Goal: Find specific page/section: Find specific page/section

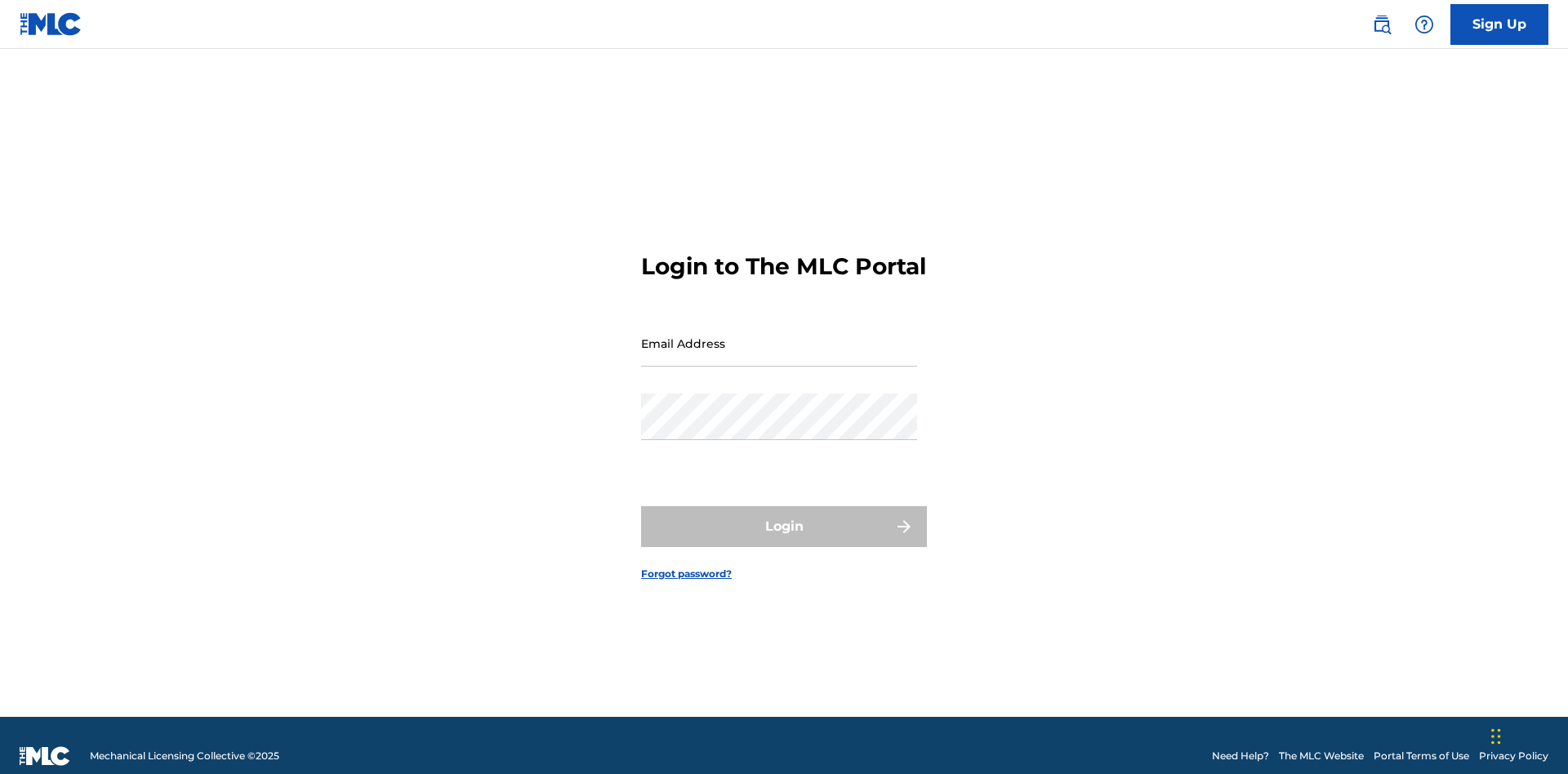
scroll to position [21, 0]
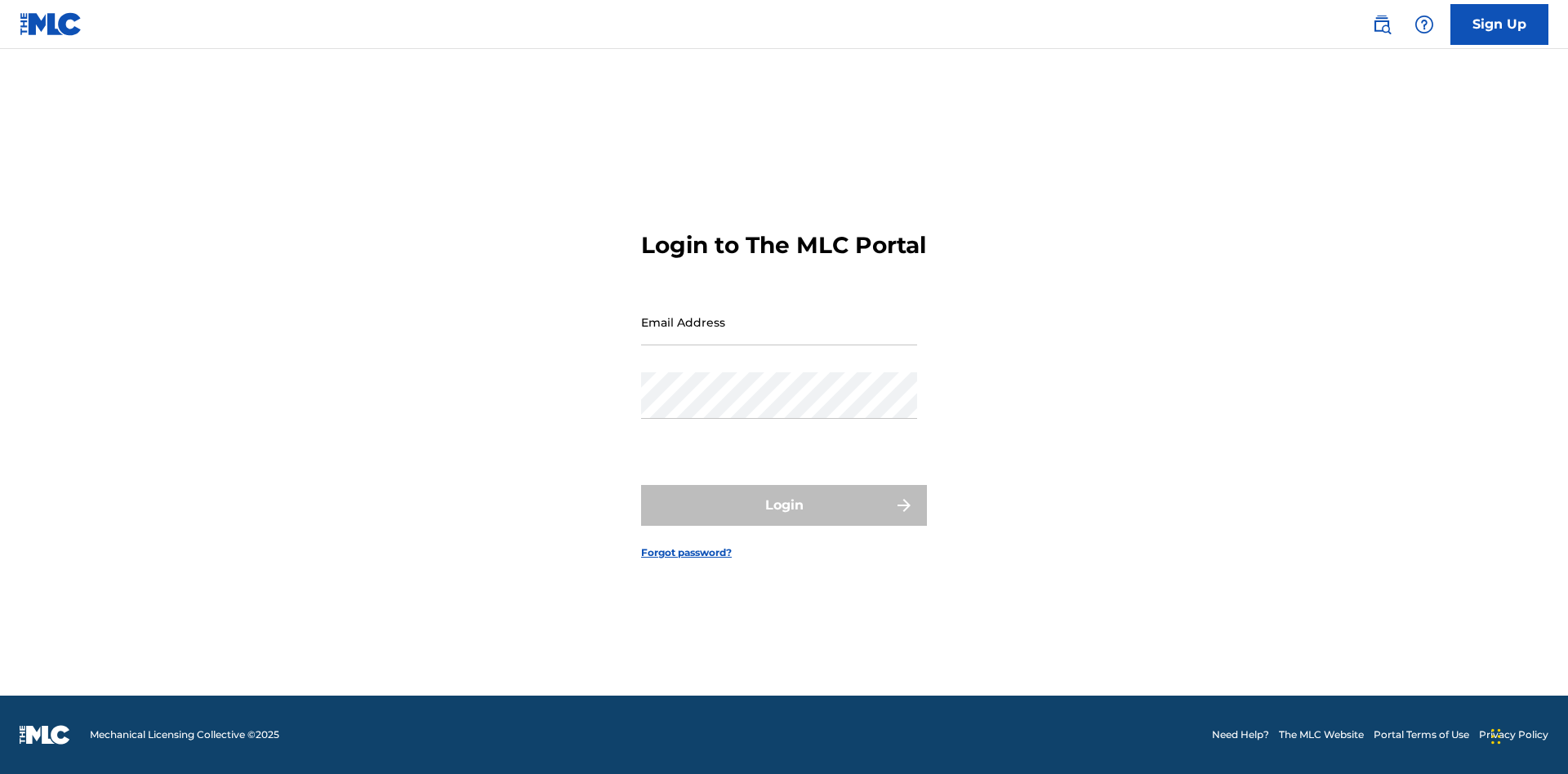
click at [779, 335] on input "Email Address" at bounding box center [779, 321] width 276 height 46
type input "[EMAIL_ADDRESS][DOMAIN_NAME]"
click at [784, 519] on button "Login" at bounding box center [784, 505] width 286 height 41
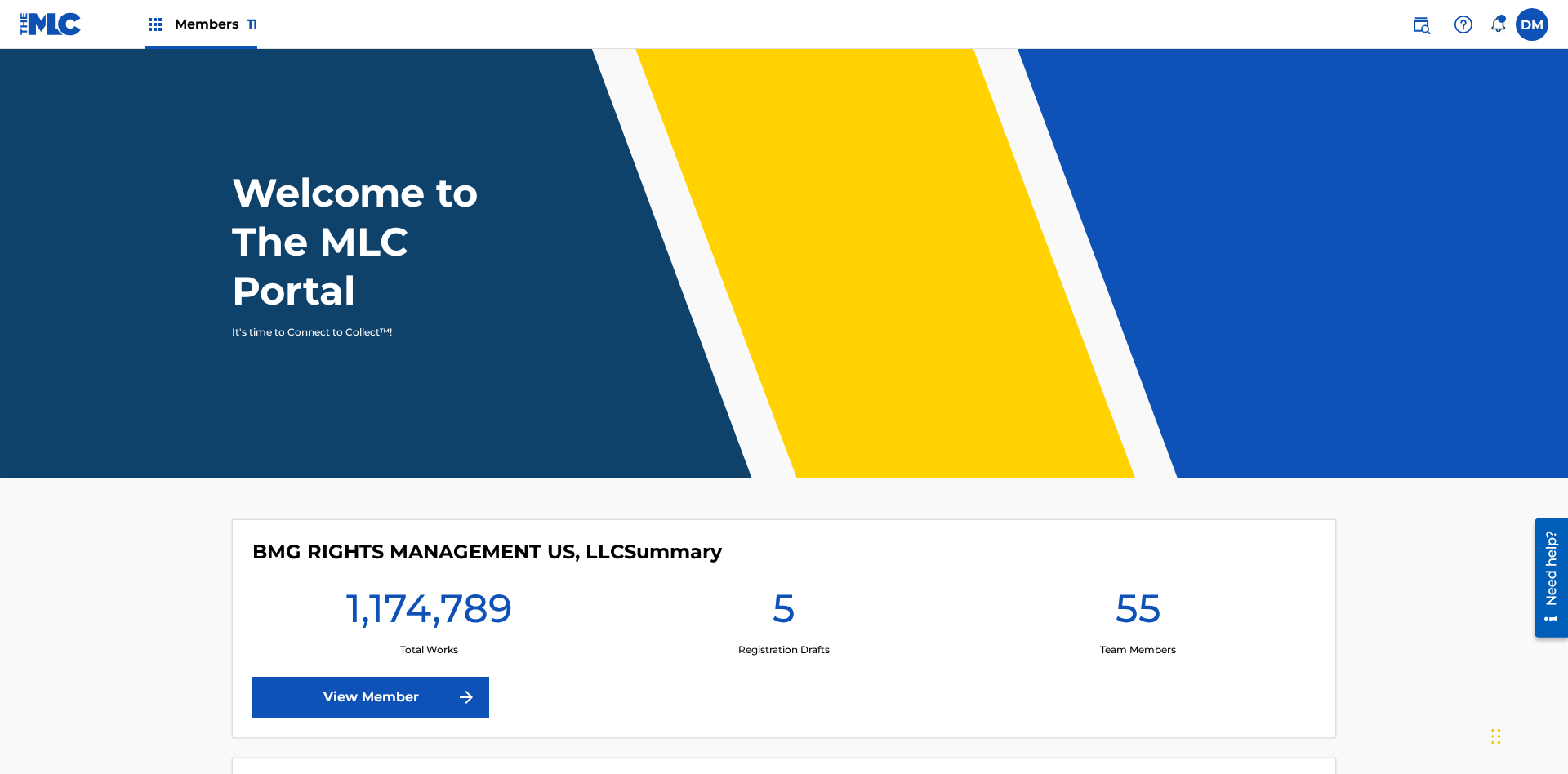
scroll to position [71, 0]
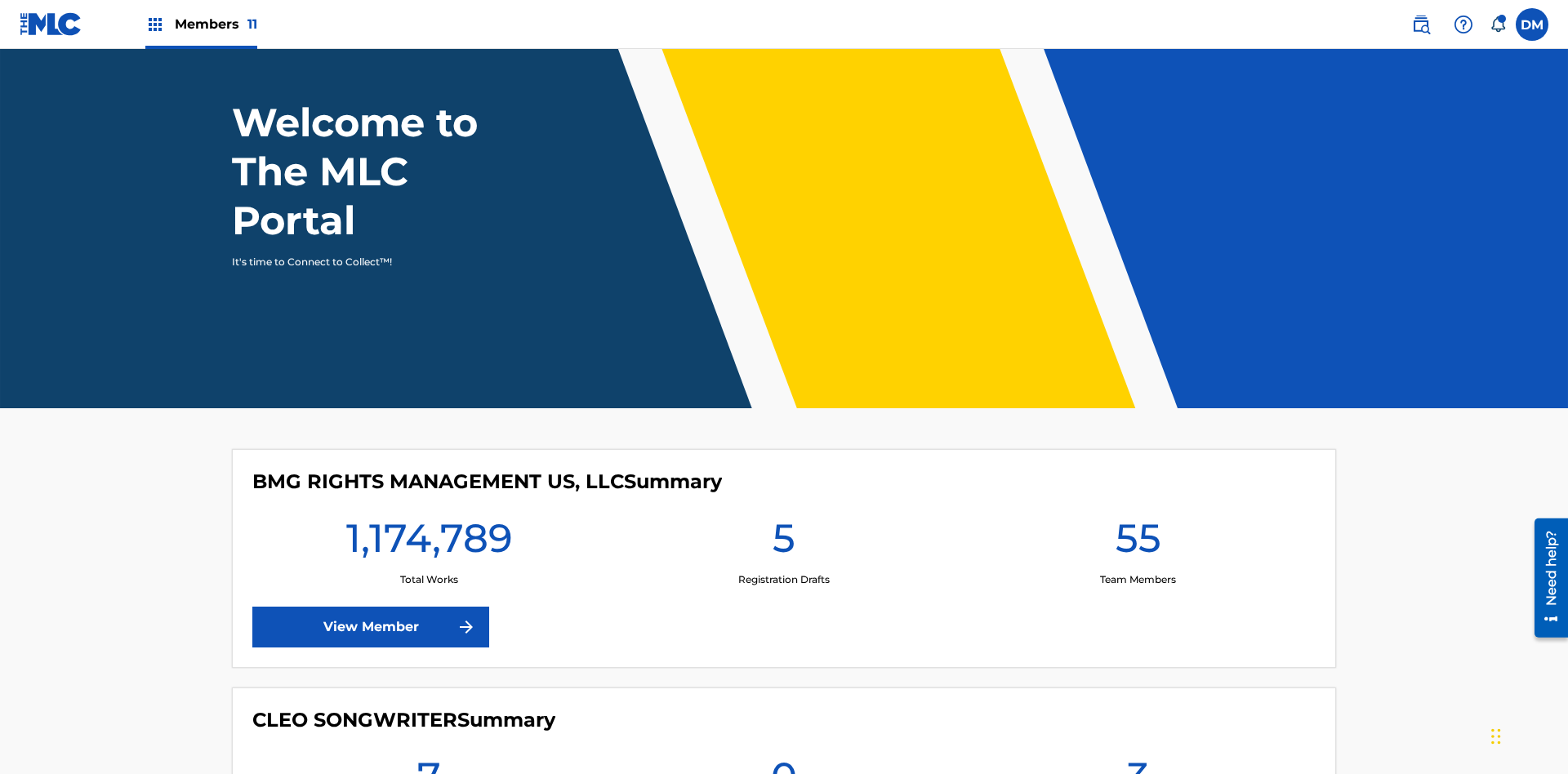
click at [201, 24] on span "Members 11" at bounding box center [216, 24] width 82 height 18
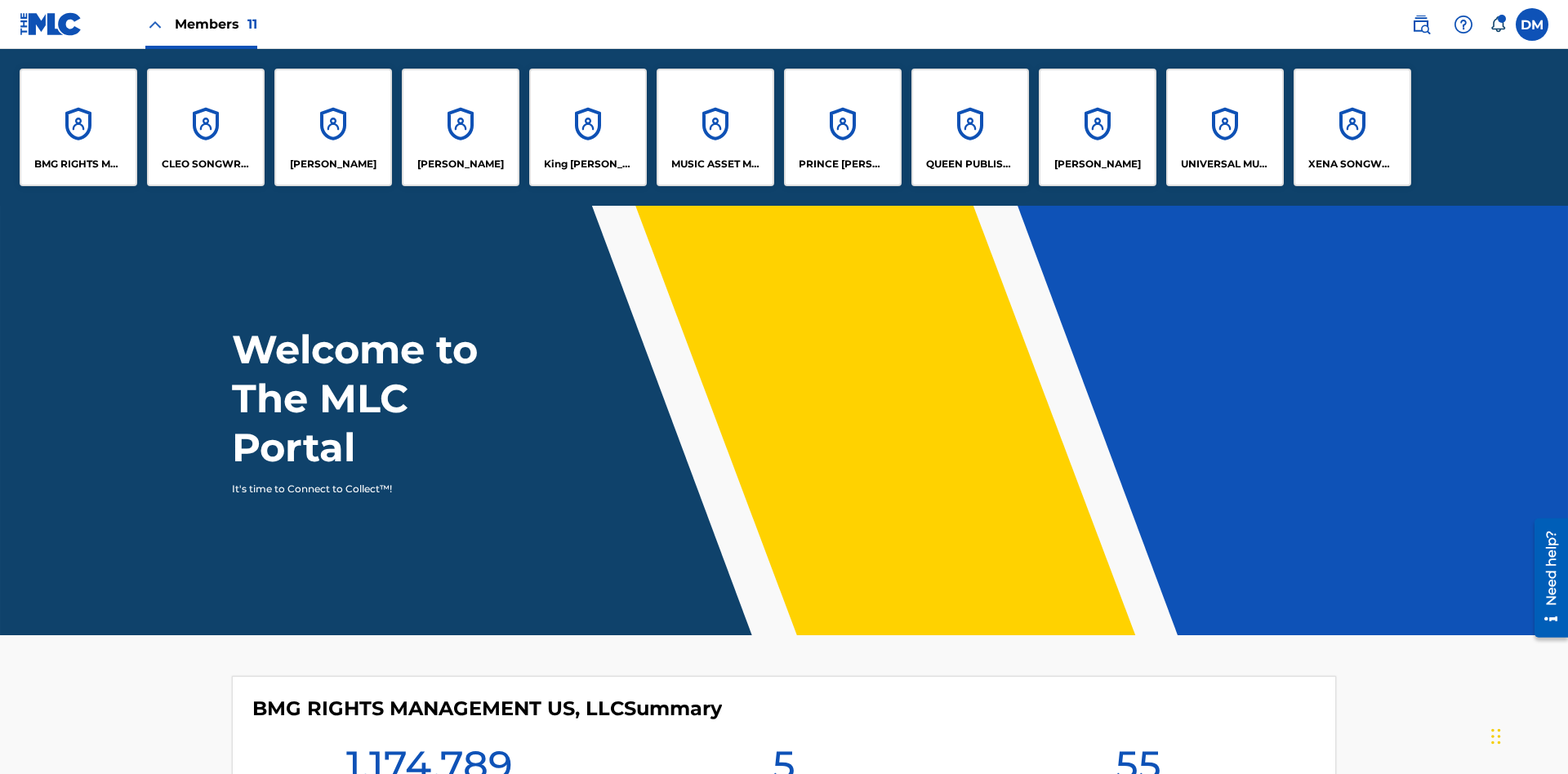
click at [715, 164] on p "MUSIC ASSET MANAGEMENT (MAM)" at bounding box center [715, 163] width 89 height 14
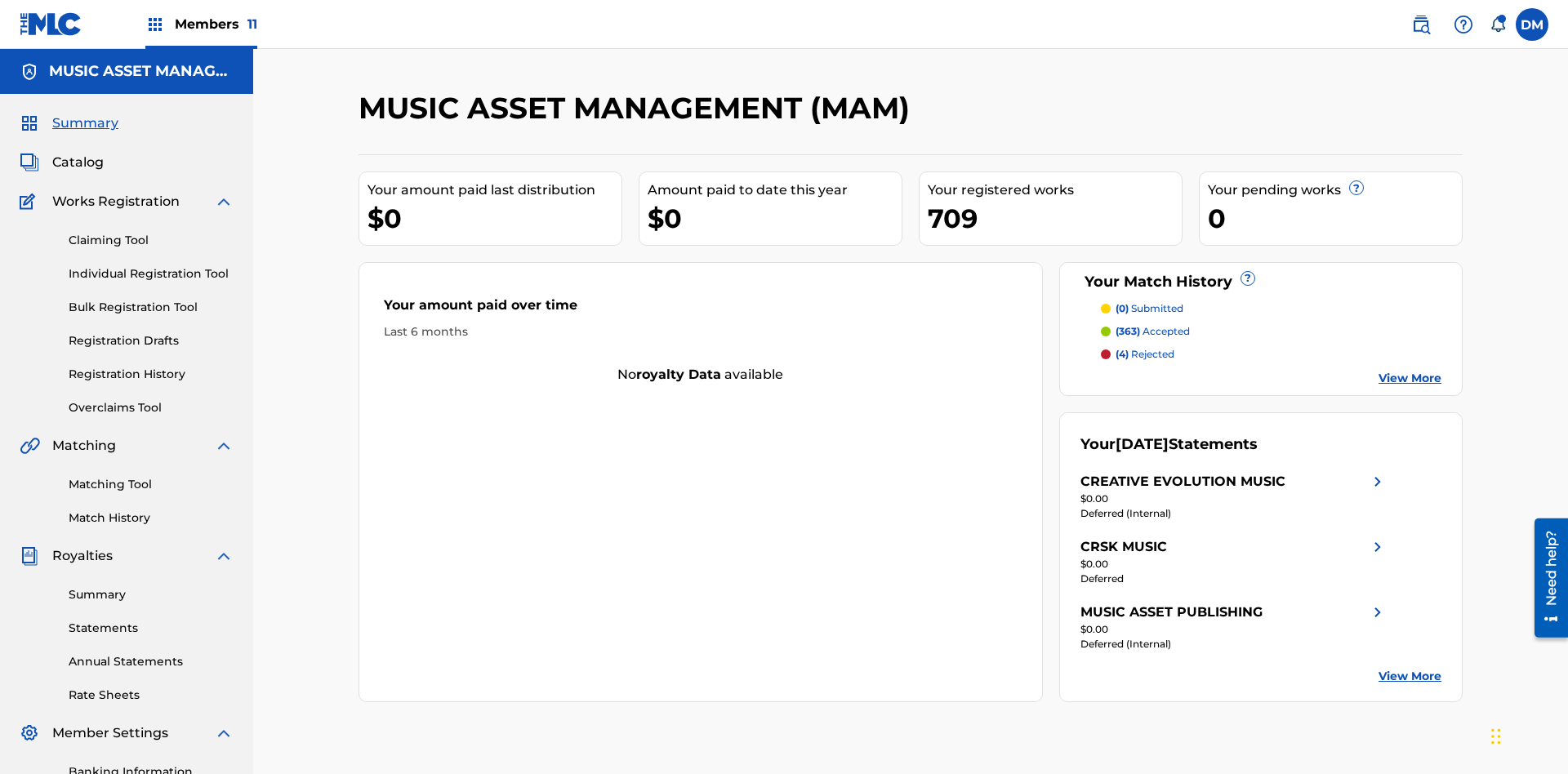
scroll to position [55, 0]
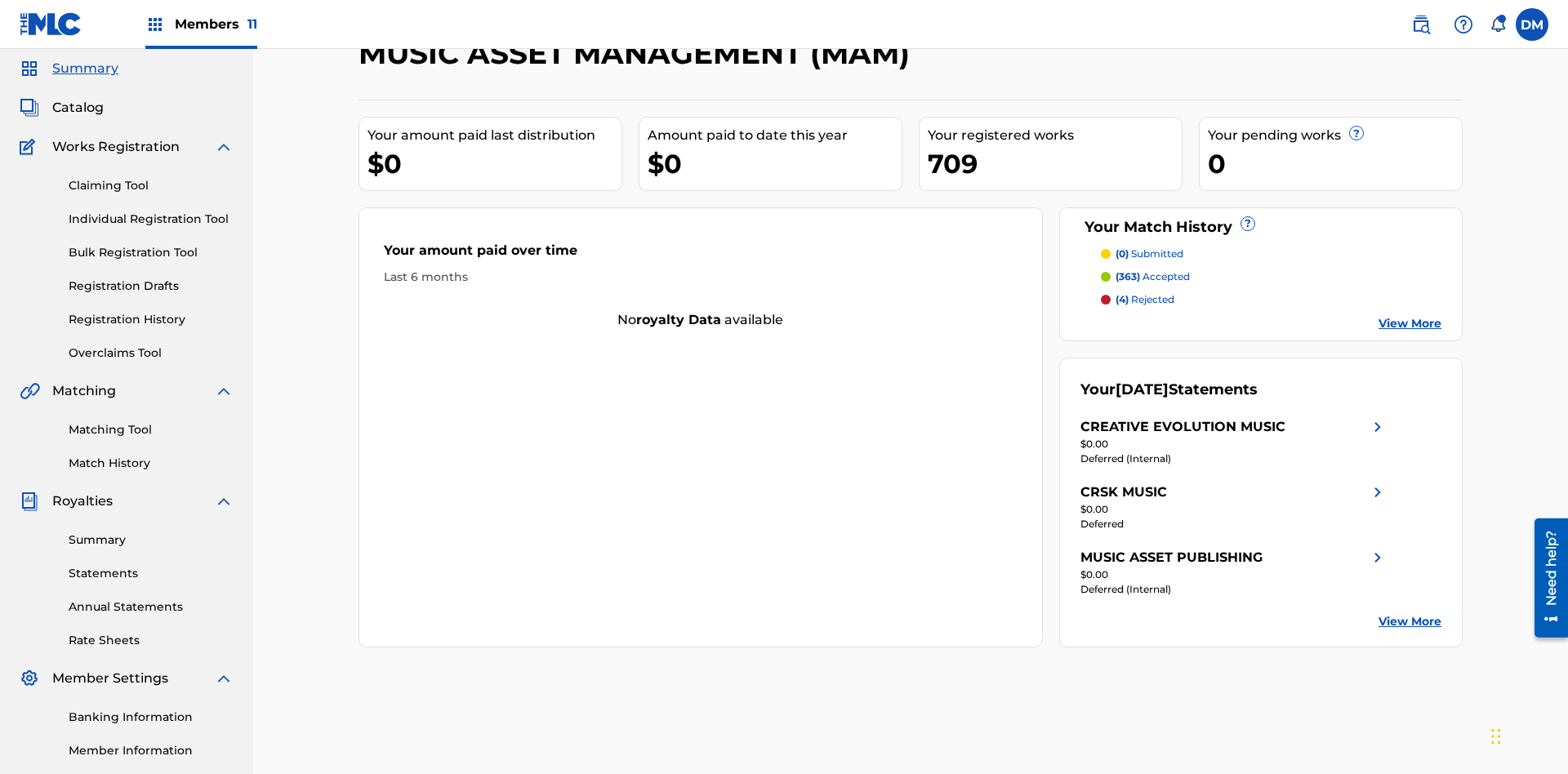
click at [77, 108] on span "Catalog" at bounding box center [77, 108] width 51 height 19
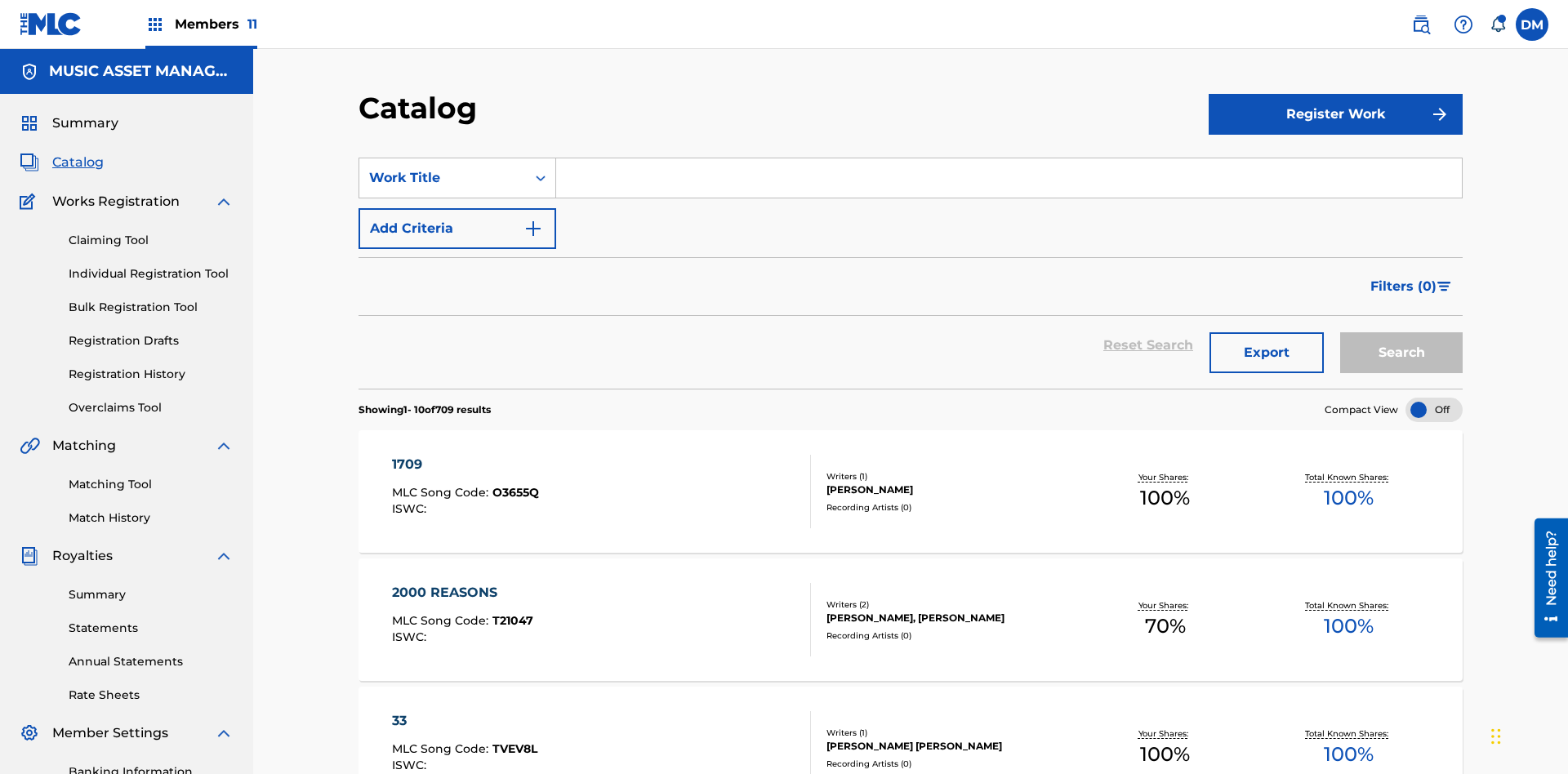
scroll to position [299, 0]
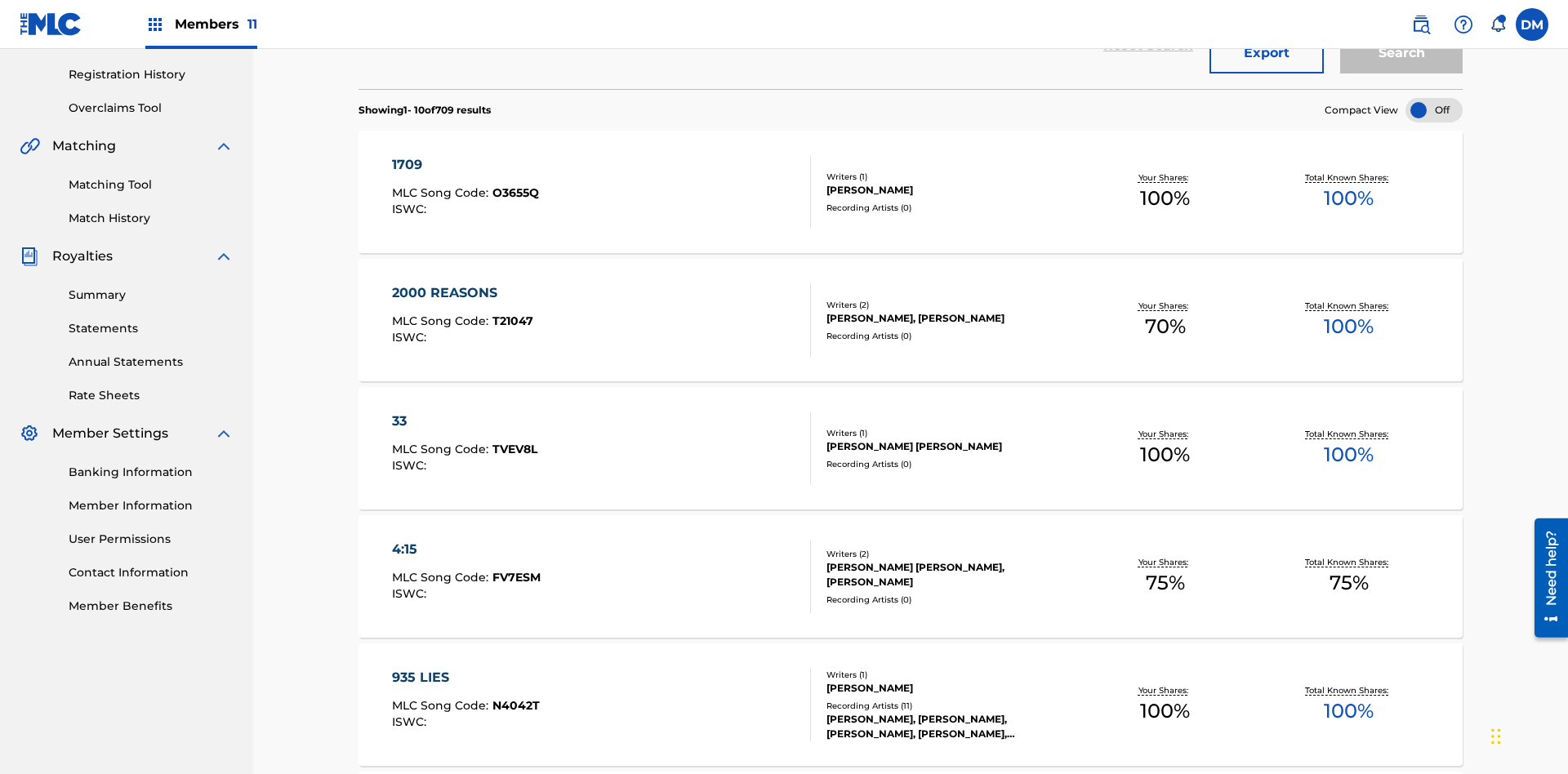
click at [1434, 110] on div at bounding box center [1434, 110] width 57 height 24
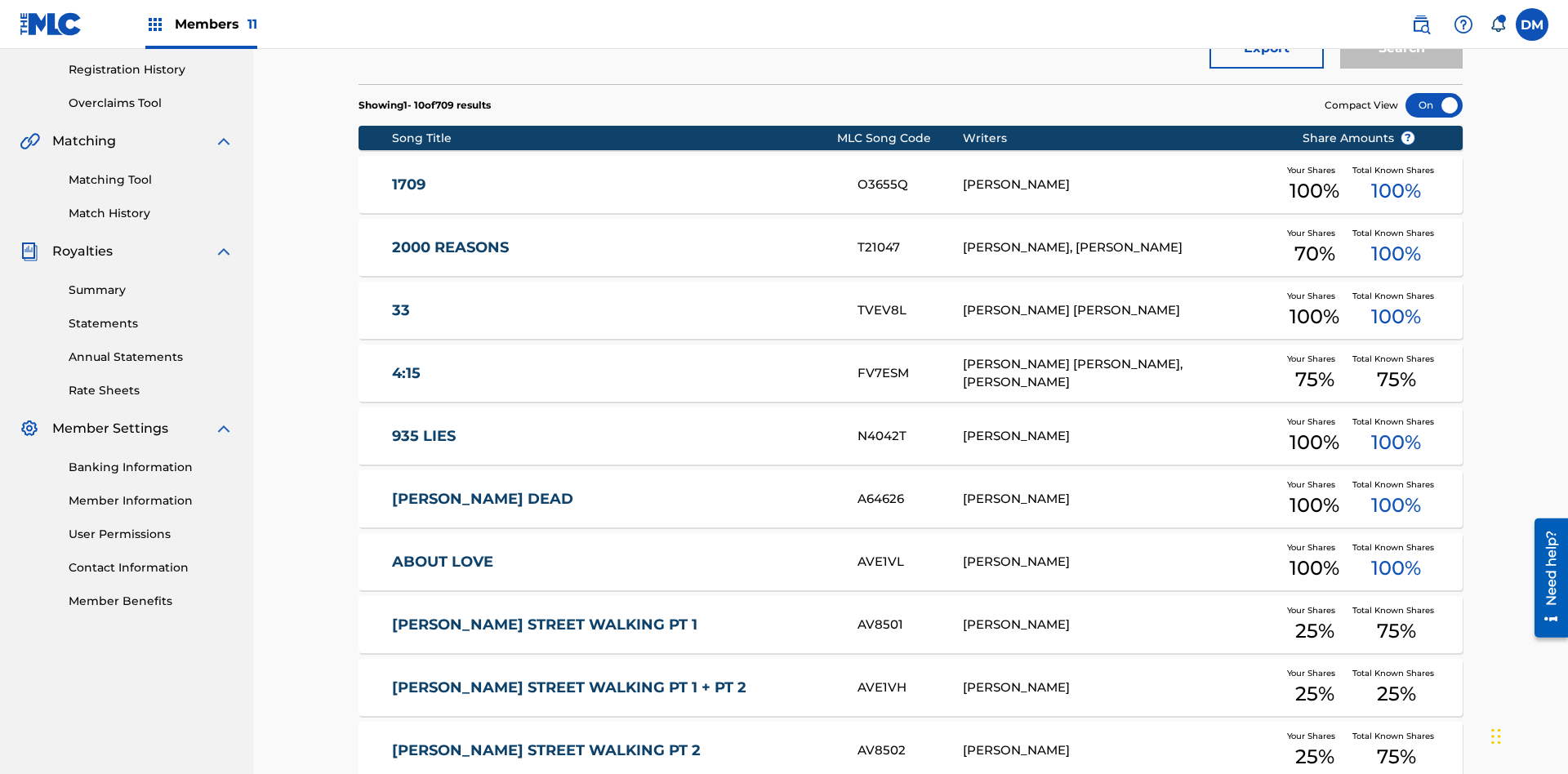
scroll to position [471, 0]
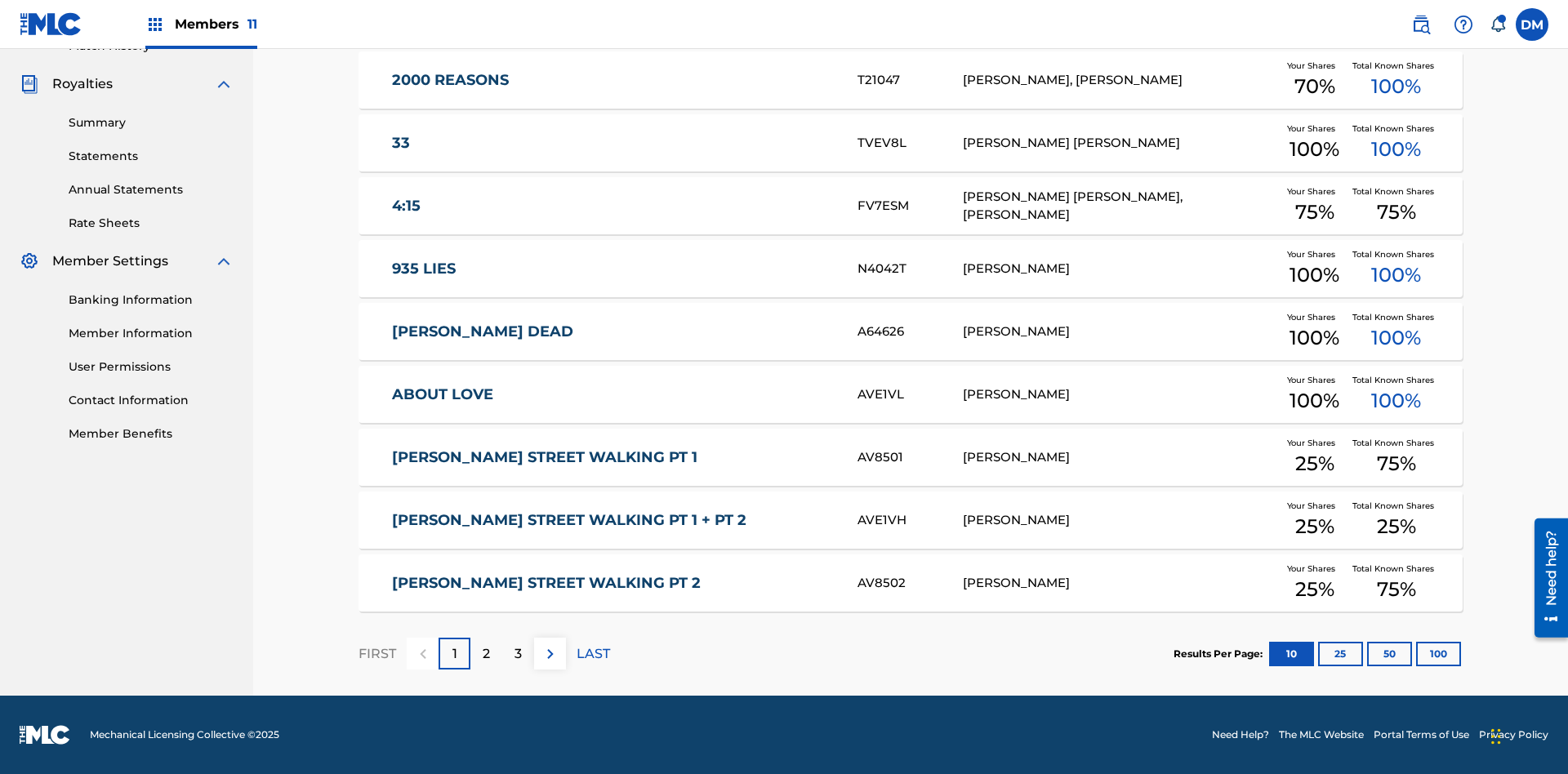
click at [1269, 653] on button "10" at bounding box center [1291, 653] width 45 height 24
click at [377, 653] on p "FIRST" at bounding box center [377, 653] width 38 height 19
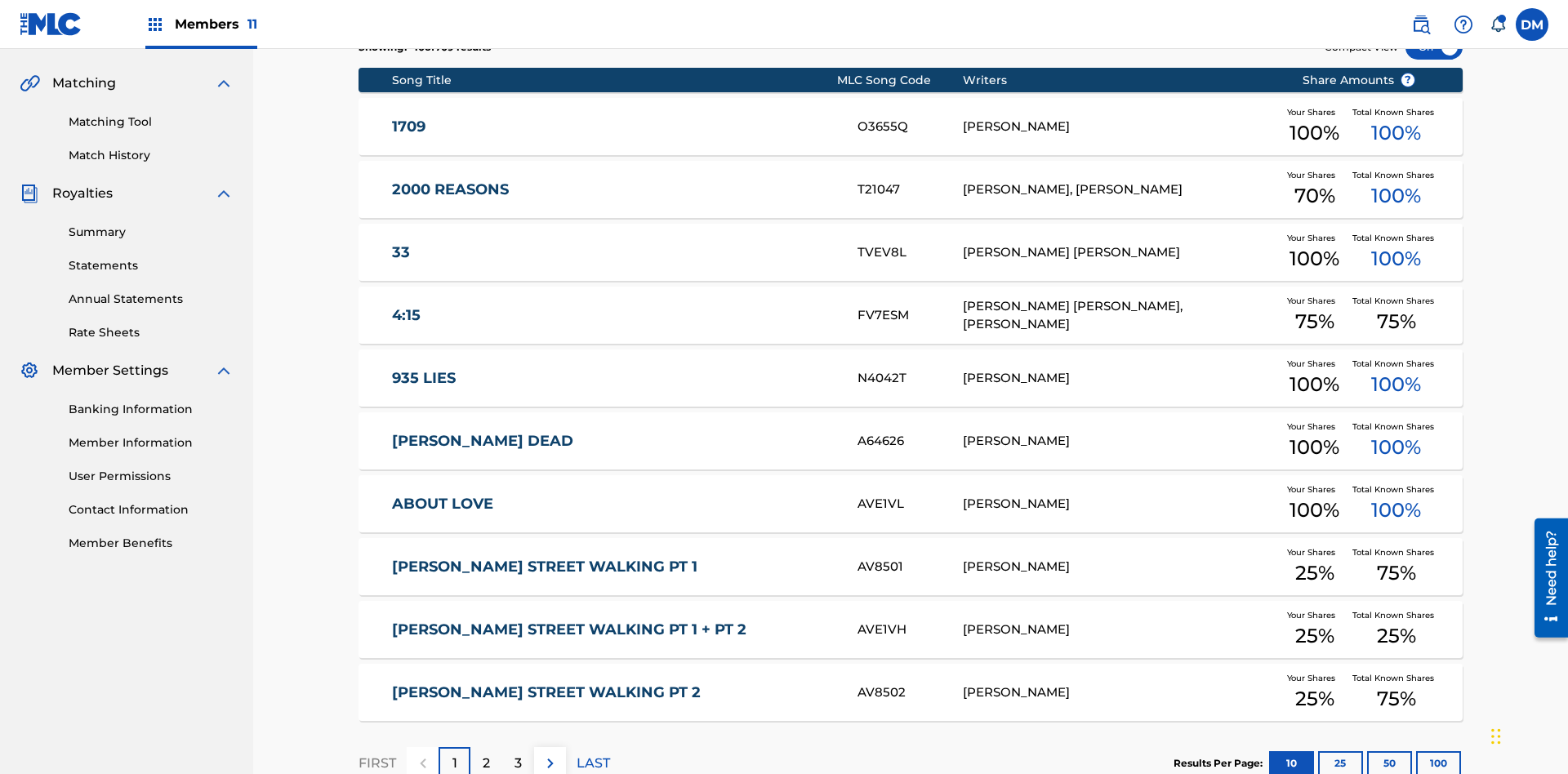
click at [550, 753] on img at bounding box center [550, 762] width 19 height 19
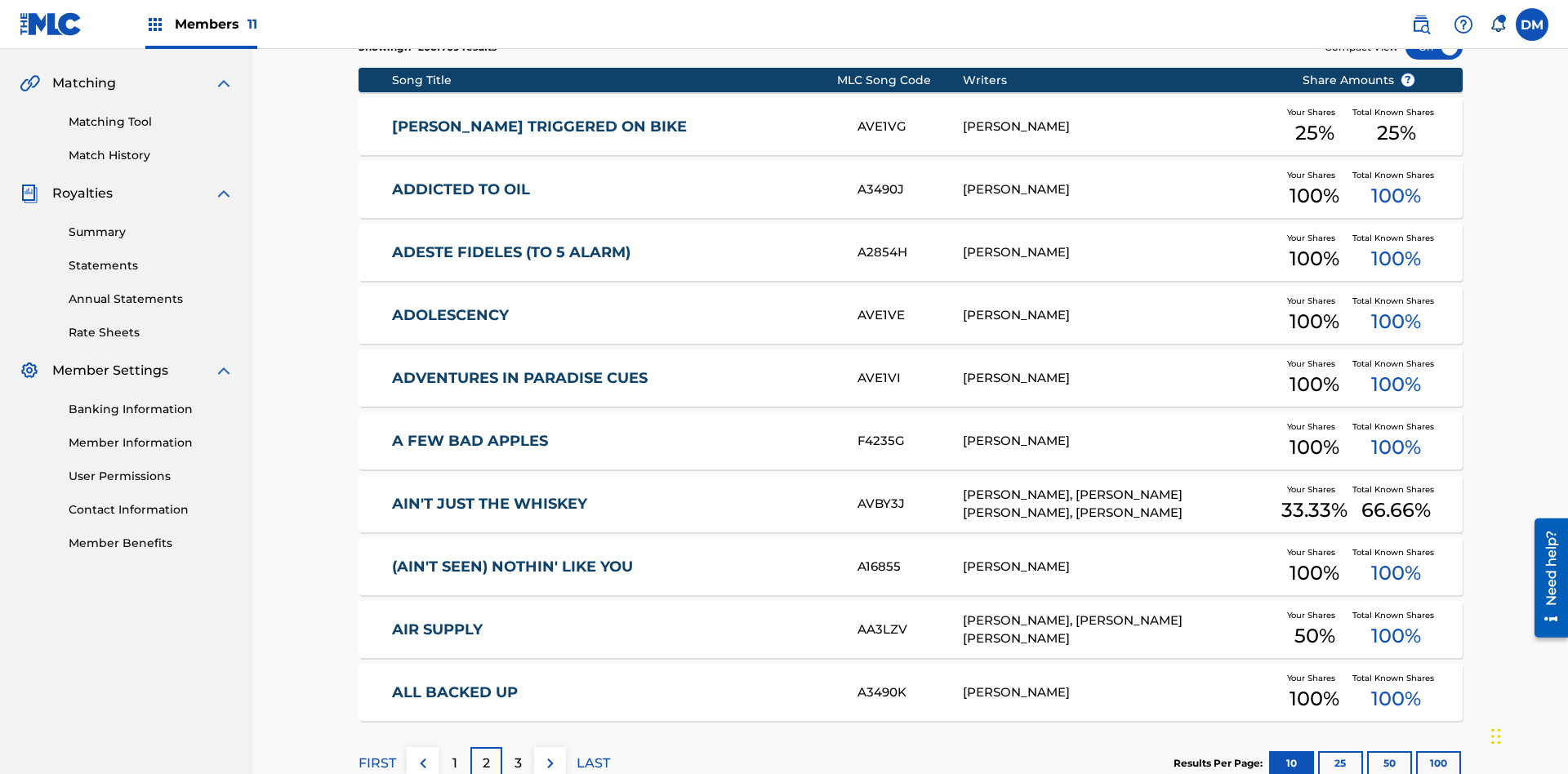
click at [550, 753] on img at bounding box center [550, 762] width 19 height 19
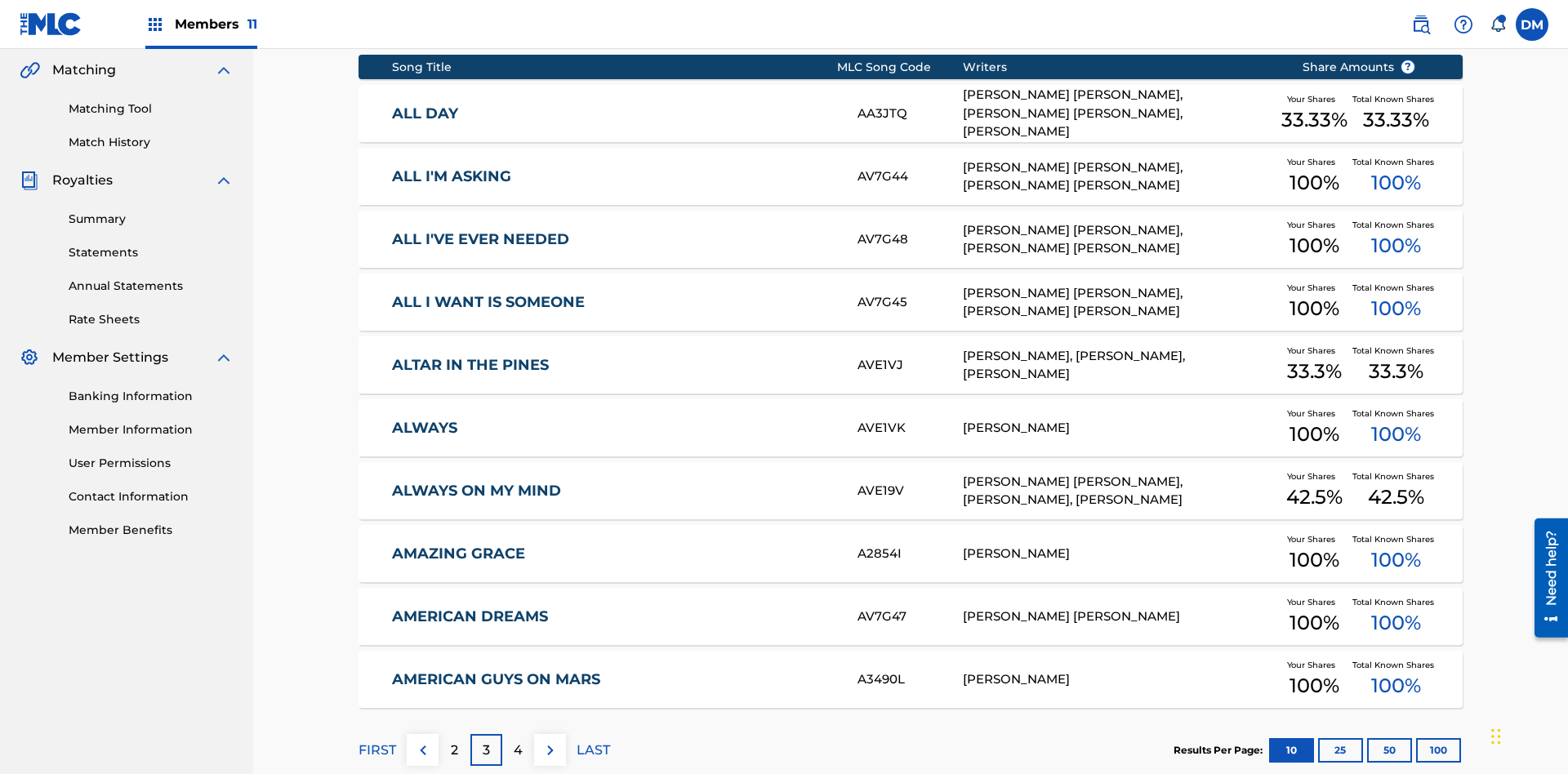
click at [550, 740] on img at bounding box center [550, 750] width 19 height 19
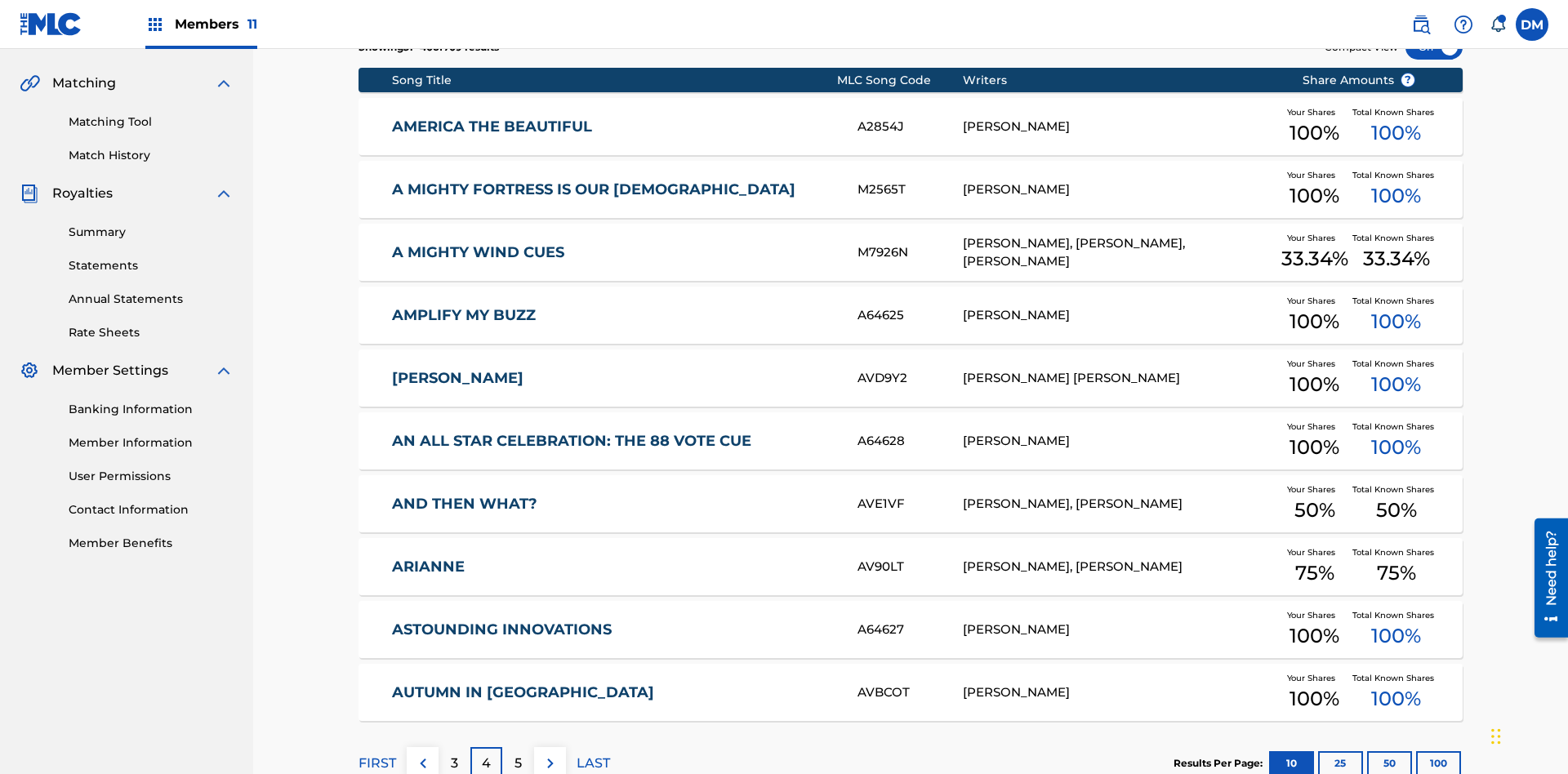
click at [550, 753] on img at bounding box center [550, 762] width 19 height 19
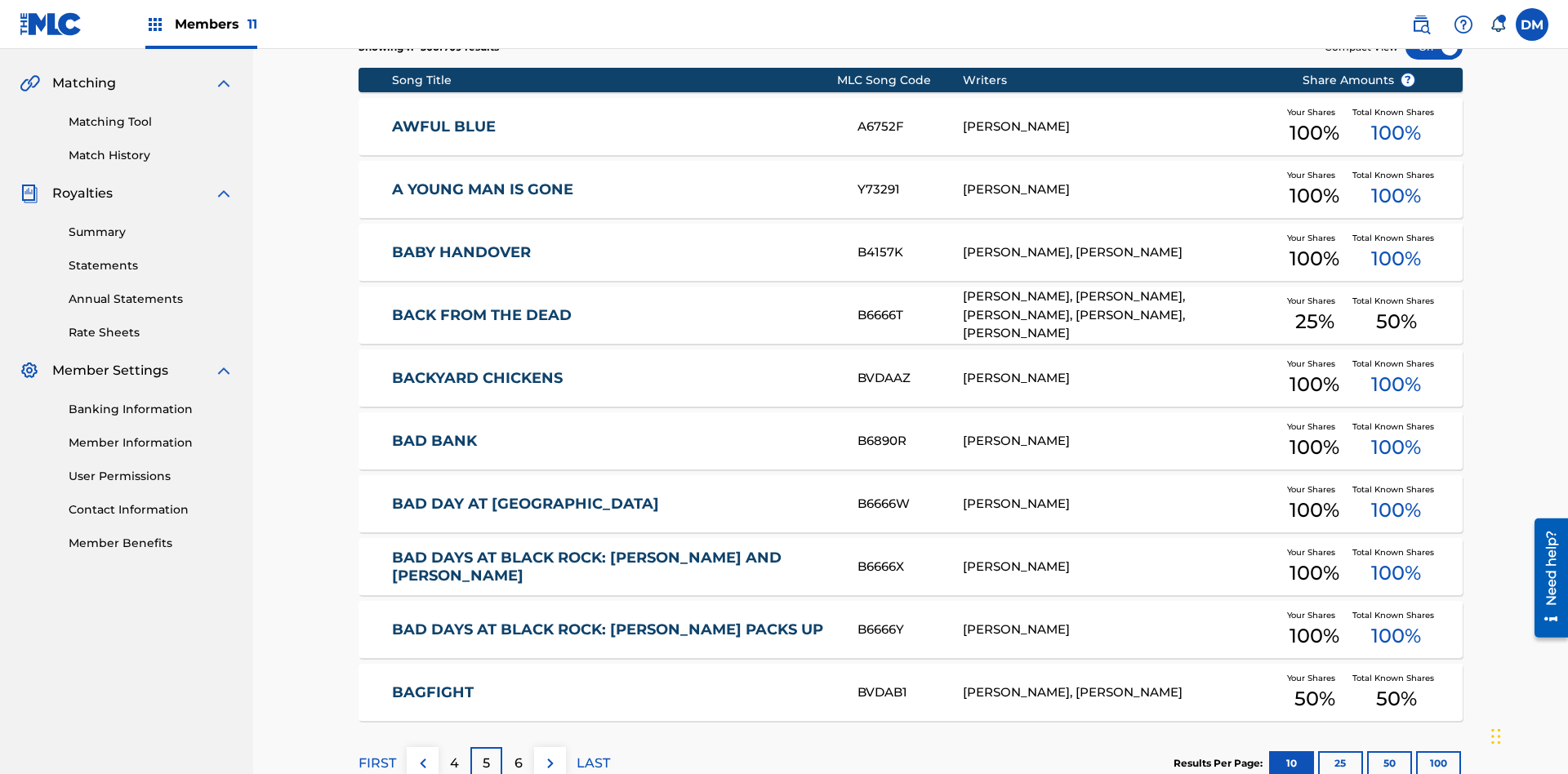
click at [550, 753] on img at bounding box center [550, 762] width 19 height 19
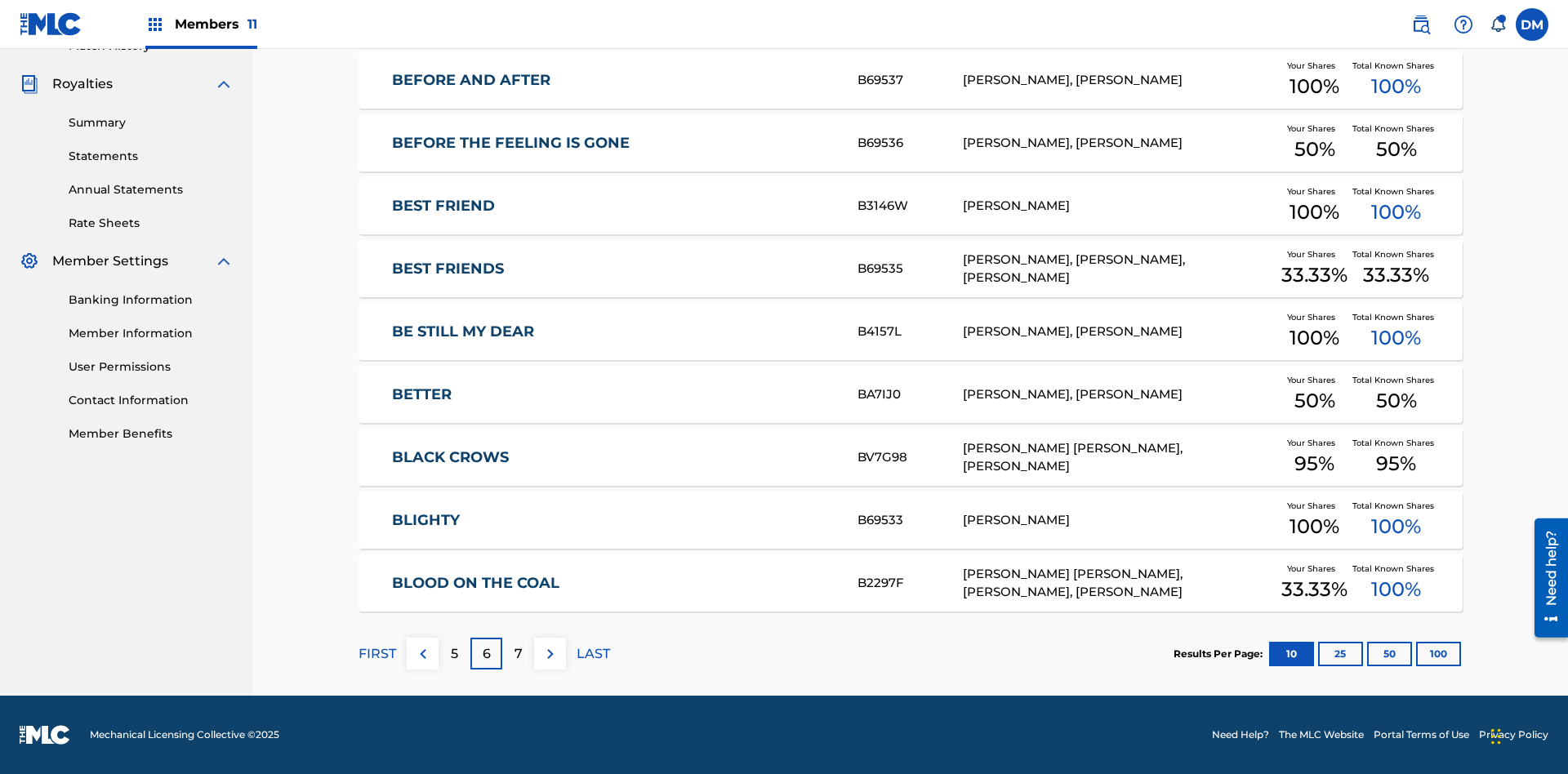
click at [550, 653] on img at bounding box center [550, 653] width 19 height 19
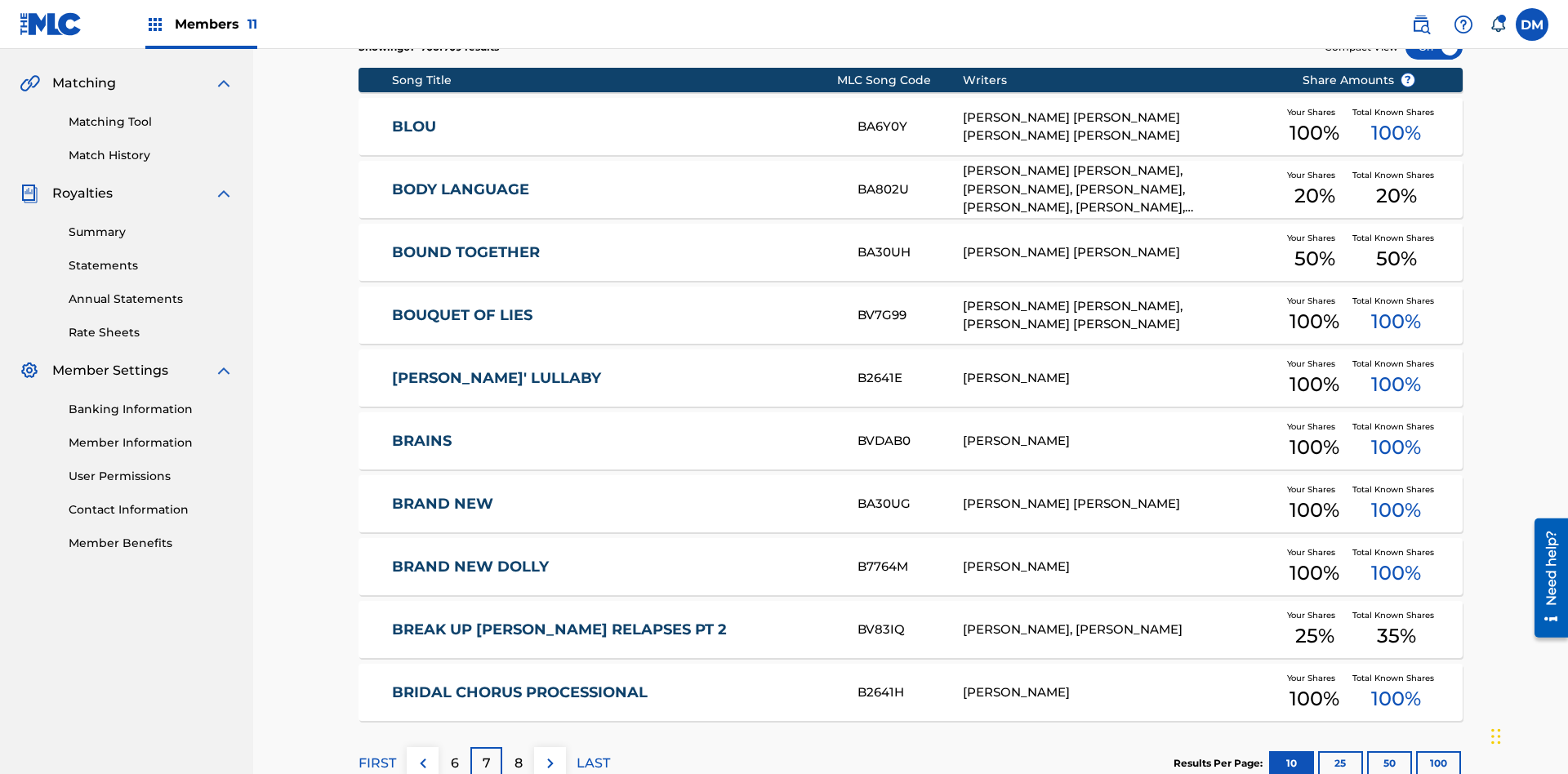
click at [550, 753] on img at bounding box center [550, 762] width 19 height 19
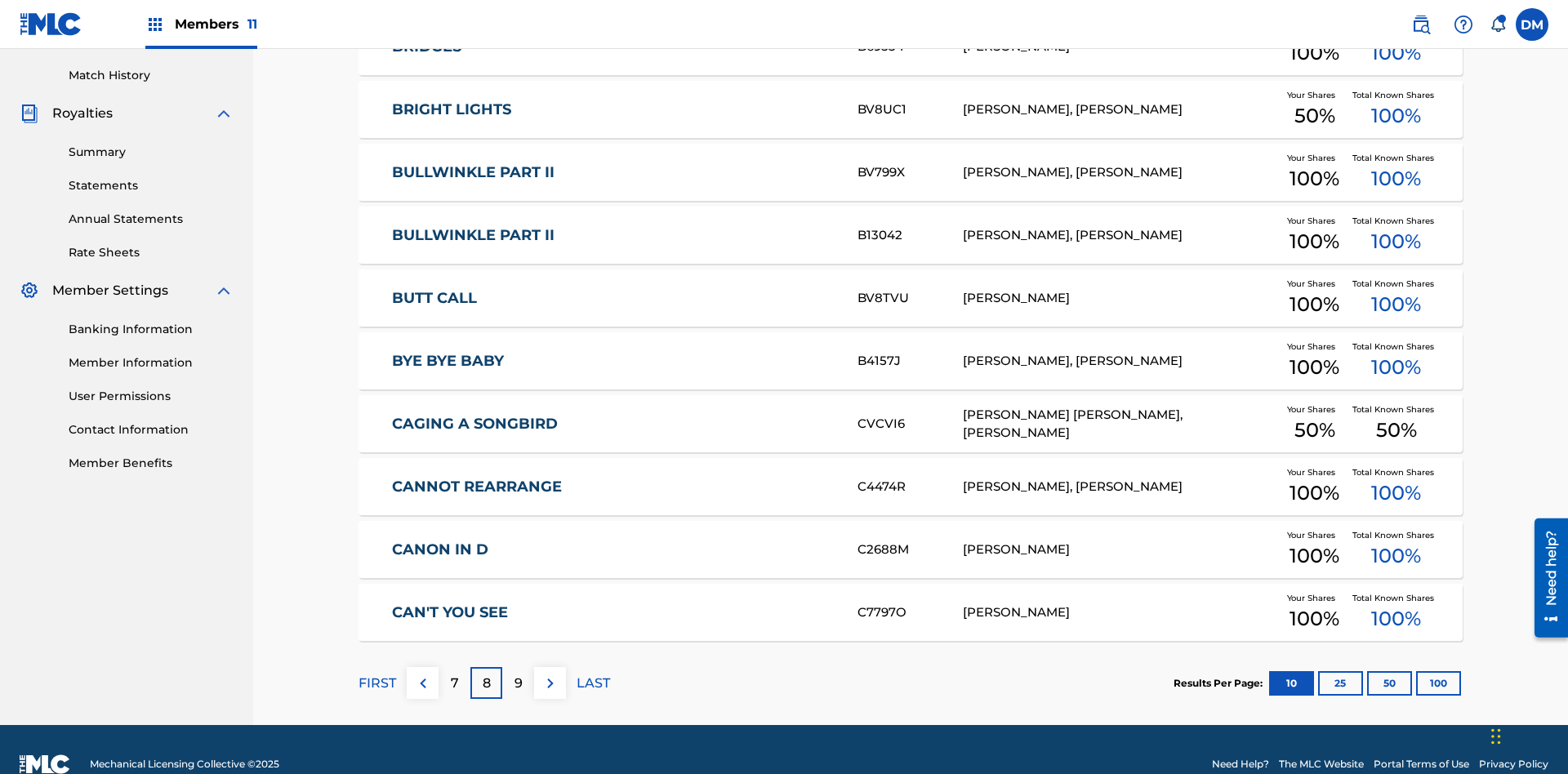
click at [550, 673] on img at bounding box center [550, 682] width 19 height 19
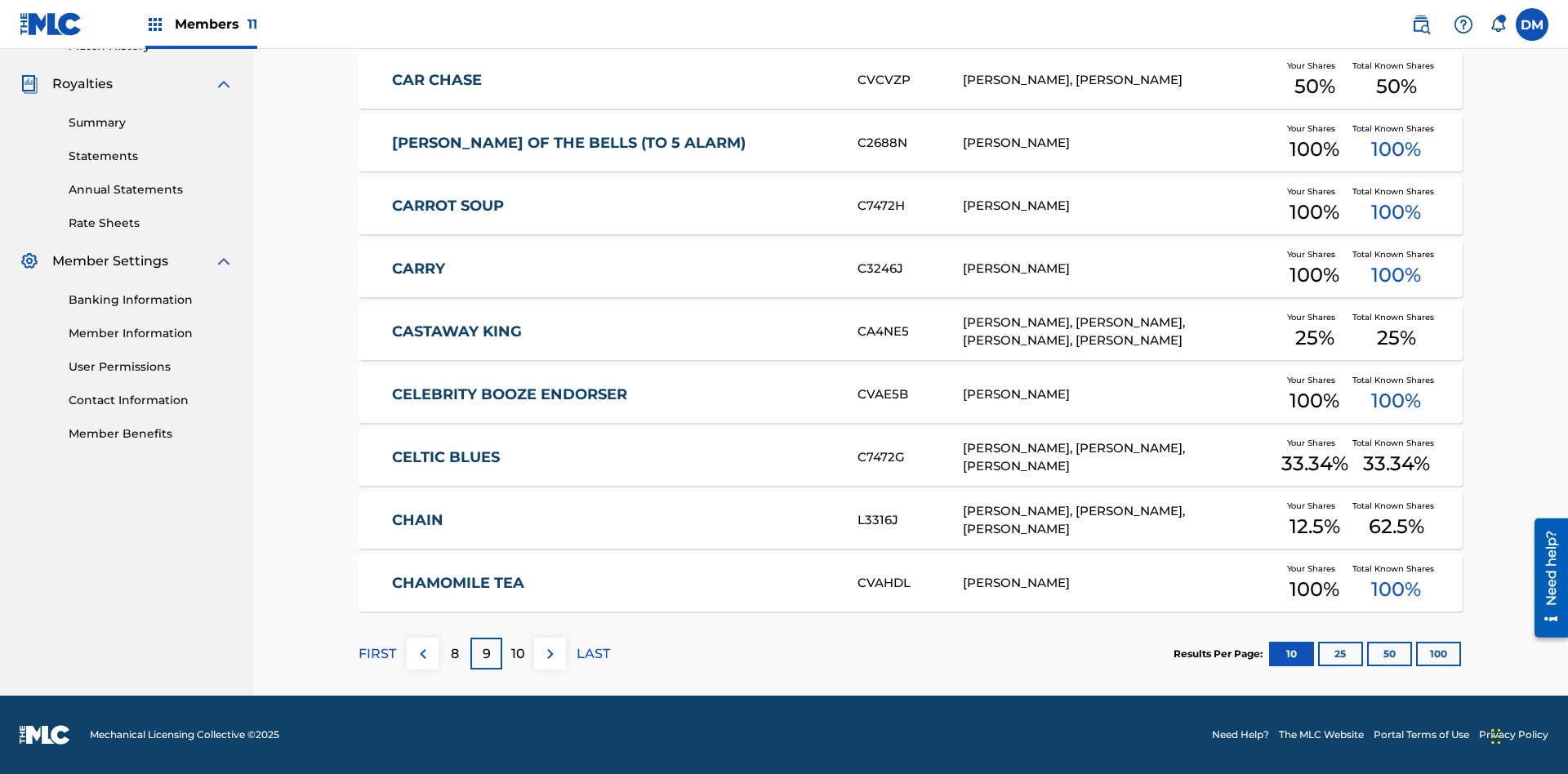
click at [550, 653] on img at bounding box center [550, 653] width 19 height 19
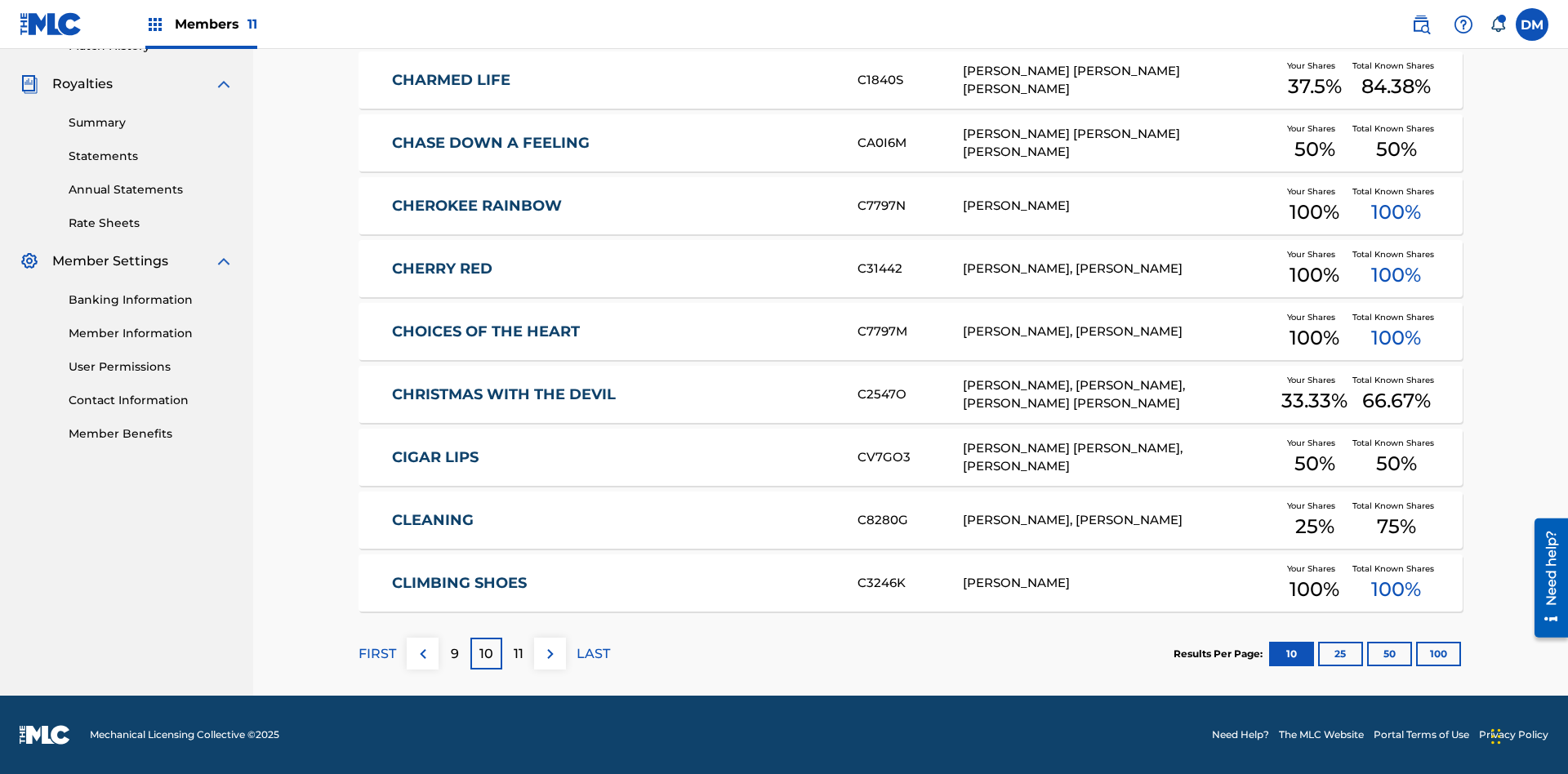
click at [550, 653] on img at bounding box center [550, 653] width 19 height 19
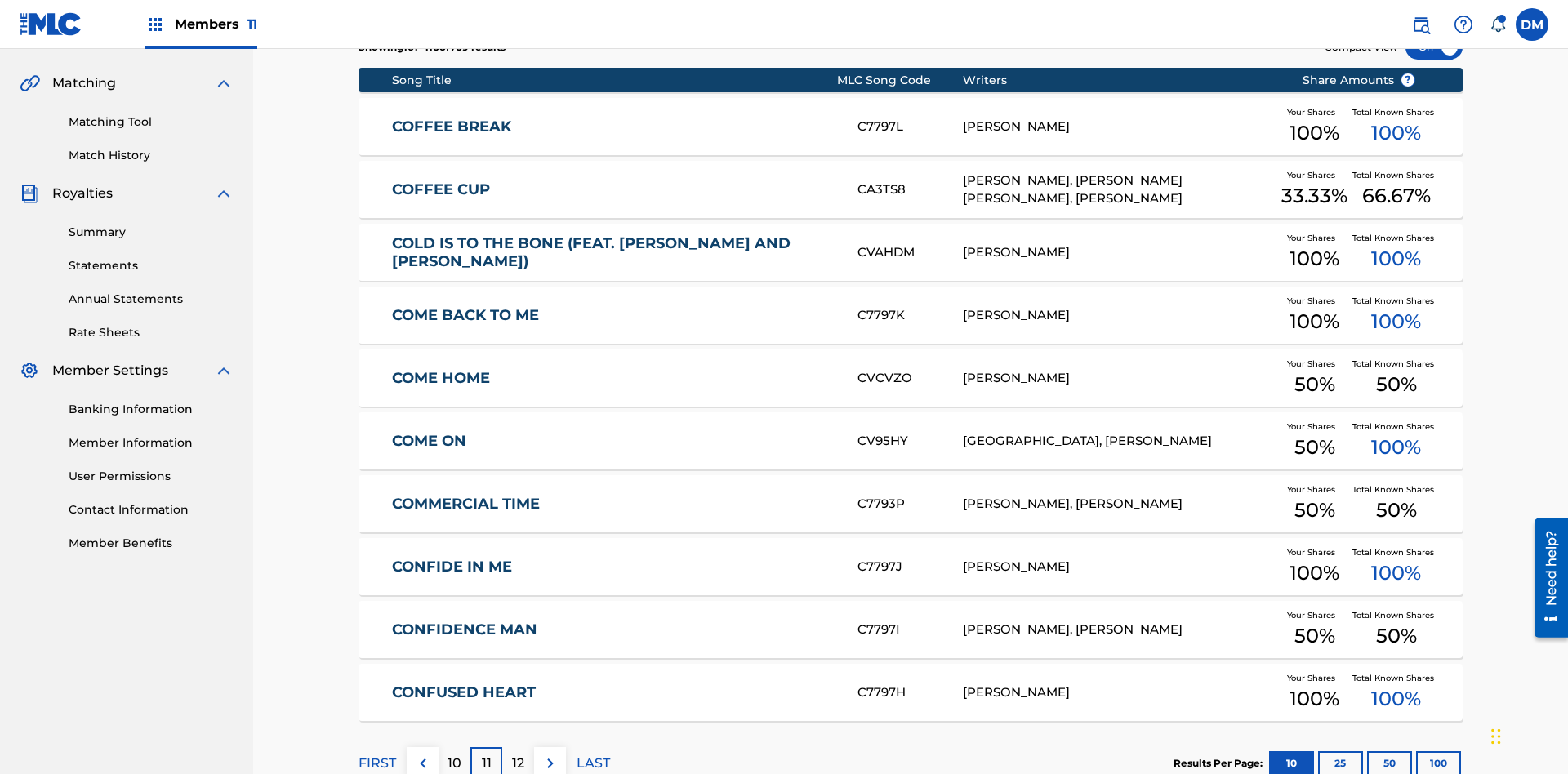
click at [550, 753] on img at bounding box center [550, 762] width 19 height 19
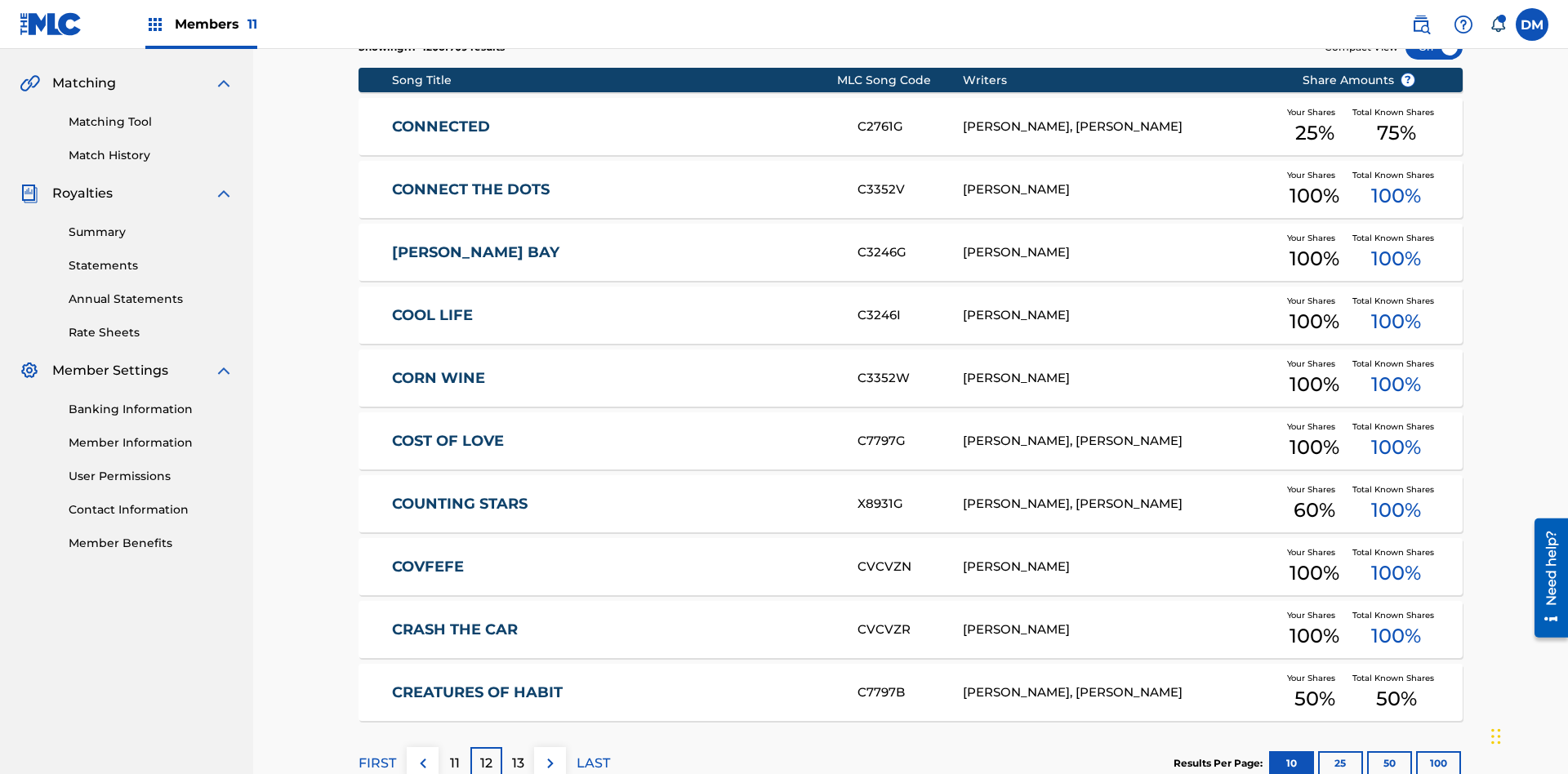
click at [550, 753] on img at bounding box center [550, 762] width 19 height 19
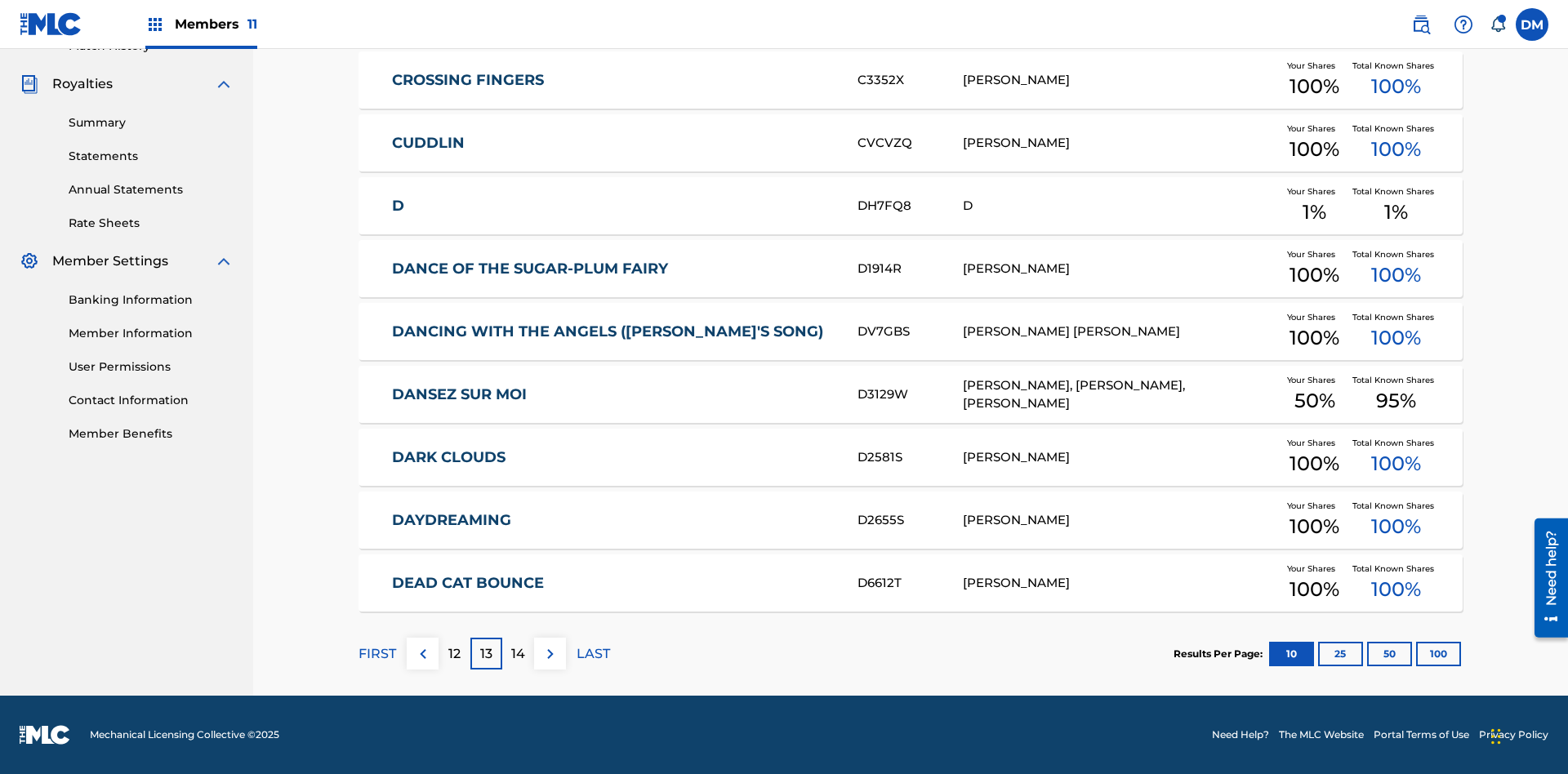
click at [550, 653] on img at bounding box center [550, 653] width 19 height 19
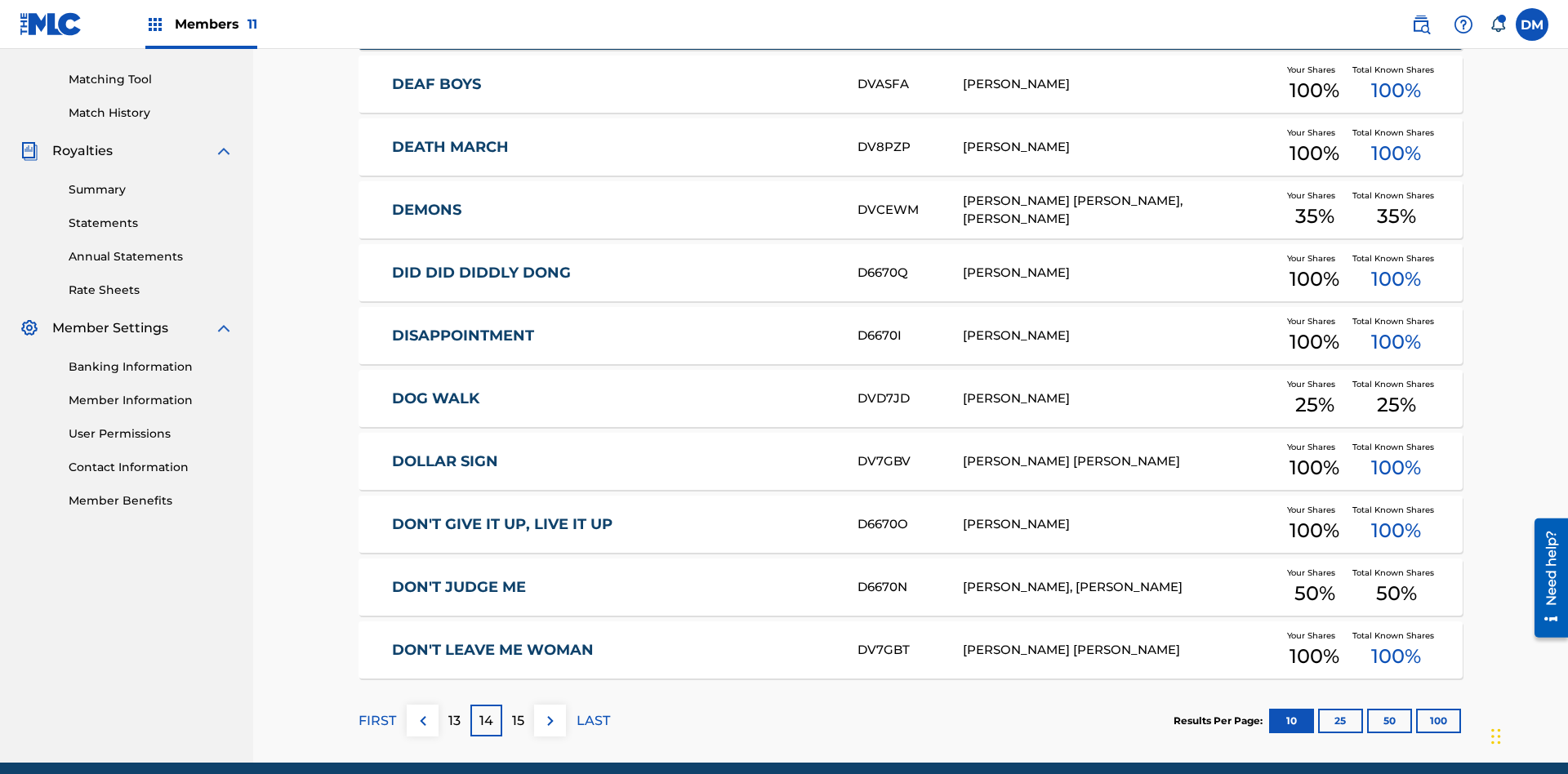
click at [550, 711] on img at bounding box center [550, 720] width 19 height 19
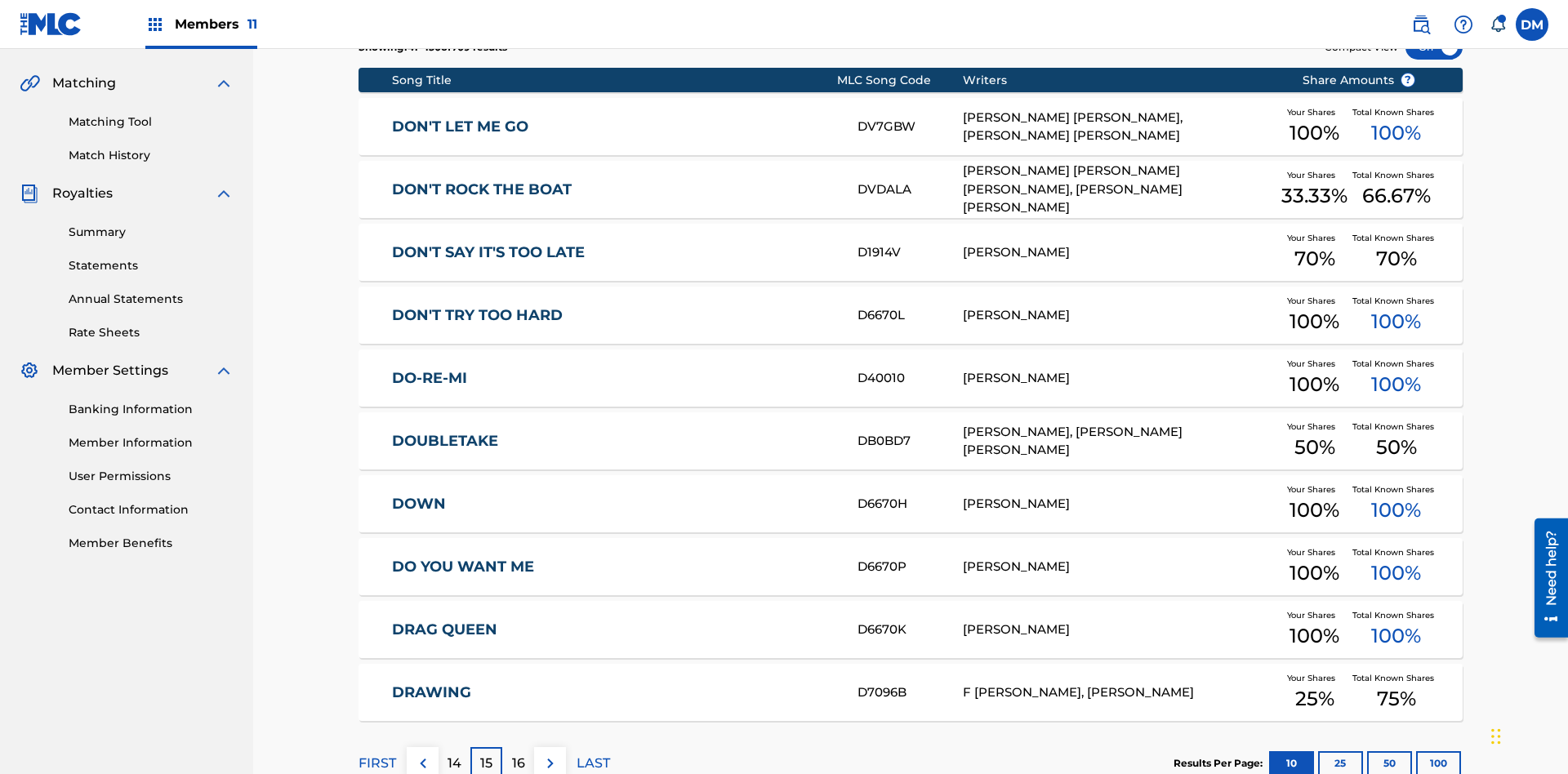
click at [550, 753] on img at bounding box center [550, 762] width 19 height 19
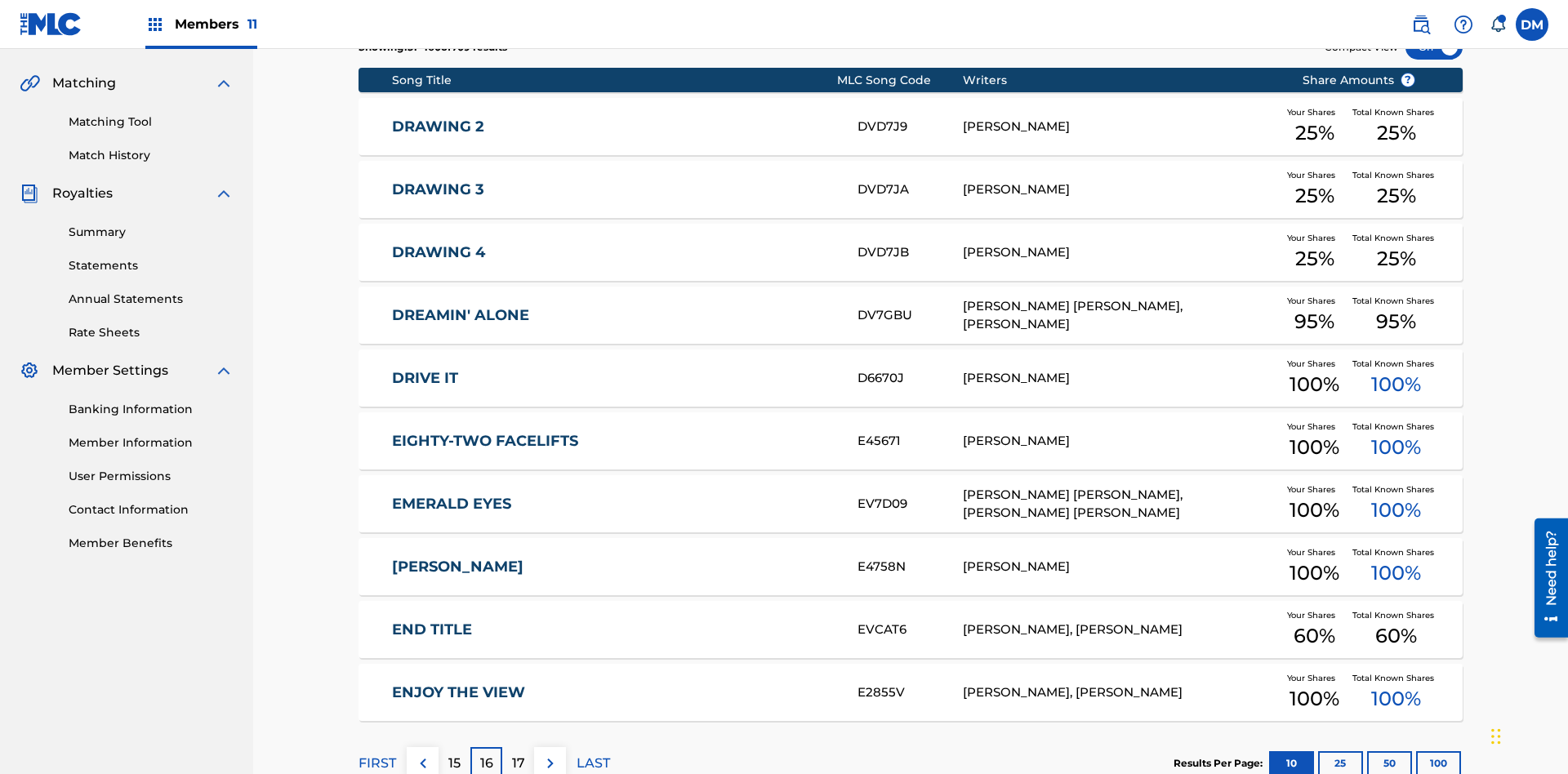
click at [550, 753] on img at bounding box center [550, 762] width 19 height 19
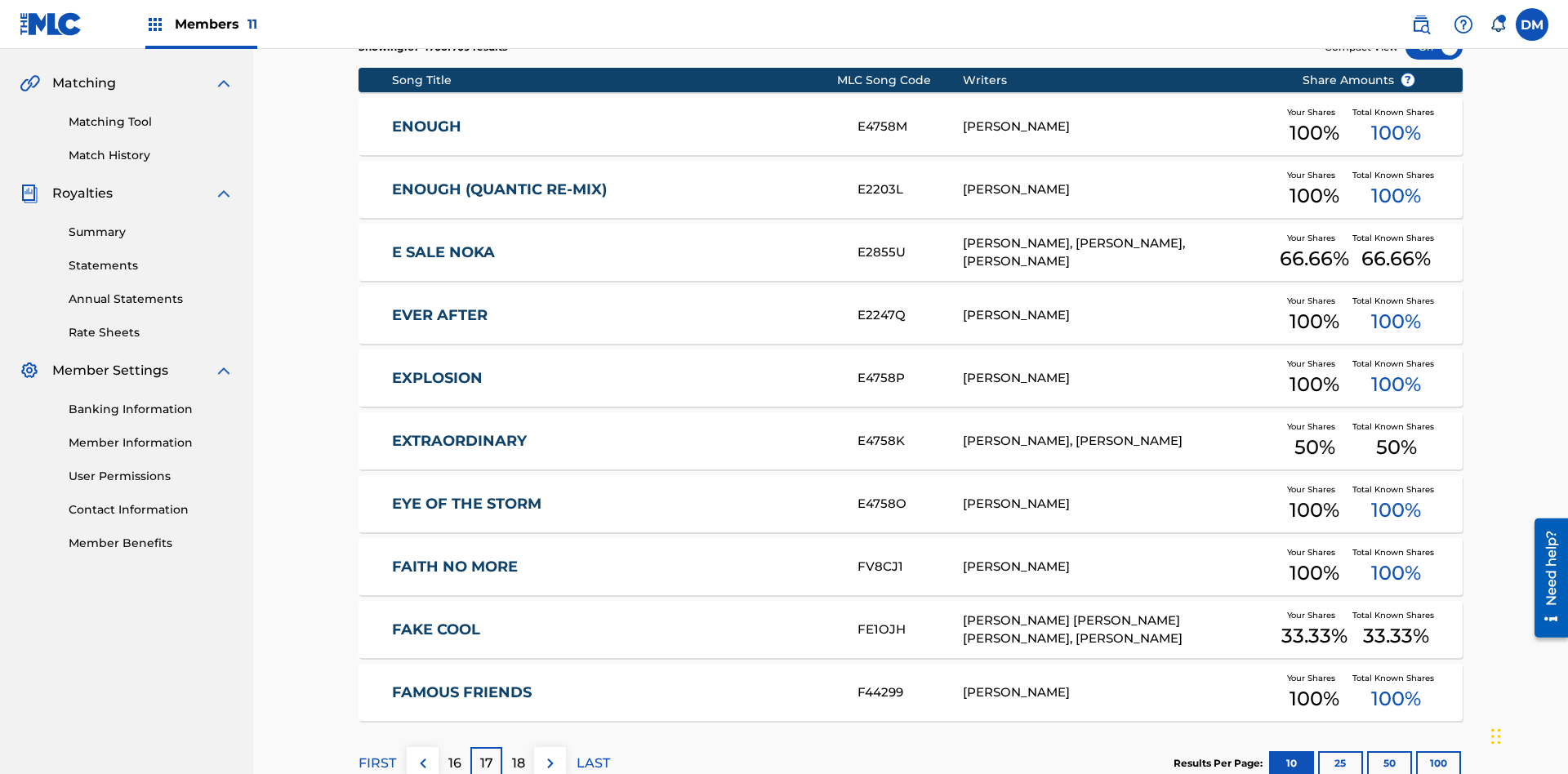
click at [550, 753] on img at bounding box center [550, 762] width 19 height 19
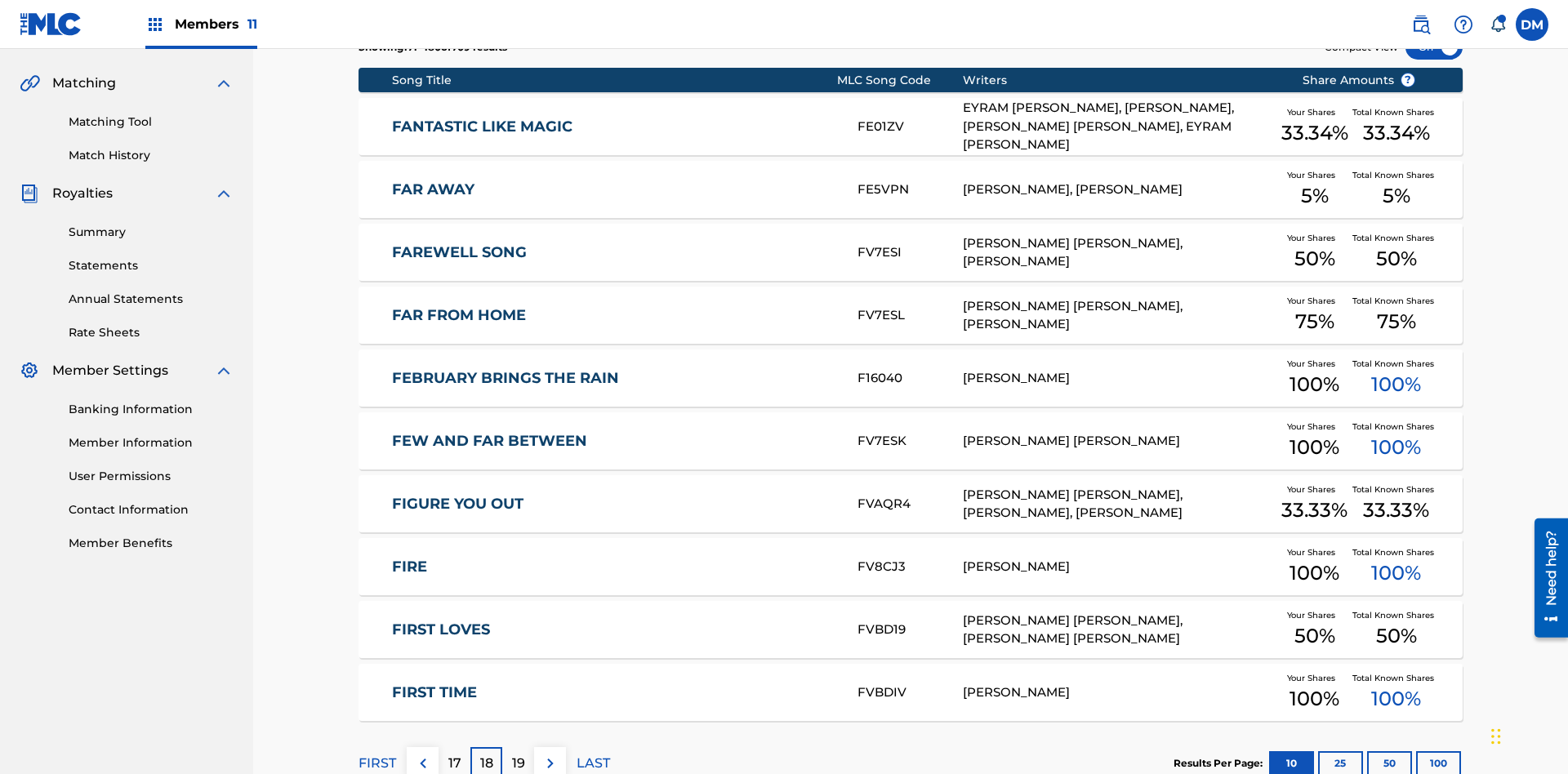
click at [550, 753] on img at bounding box center [550, 762] width 19 height 19
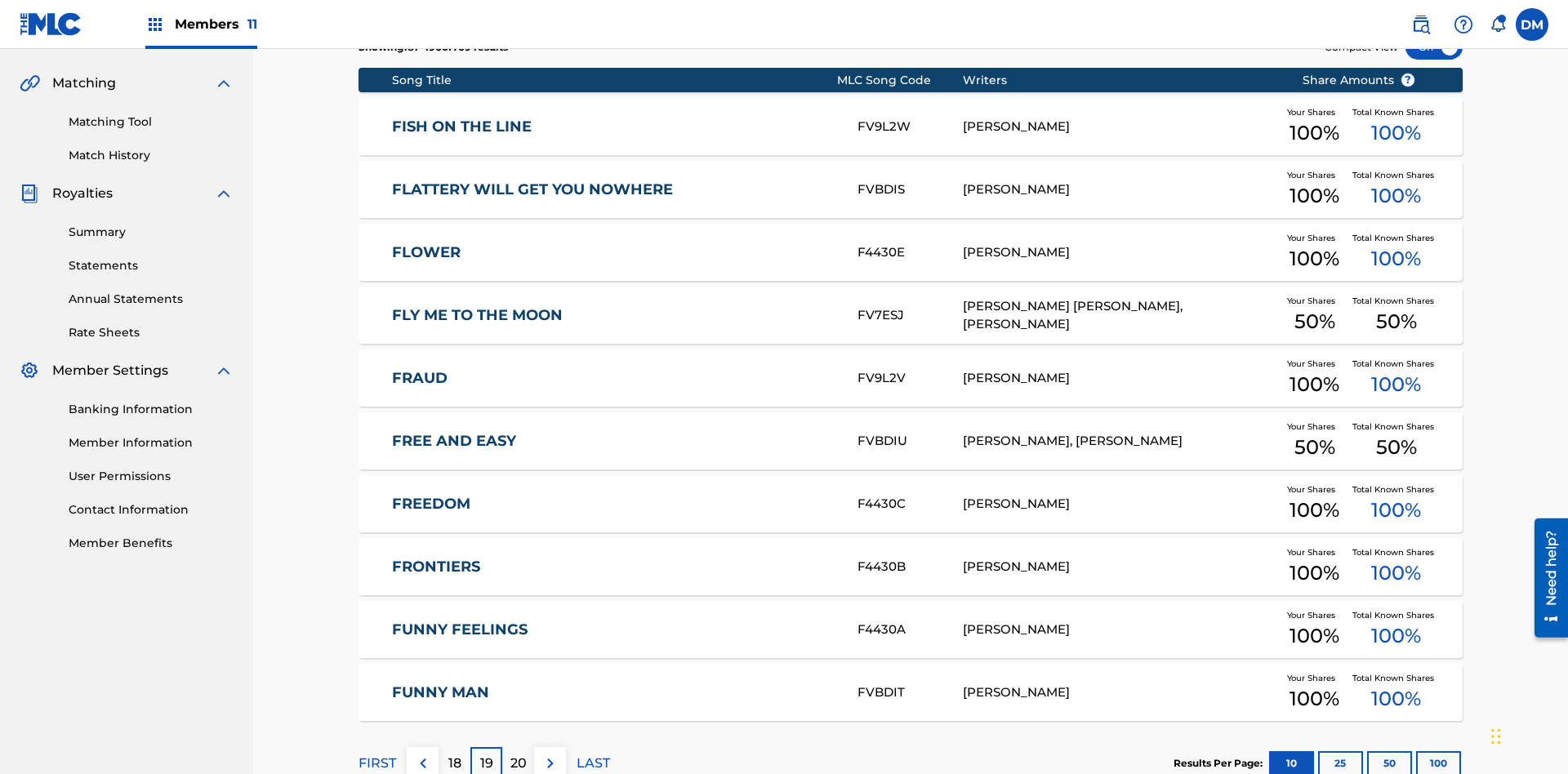
click at [550, 753] on img at bounding box center [550, 762] width 19 height 19
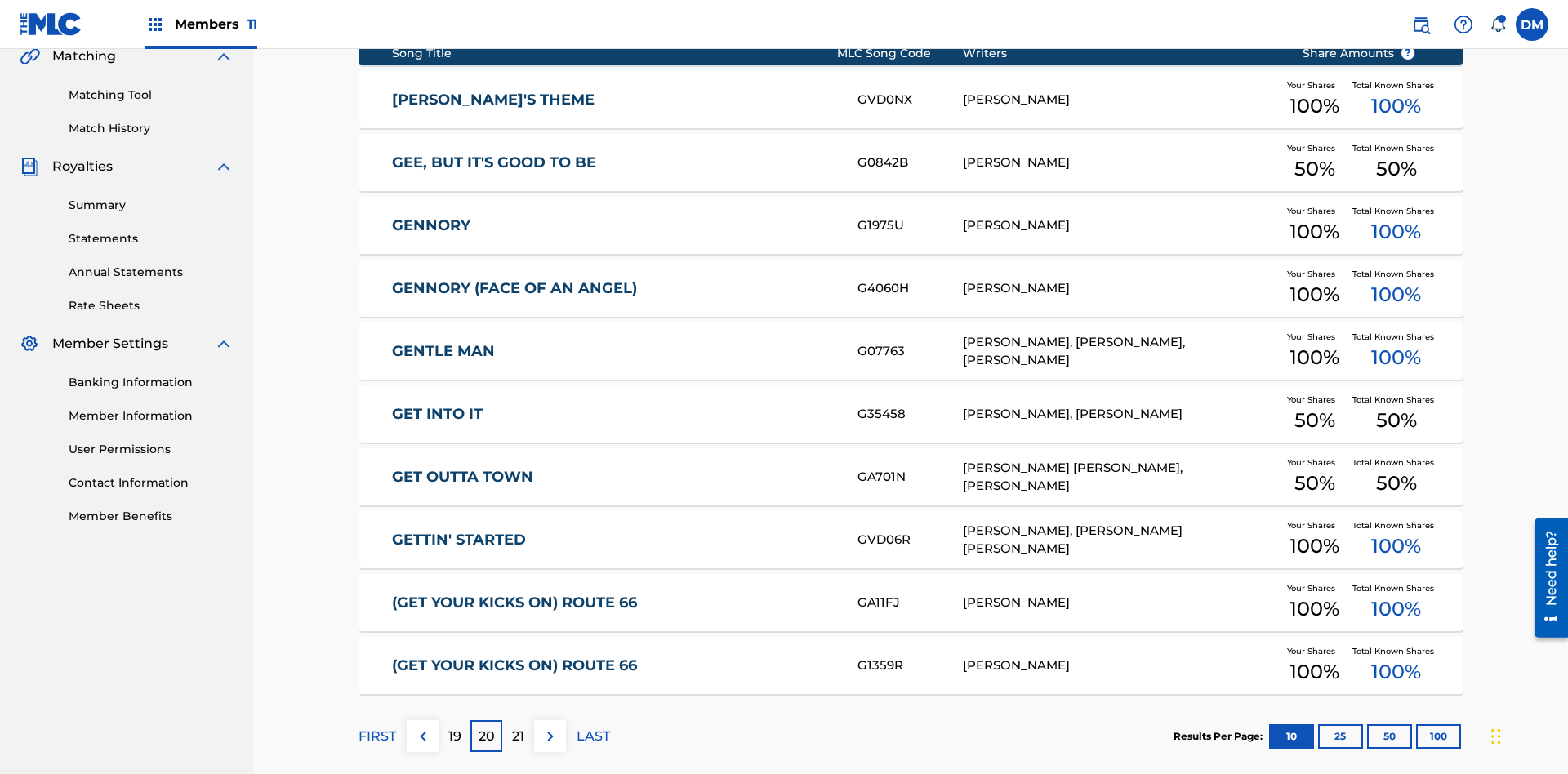
click at [550, 726] on img at bounding box center [550, 735] width 19 height 19
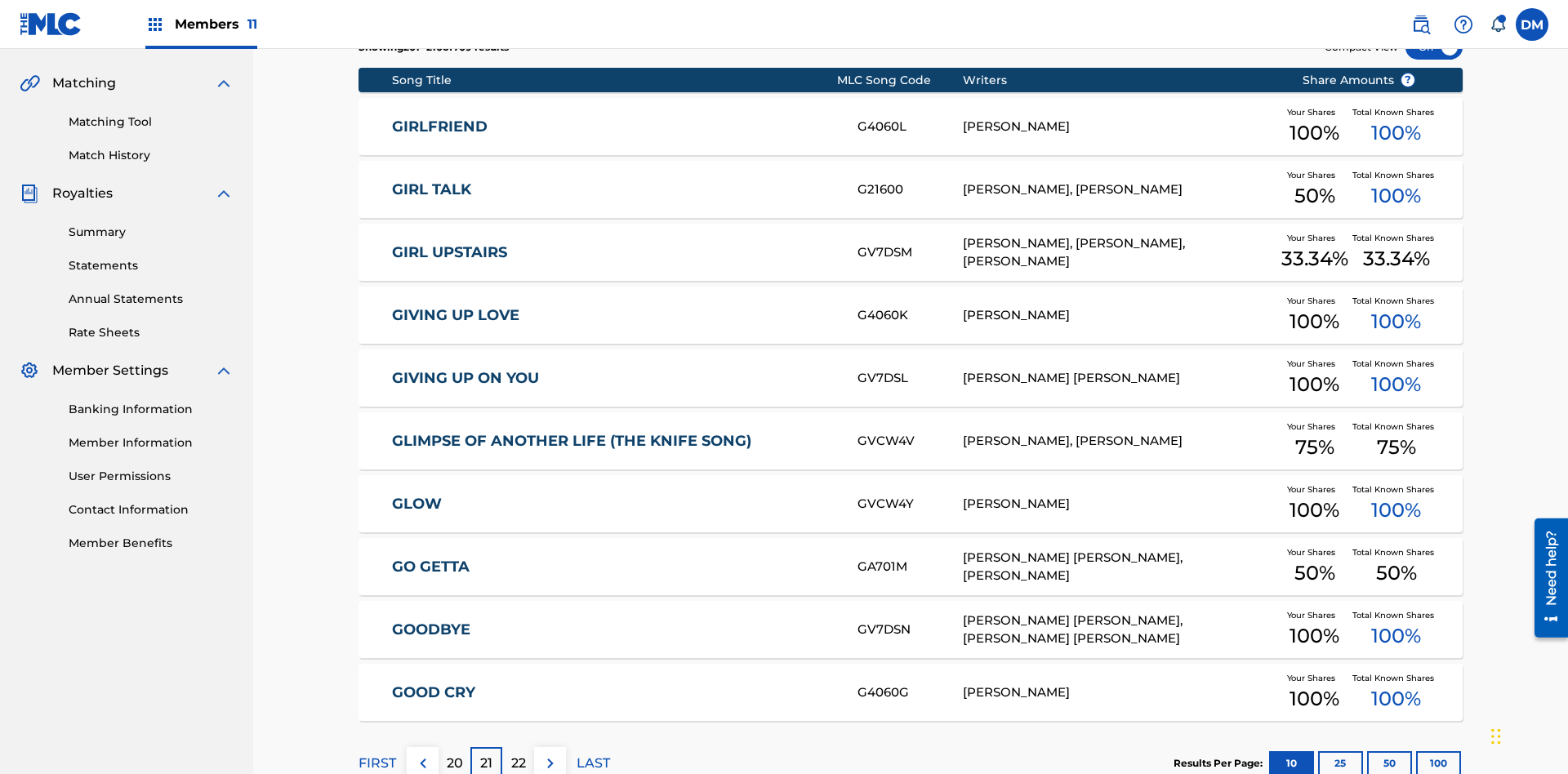
click at [550, 753] on img at bounding box center [550, 762] width 19 height 19
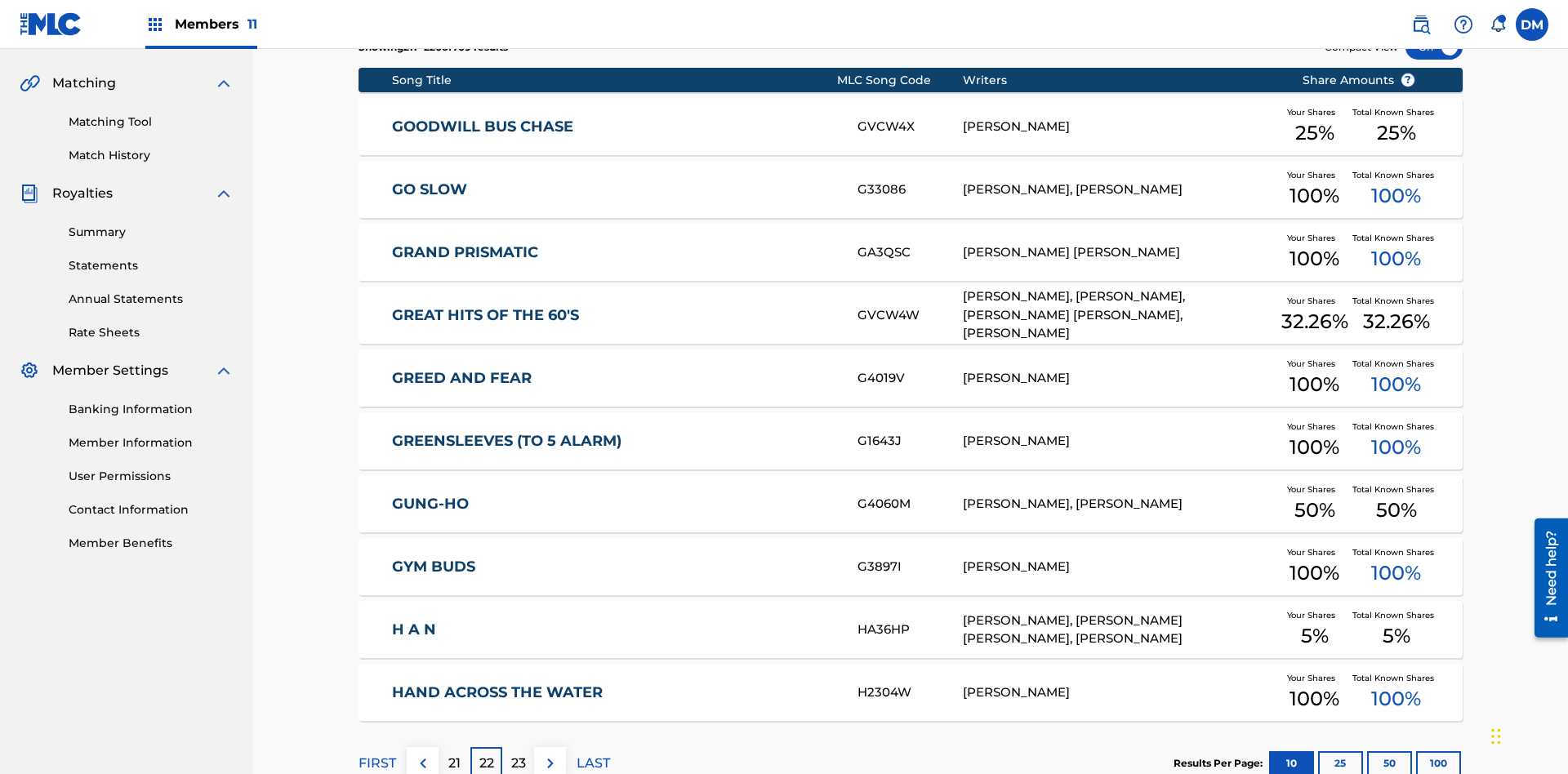
click at [550, 753] on img at bounding box center [550, 762] width 19 height 19
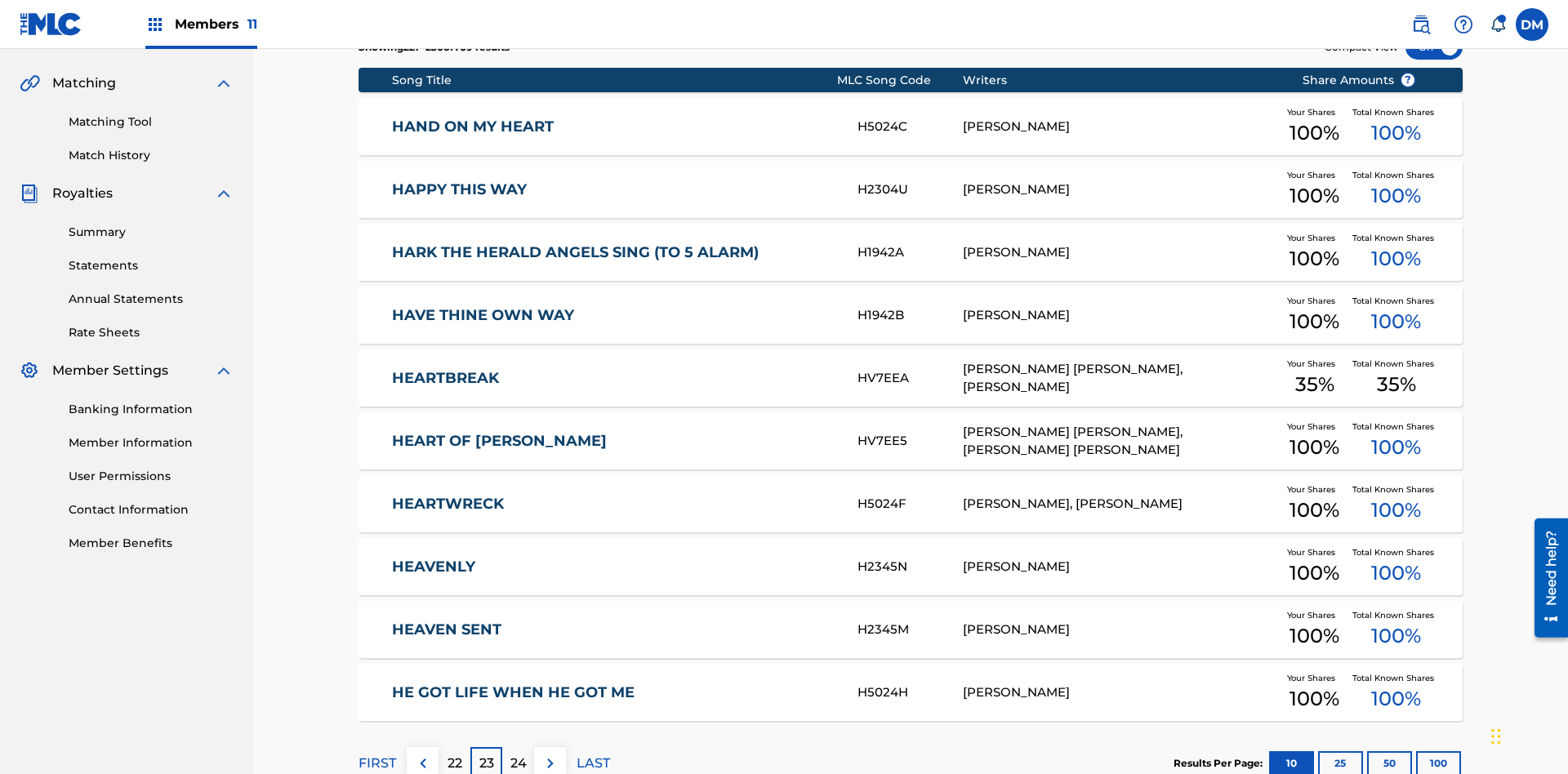
click at [550, 753] on img at bounding box center [550, 762] width 19 height 19
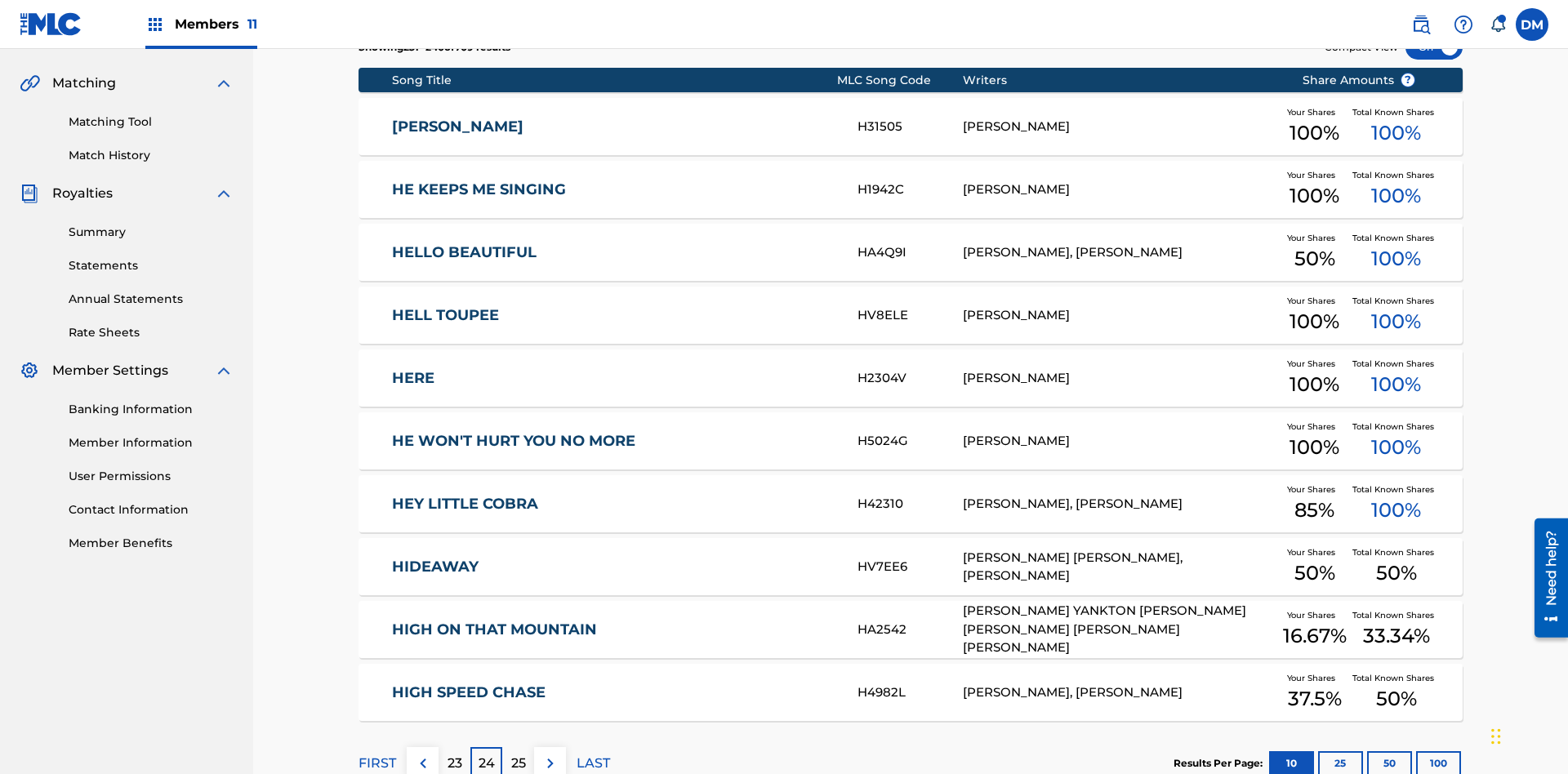
click at [550, 753] on img at bounding box center [550, 762] width 19 height 19
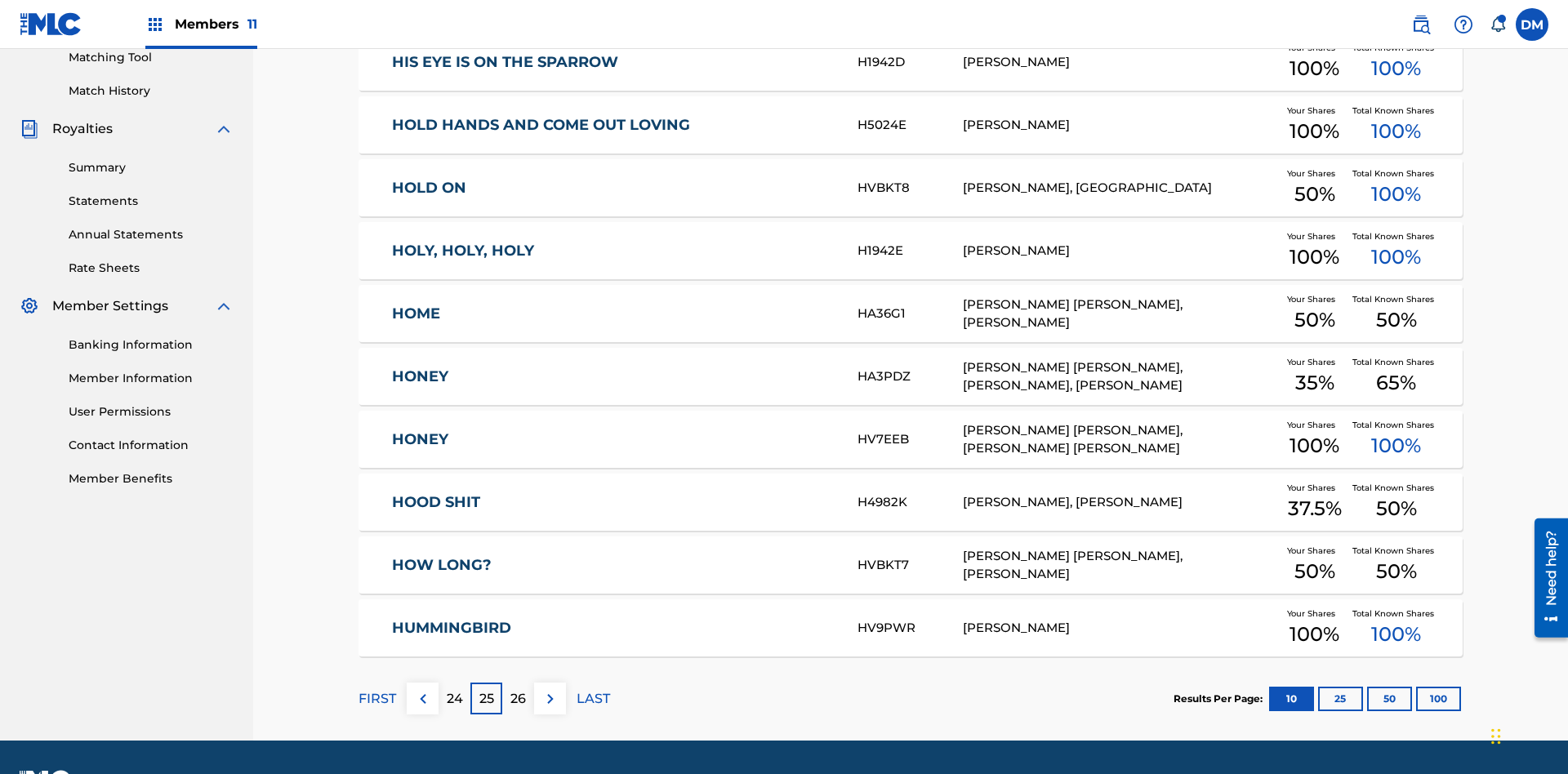
click at [550, 689] on img at bounding box center [550, 698] width 19 height 19
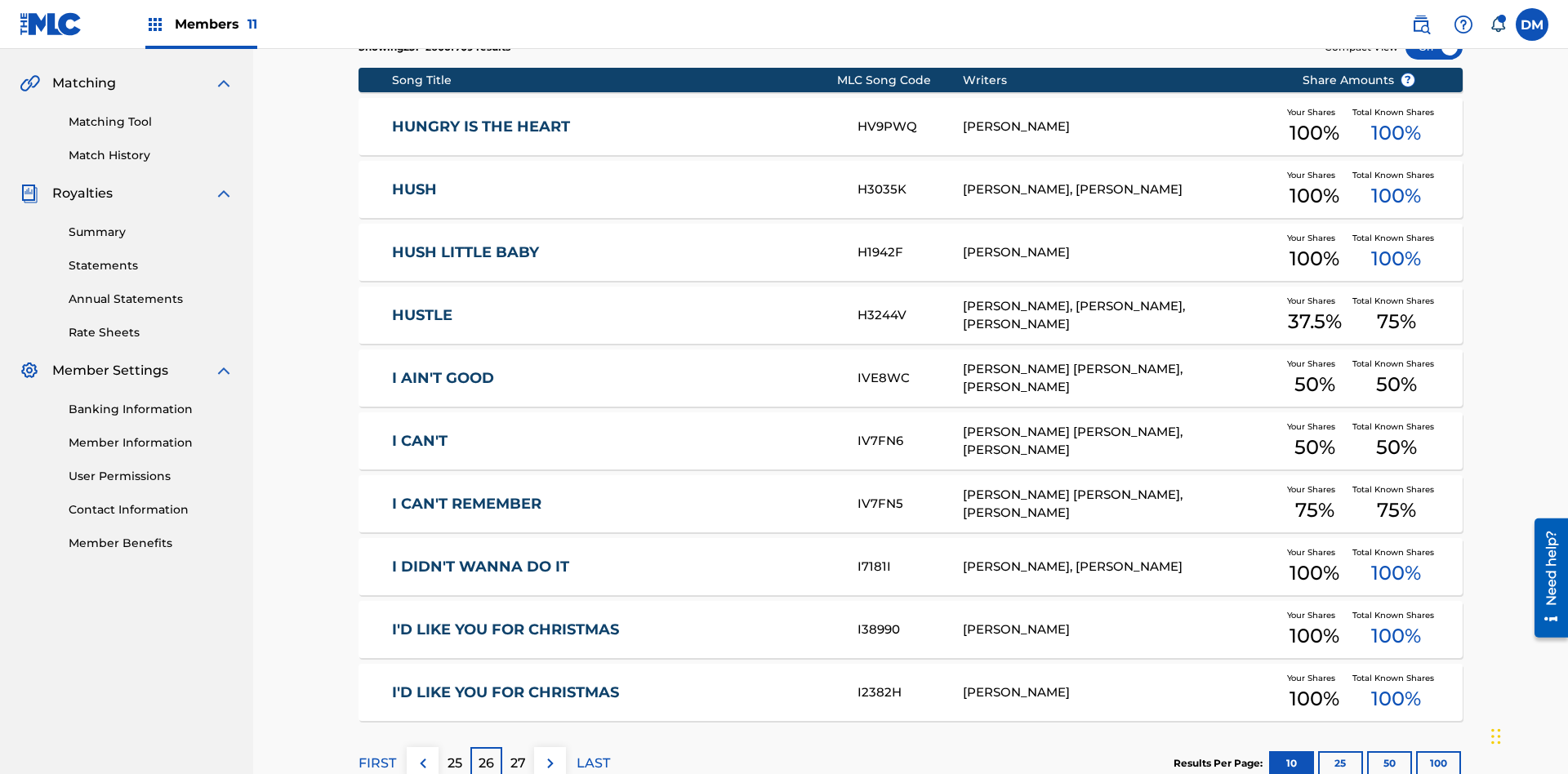
click at [550, 753] on img at bounding box center [550, 762] width 19 height 19
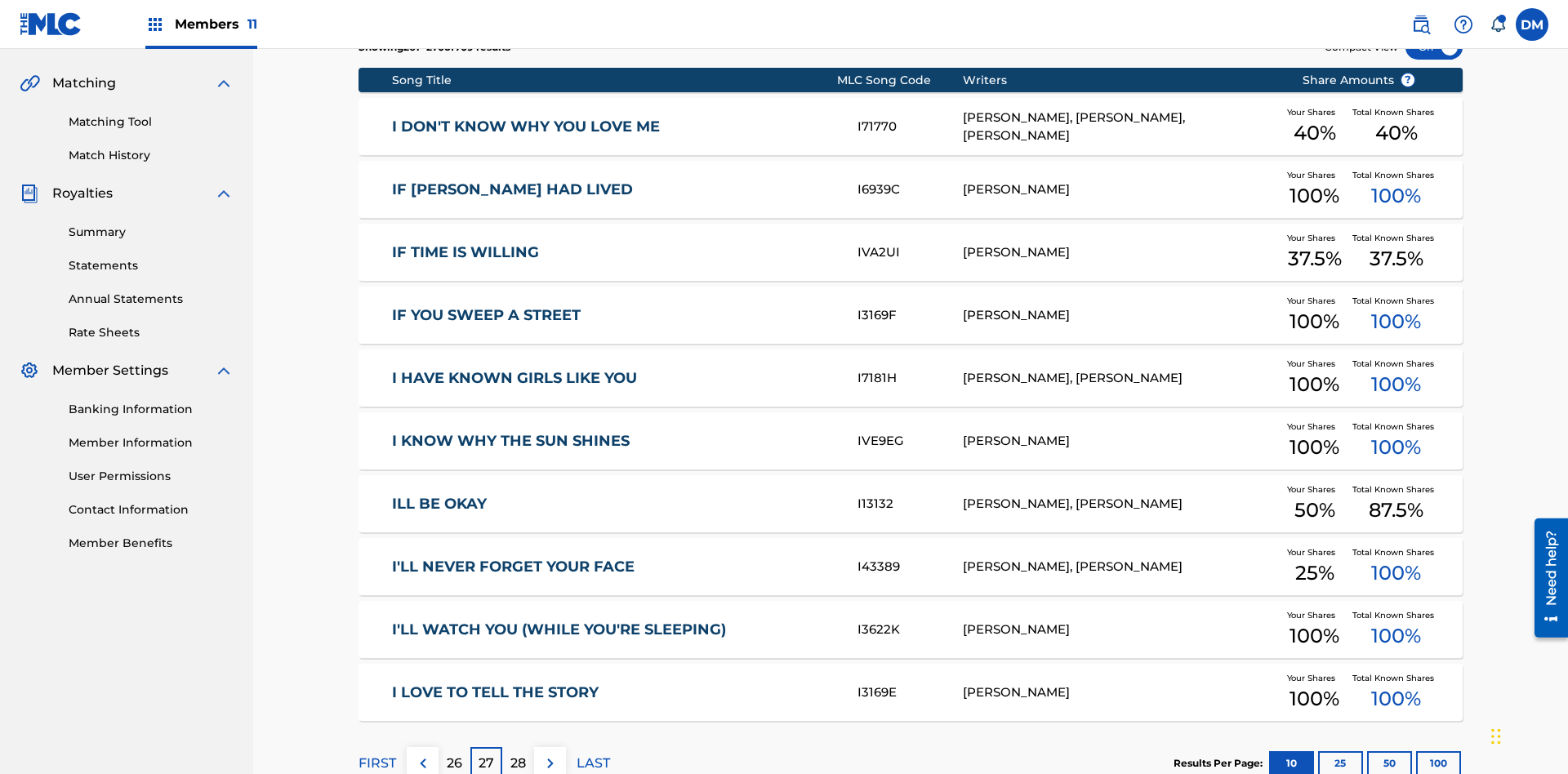
click at [550, 753] on img at bounding box center [550, 762] width 19 height 19
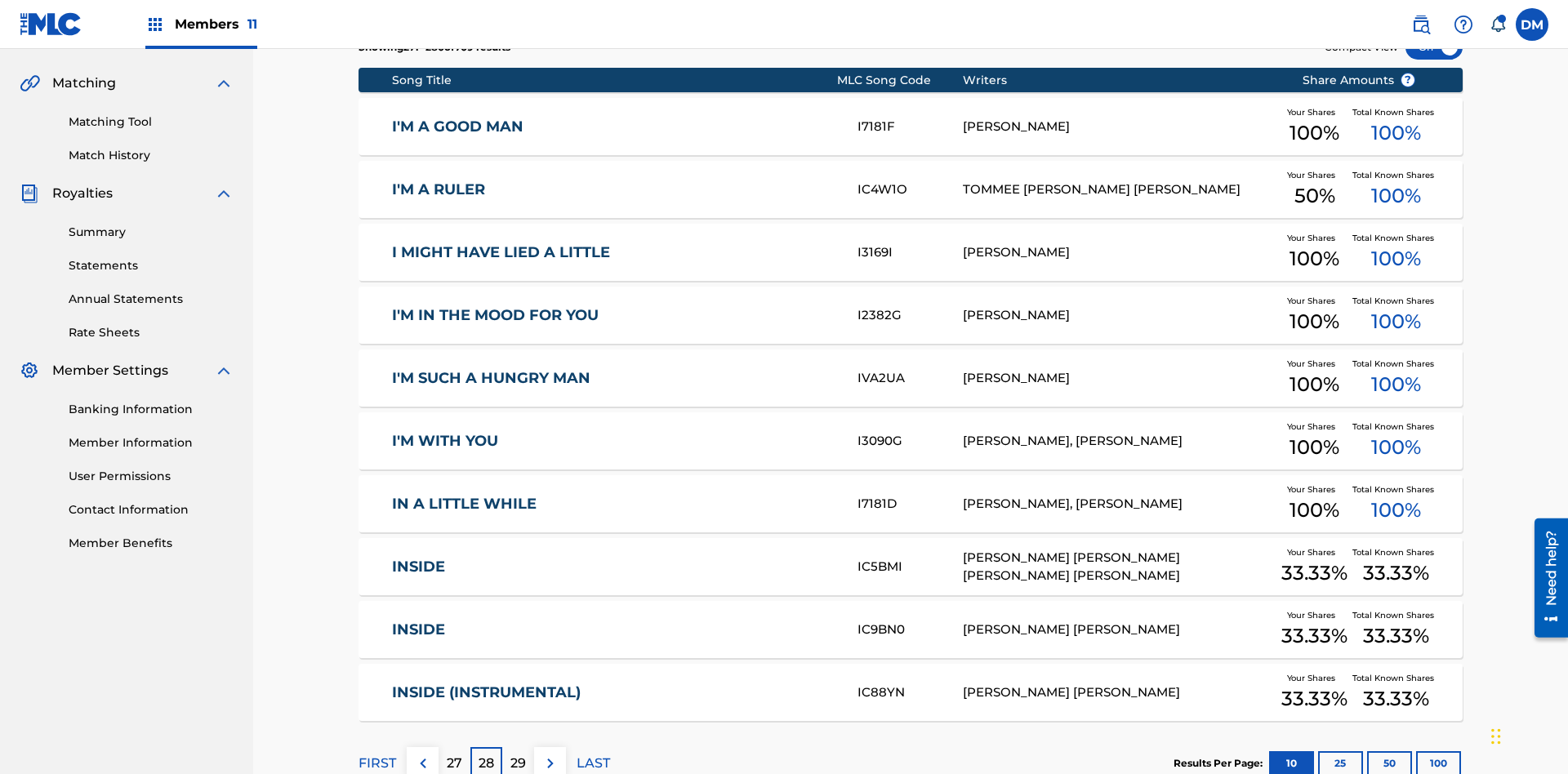
click at [550, 753] on img at bounding box center [550, 762] width 19 height 19
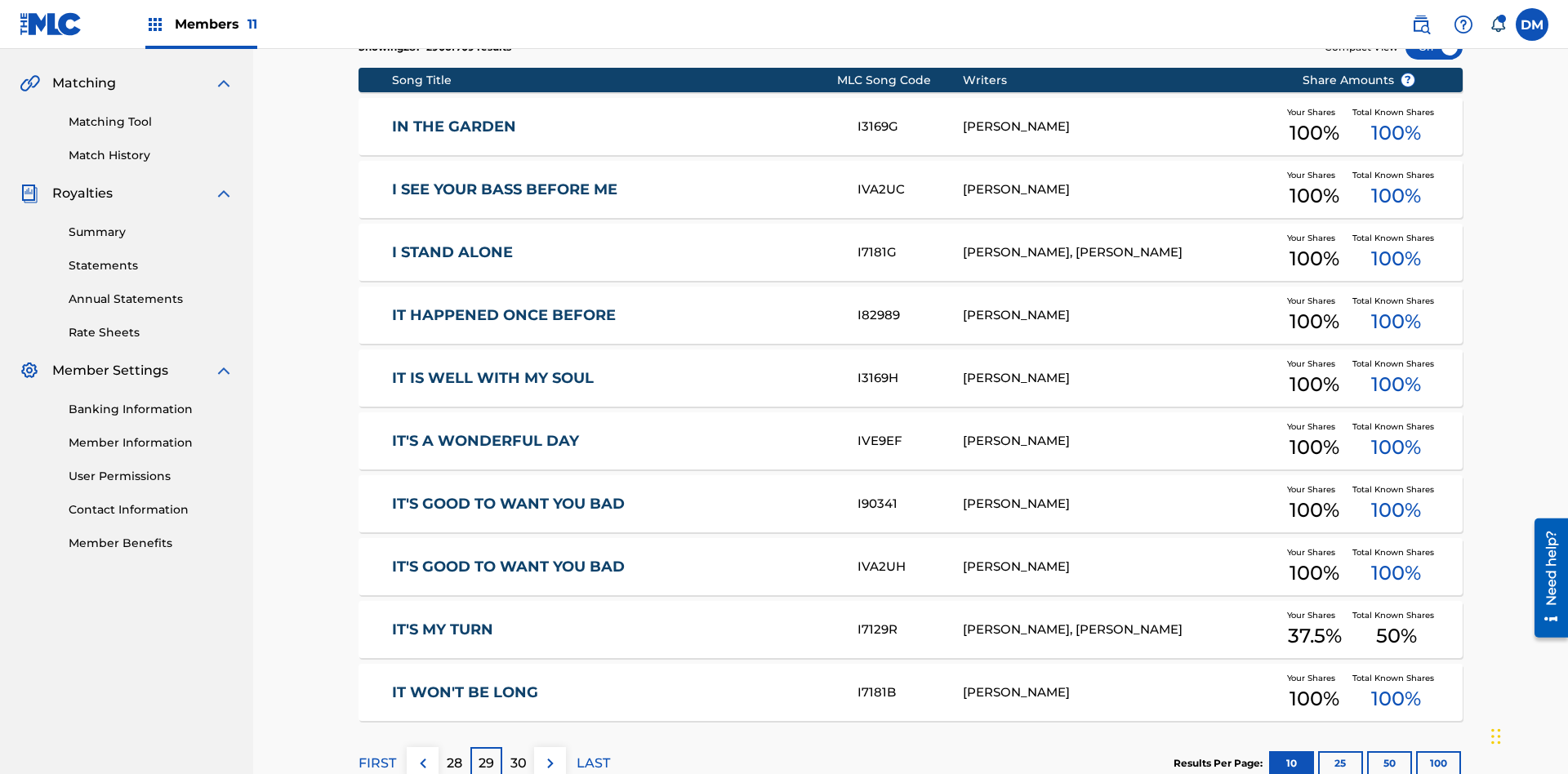
click at [550, 753] on img at bounding box center [550, 762] width 19 height 19
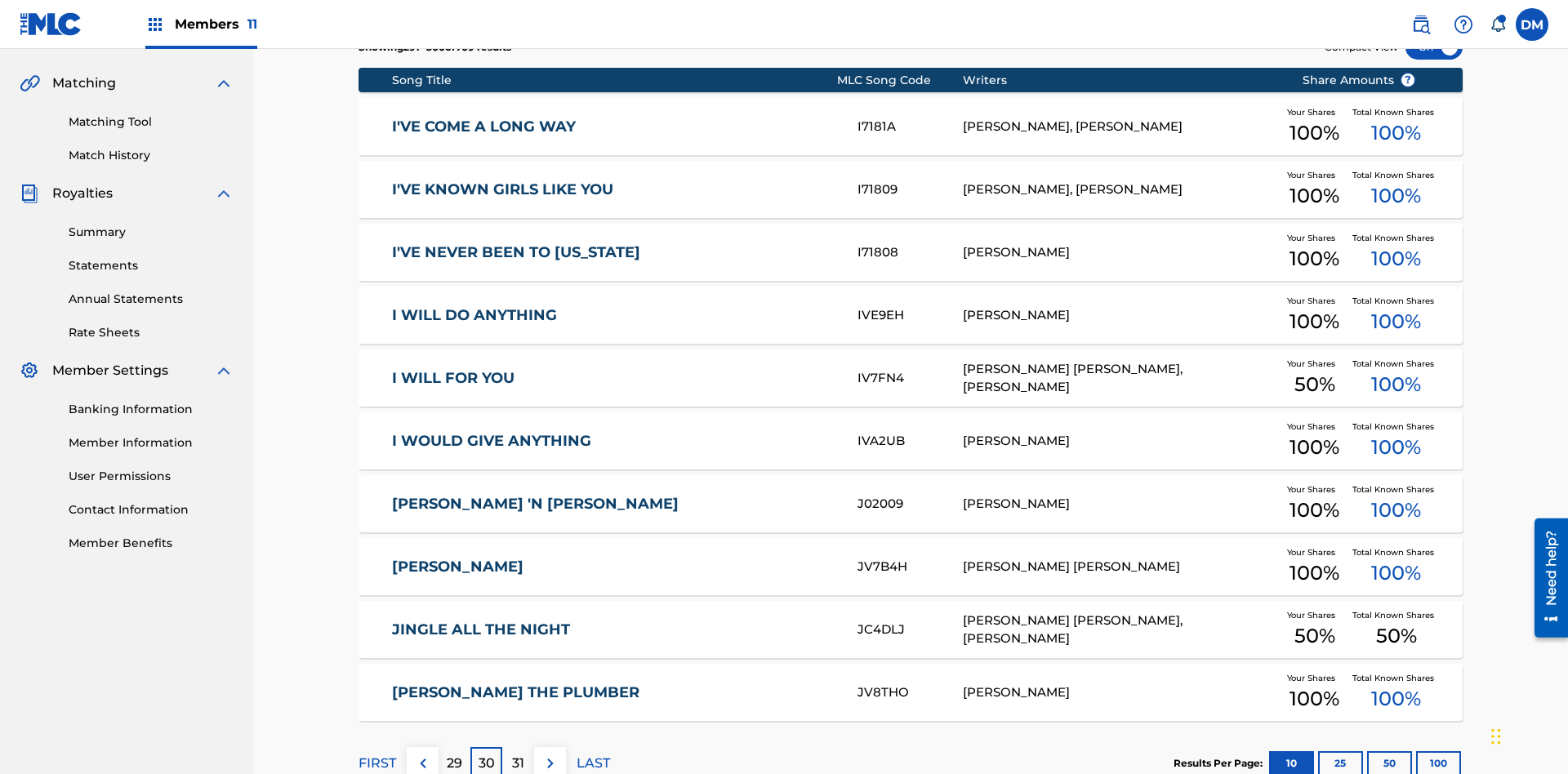
click at [550, 753] on img at bounding box center [550, 762] width 19 height 19
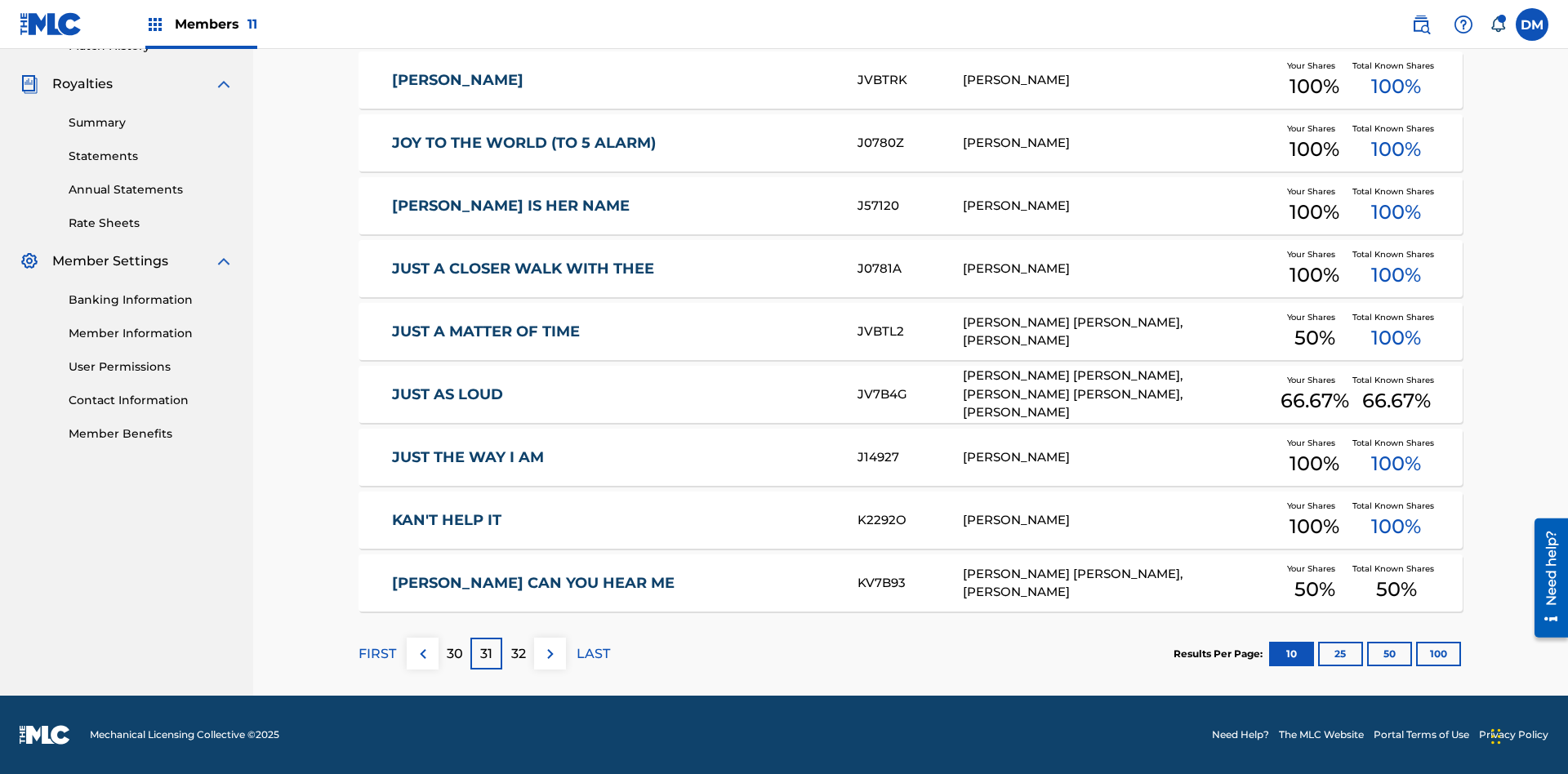
click at [550, 653] on img at bounding box center [550, 653] width 19 height 19
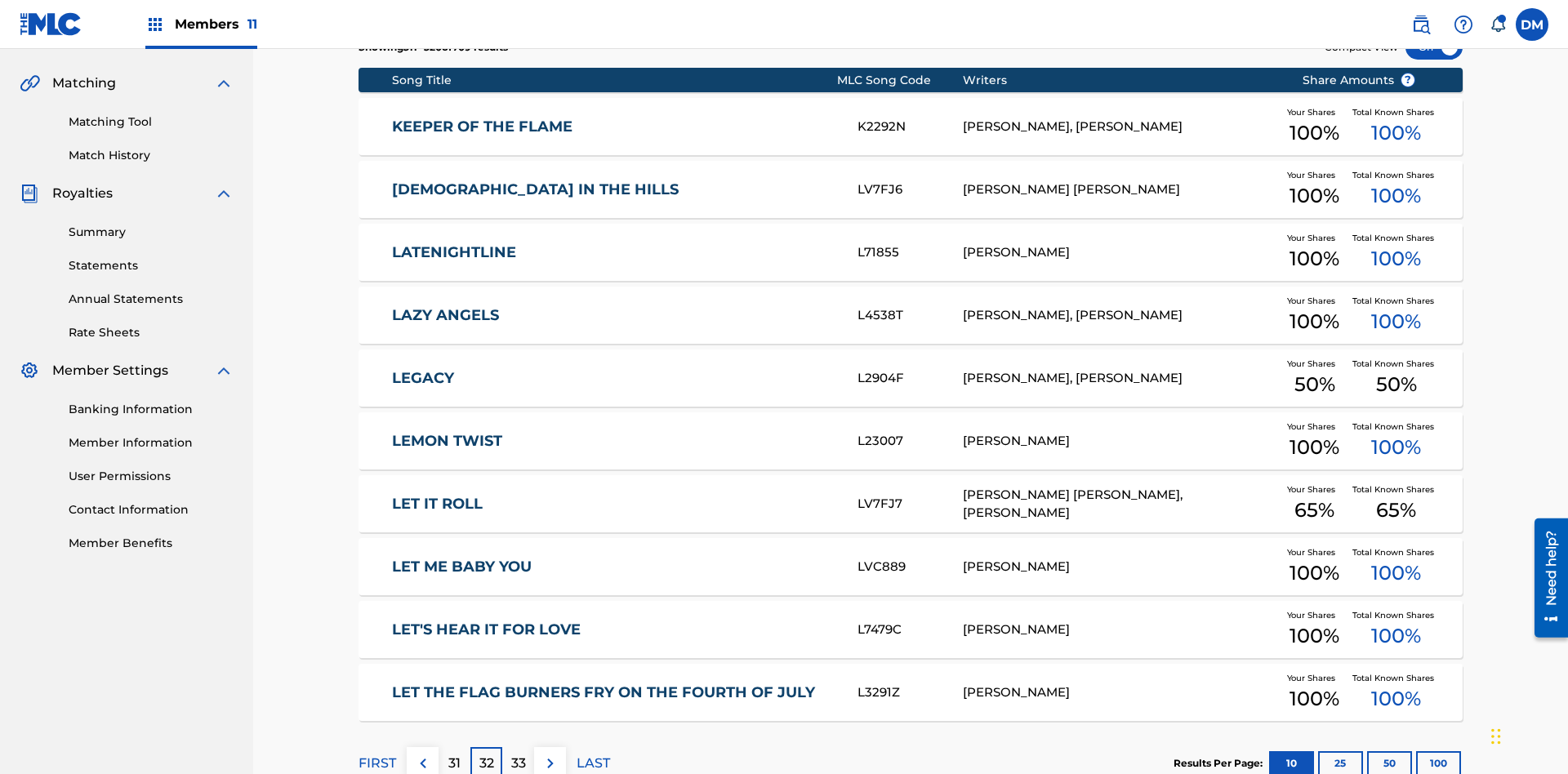
click at [550, 753] on img at bounding box center [550, 762] width 19 height 19
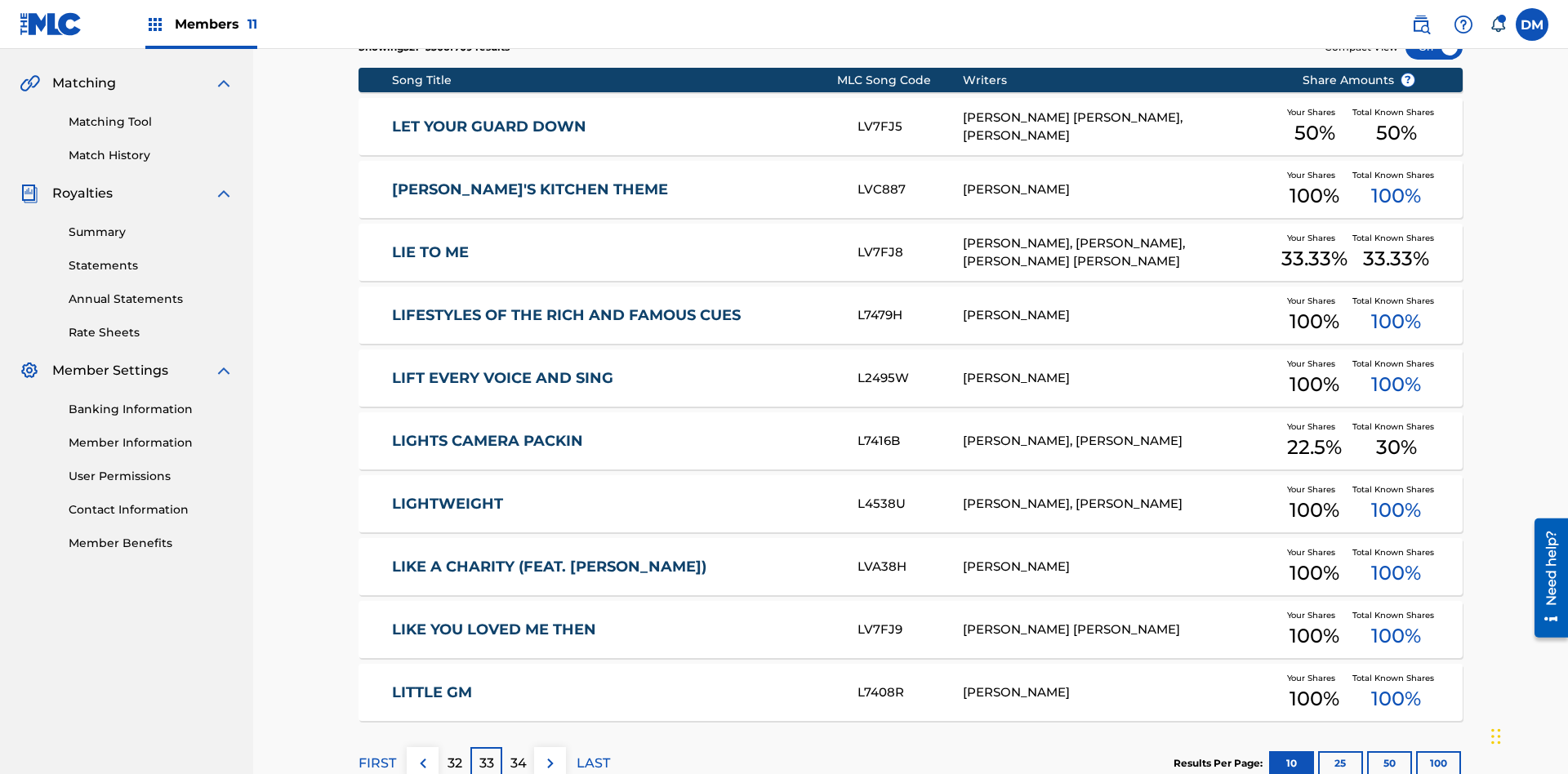
click at [550, 753] on img at bounding box center [550, 762] width 19 height 19
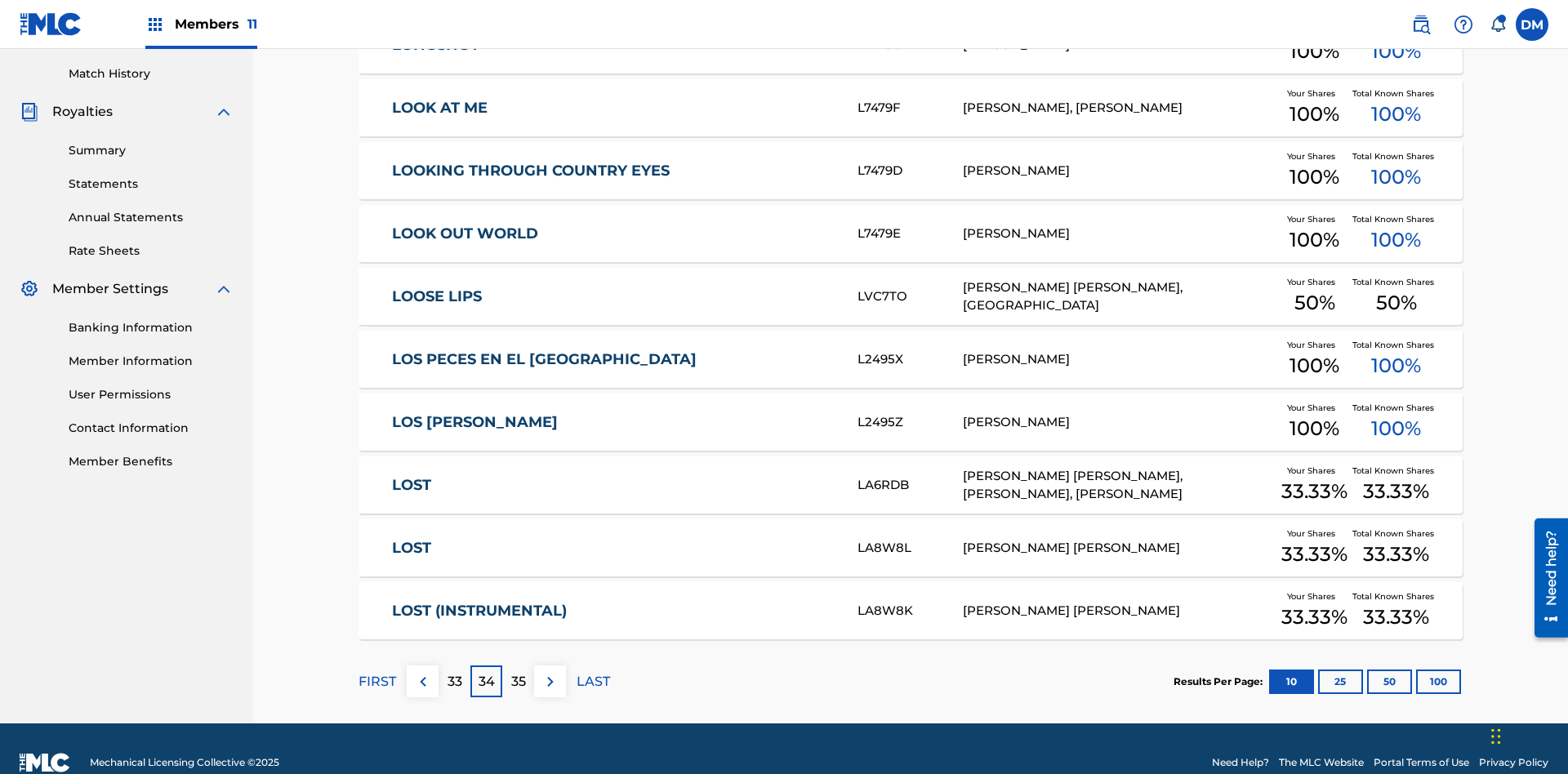
click at [550, 671] on img at bounding box center [550, 681] width 19 height 19
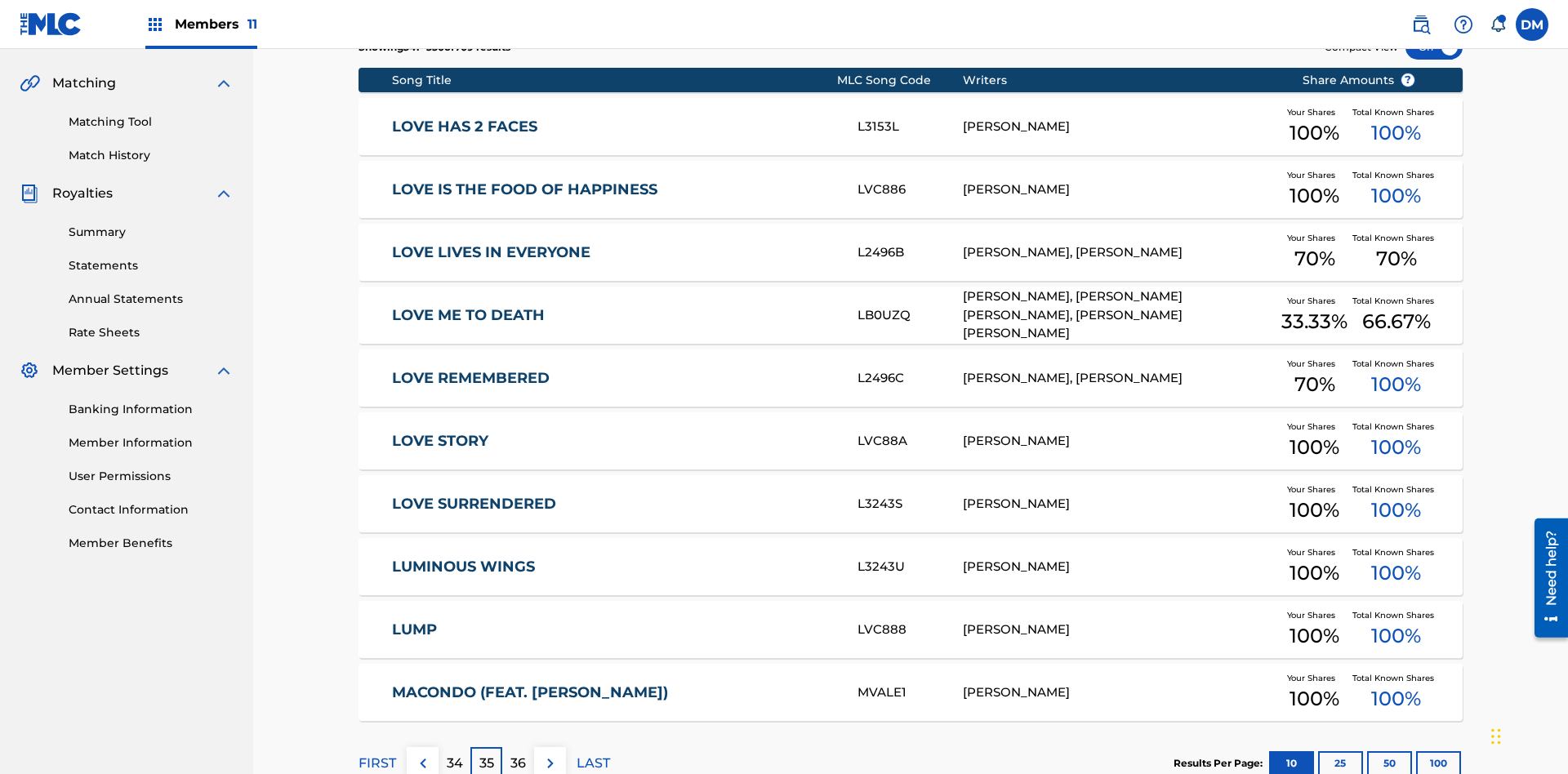
click at [550, 753] on img at bounding box center [550, 762] width 19 height 19
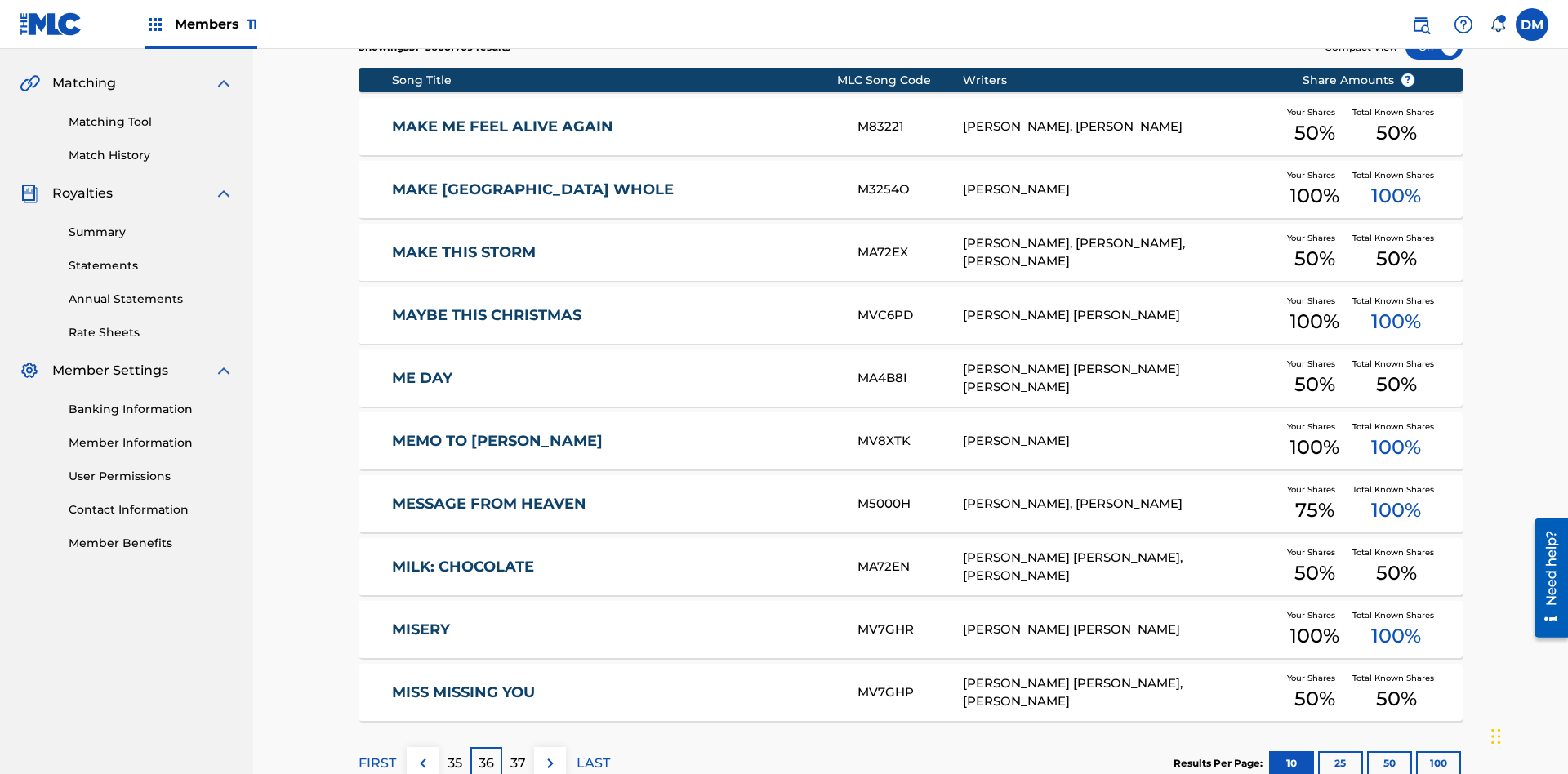
click at [550, 753] on img at bounding box center [550, 762] width 19 height 19
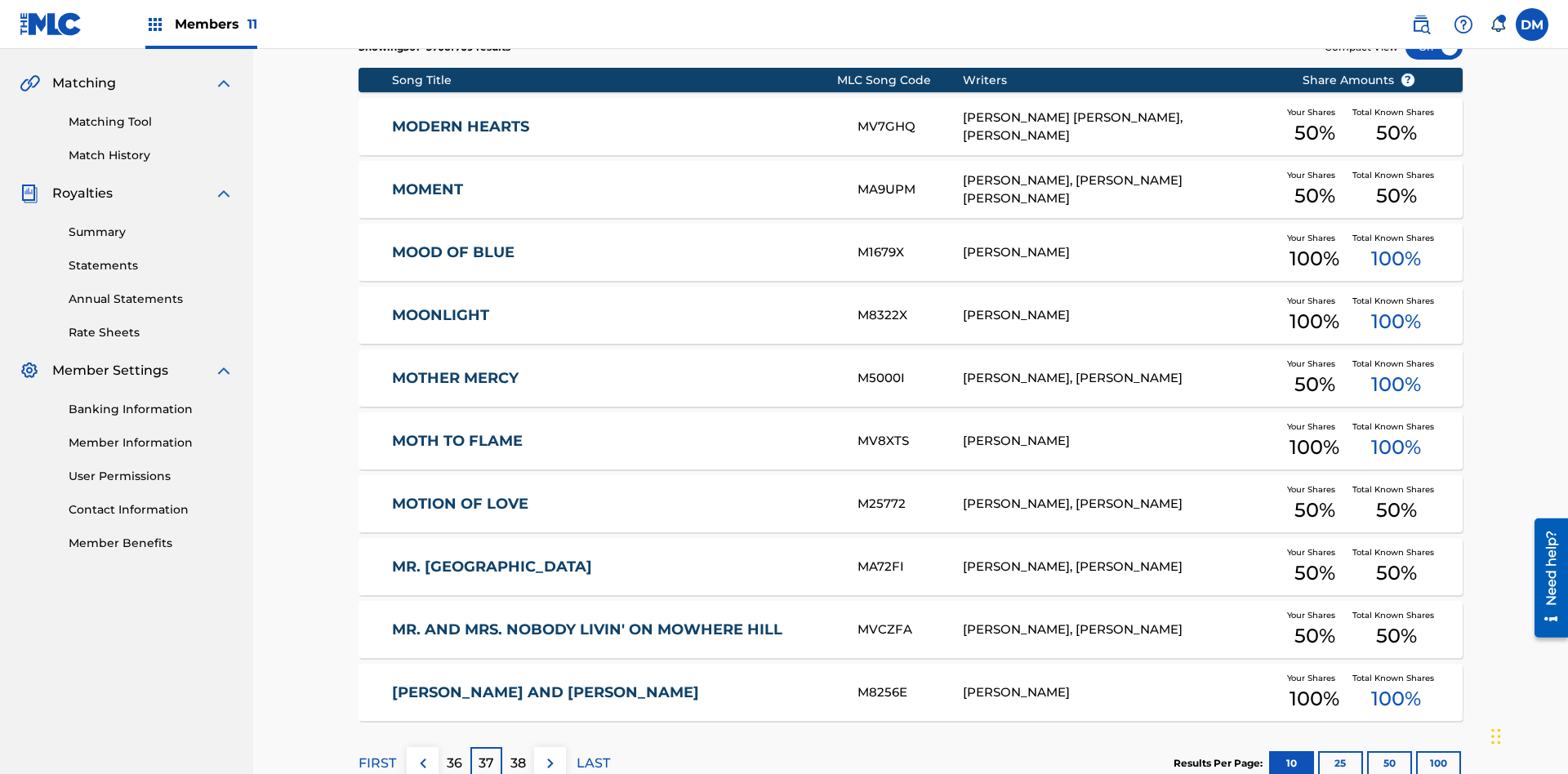
click at [550, 753] on img at bounding box center [550, 762] width 19 height 19
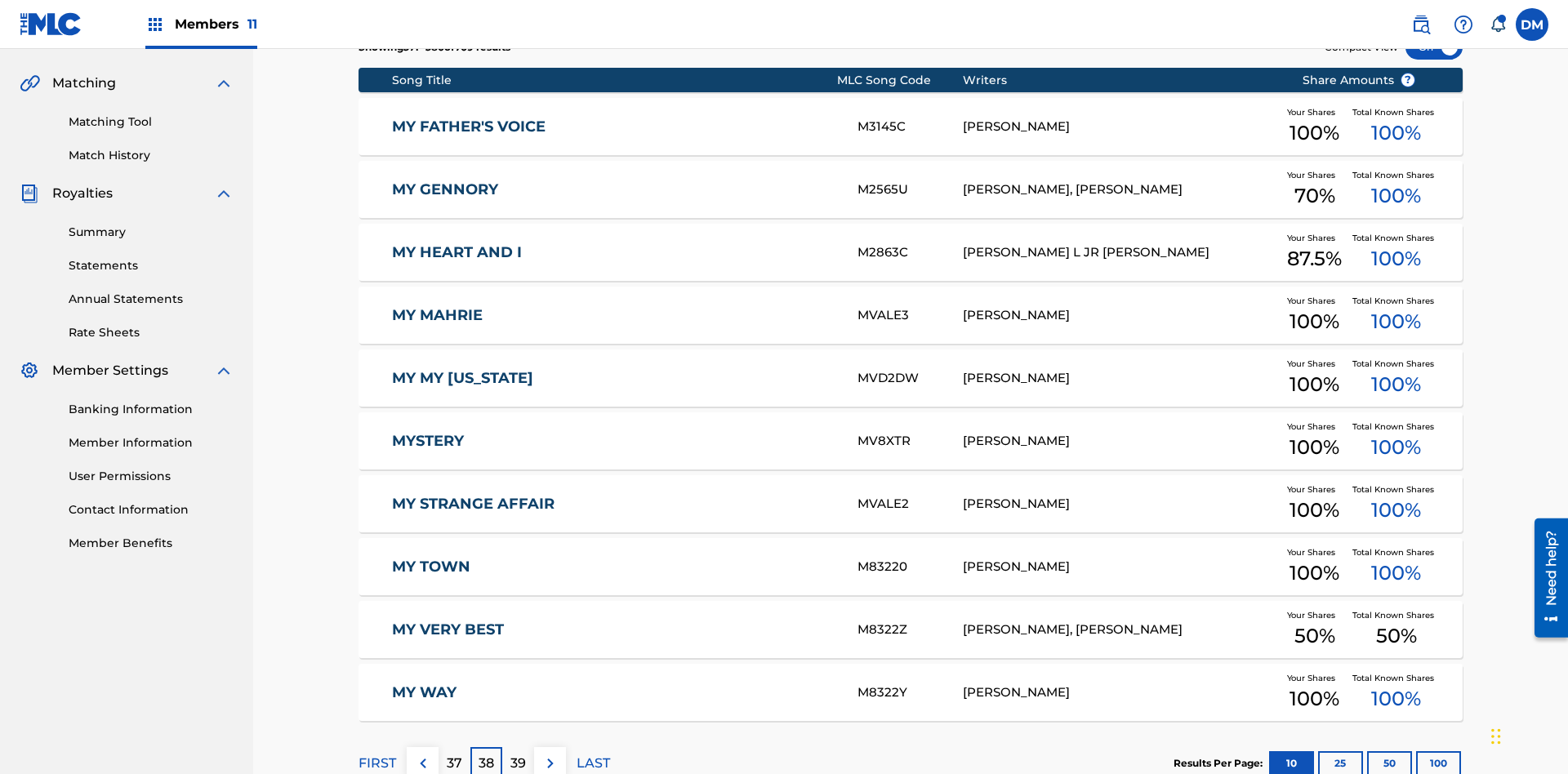
click at [550, 753] on img at bounding box center [550, 762] width 19 height 19
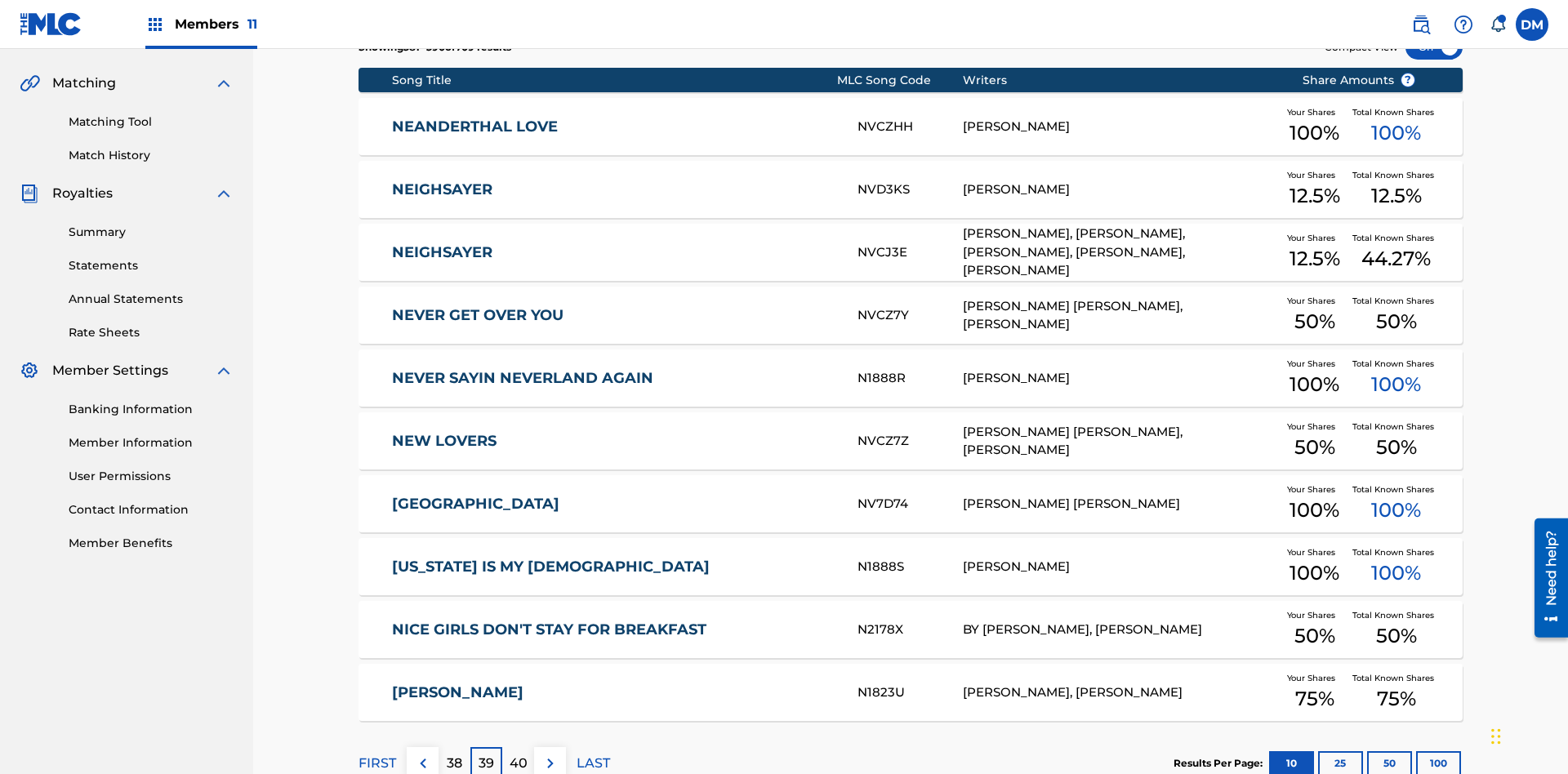
click at [550, 753] on img at bounding box center [550, 762] width 19 height 19
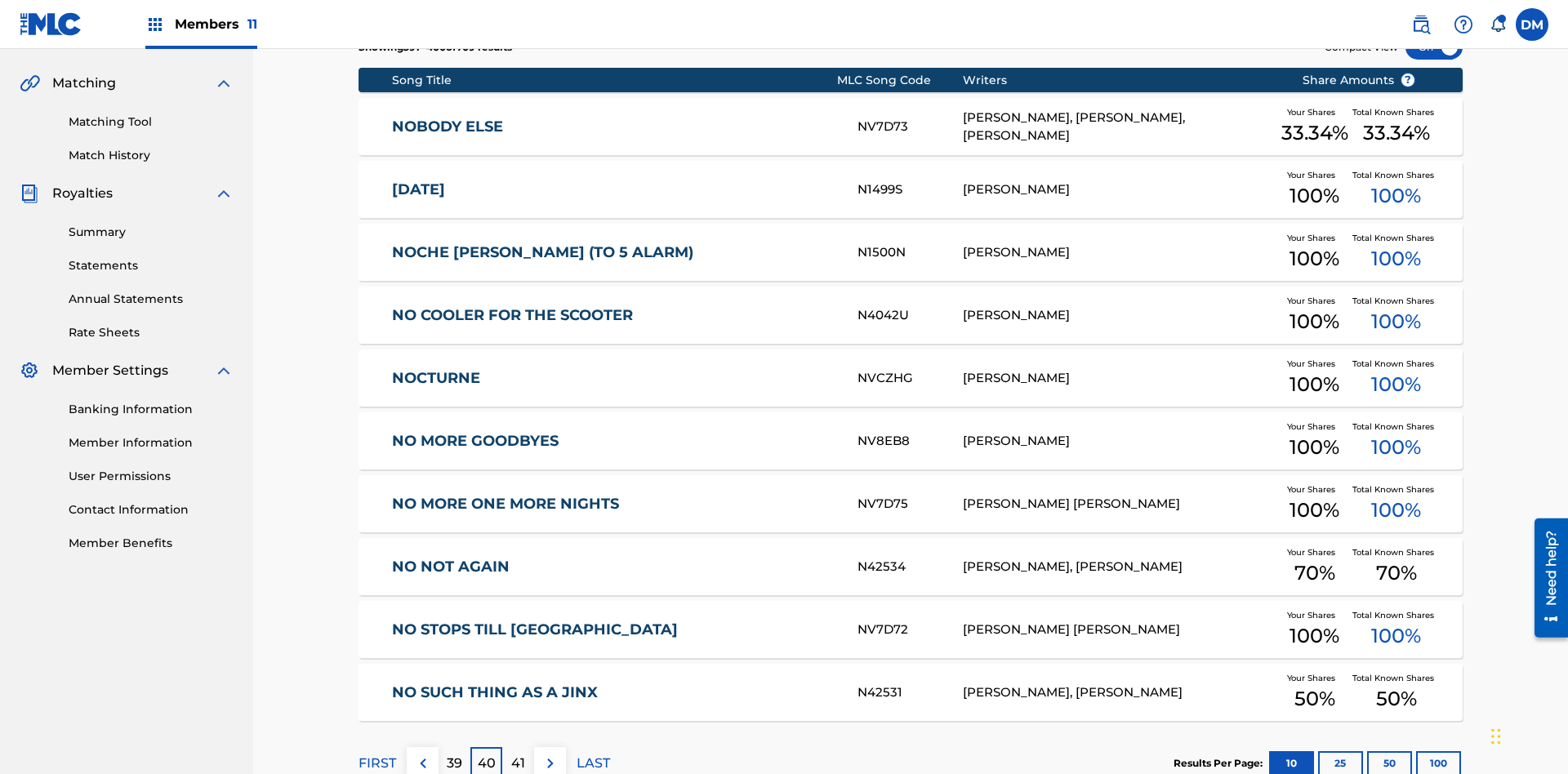
click at [550, 753] on img at bounding box center [550, 762] width 19 height 19
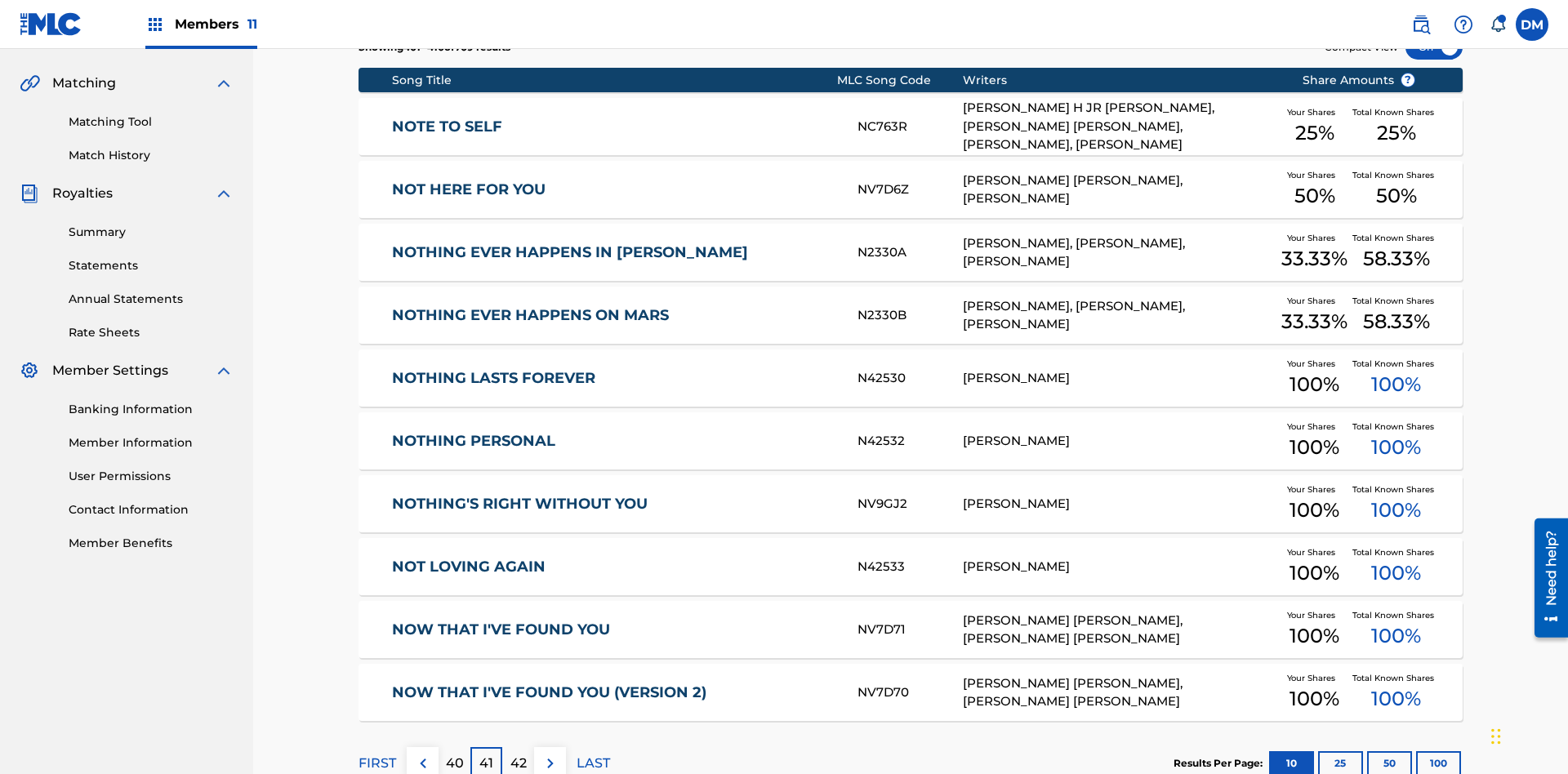
click at [550, 753] on img at bounding box center [550, 762] width 19 height 19
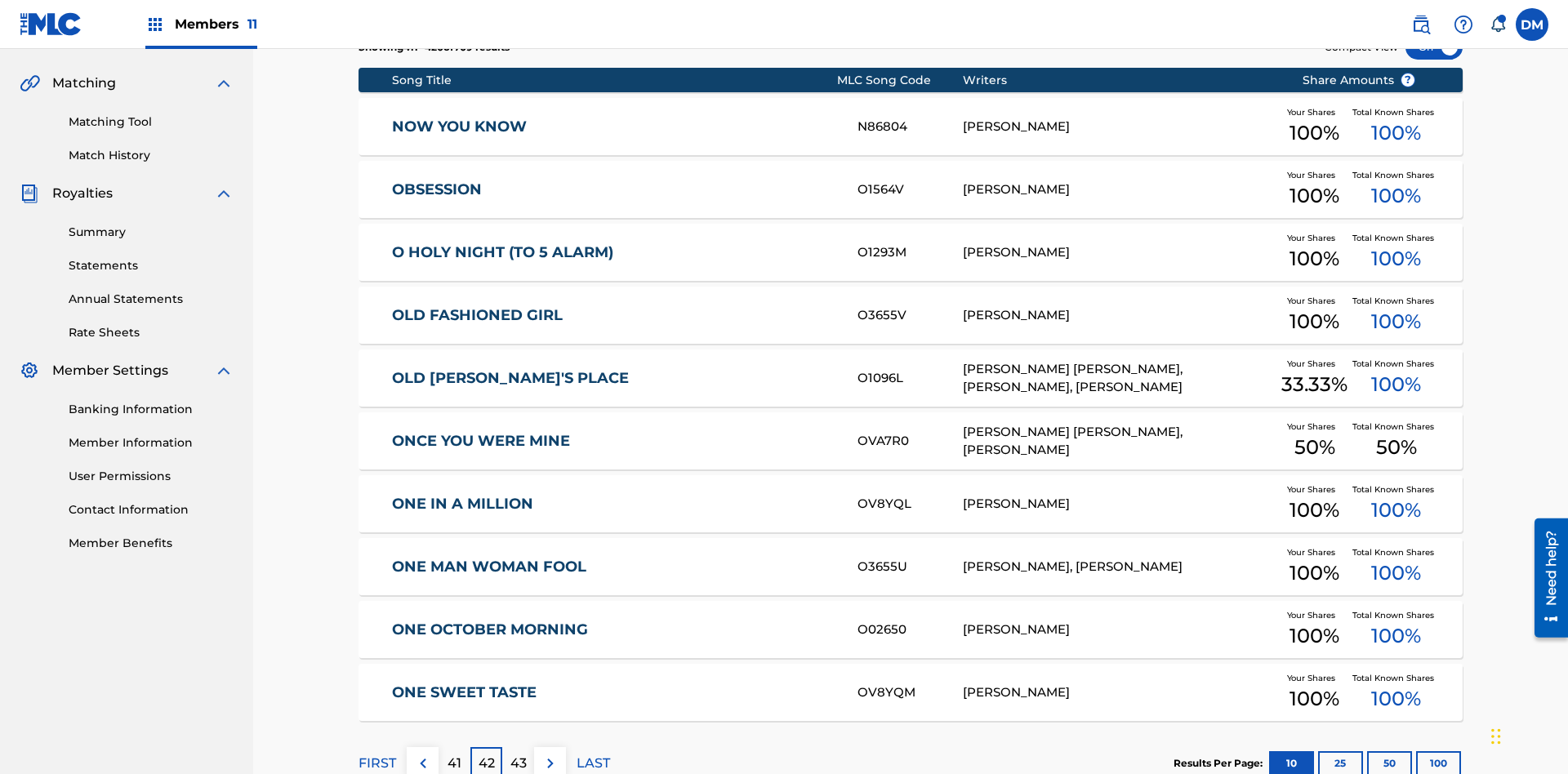
click at [550, 753] on img at bounding box center [550, 762] width 19 height 19
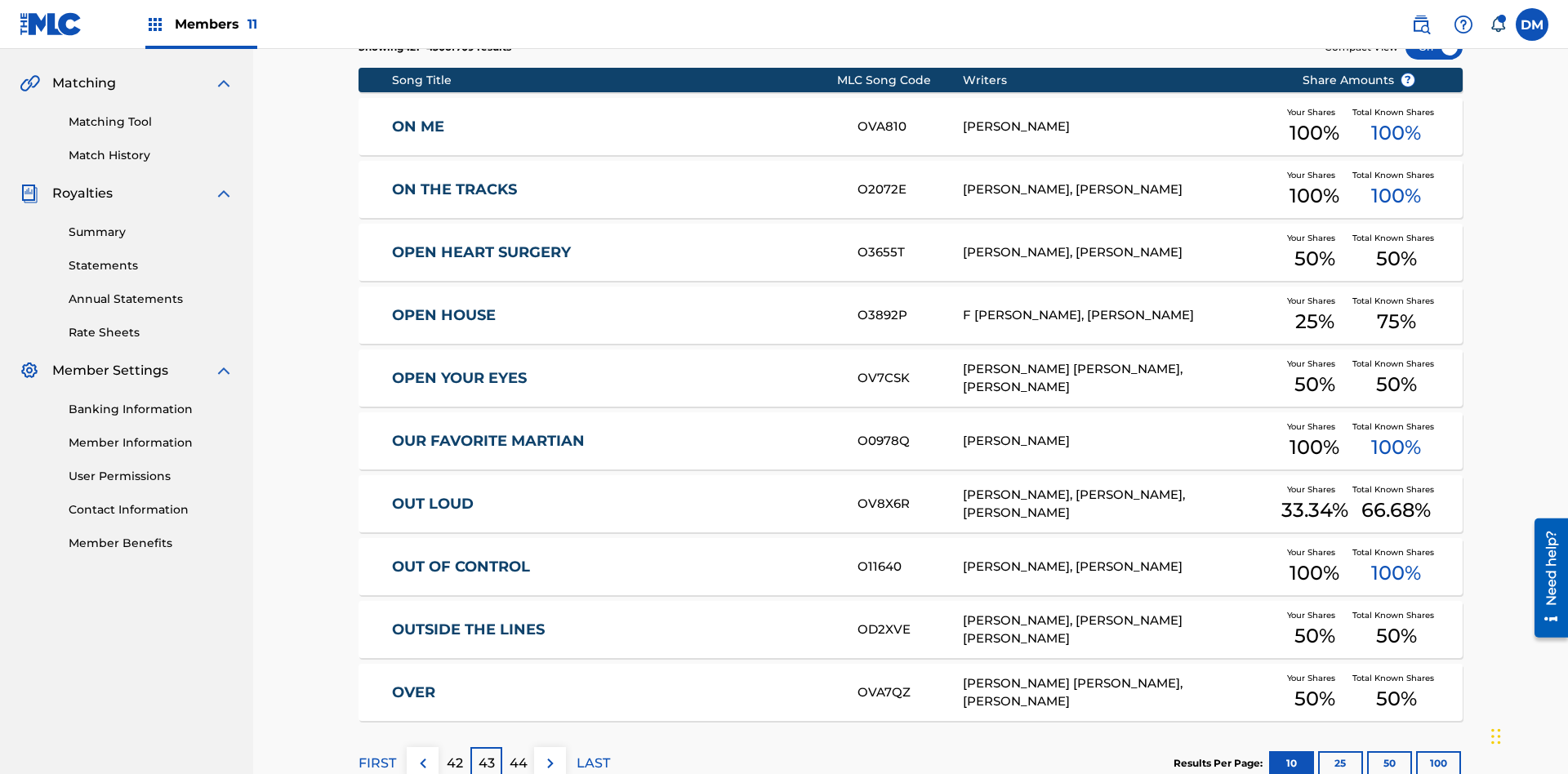
click at [550, 753] on img at bounding box center [550, 762] width 19 height 19
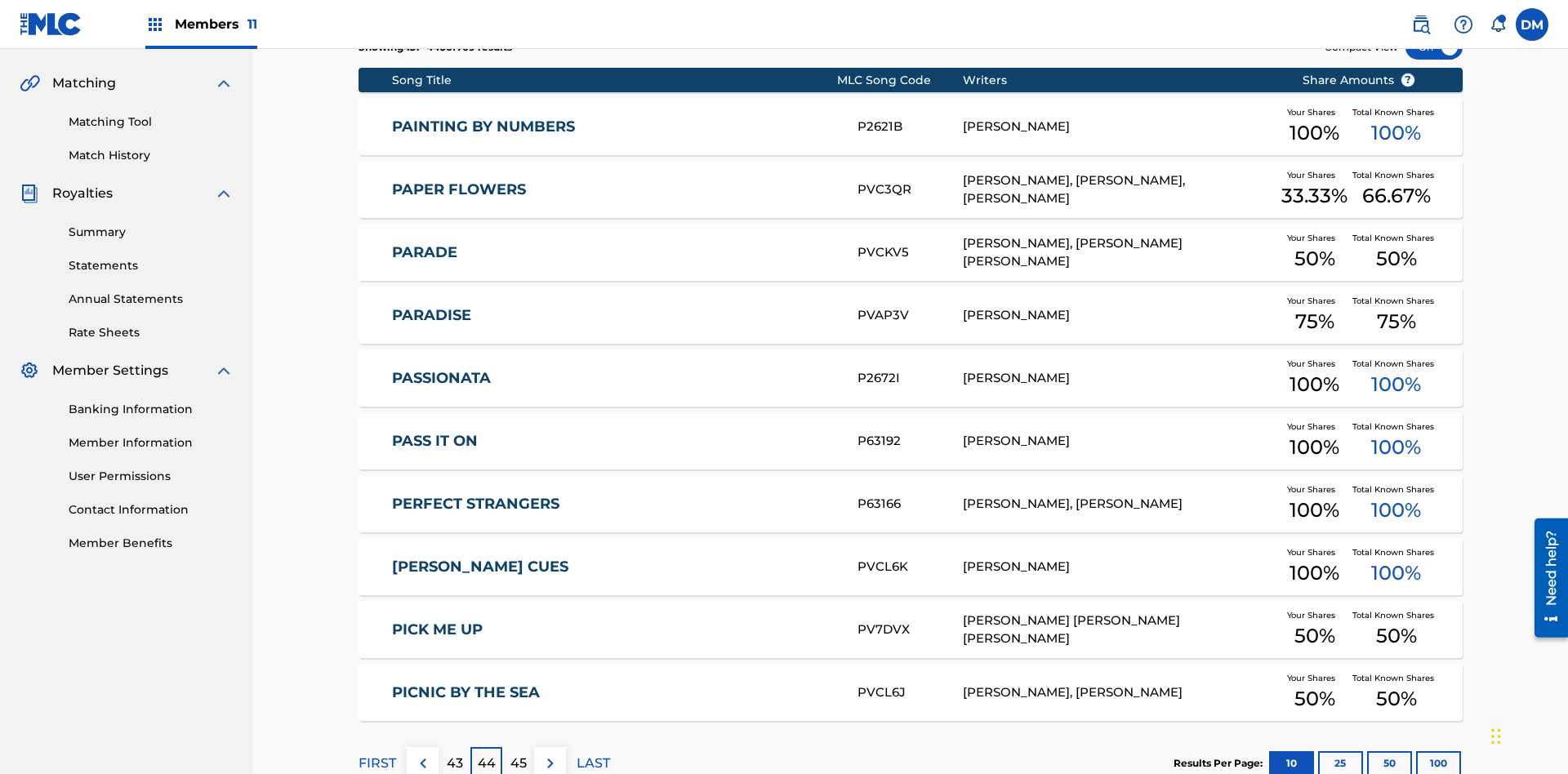
click at [550, 753] on img at bounding box center [550, 762] width 19 height 19
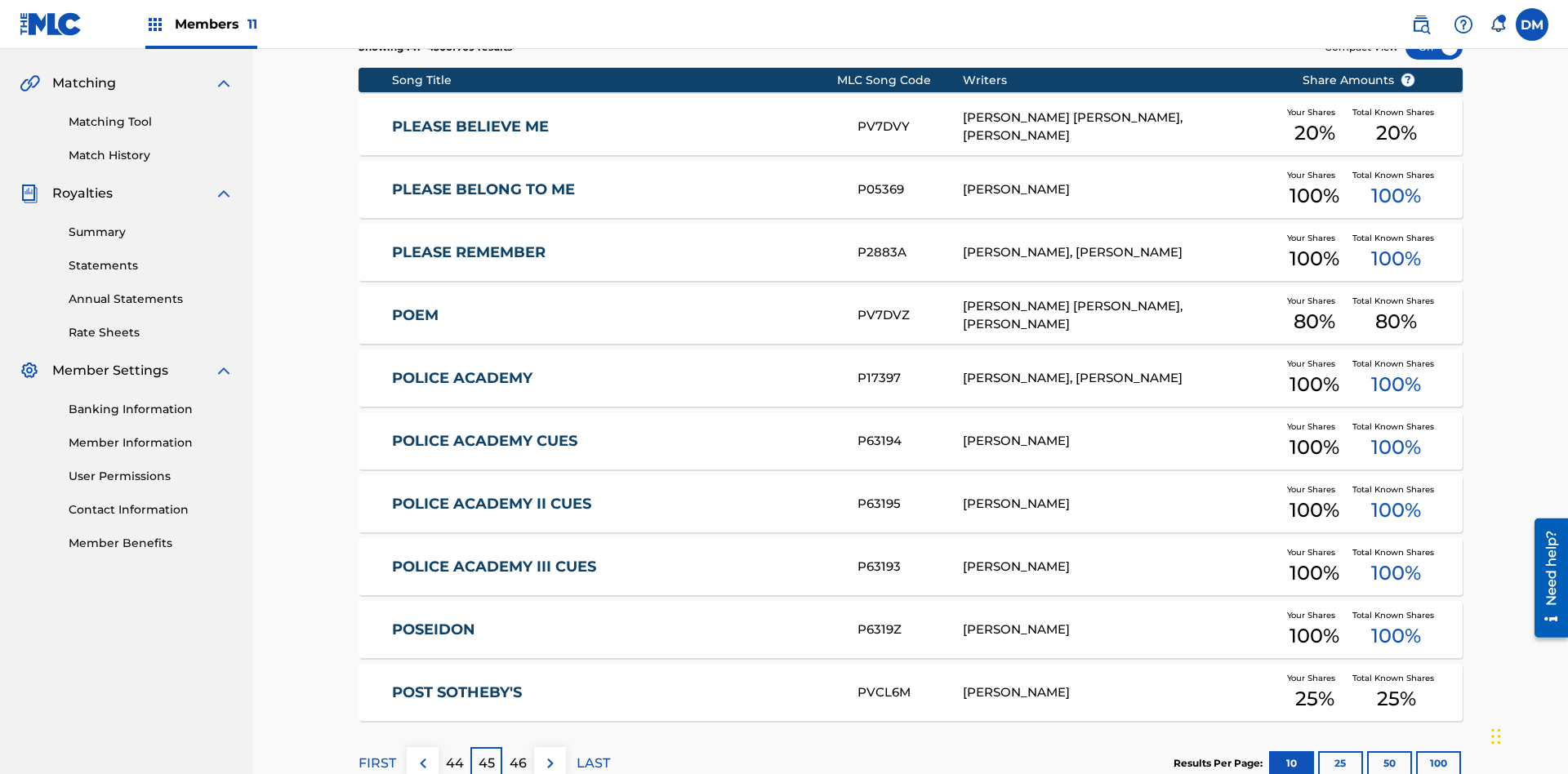
click at [550, 753] on img at bounding box center [550, 762] width 19 height 19
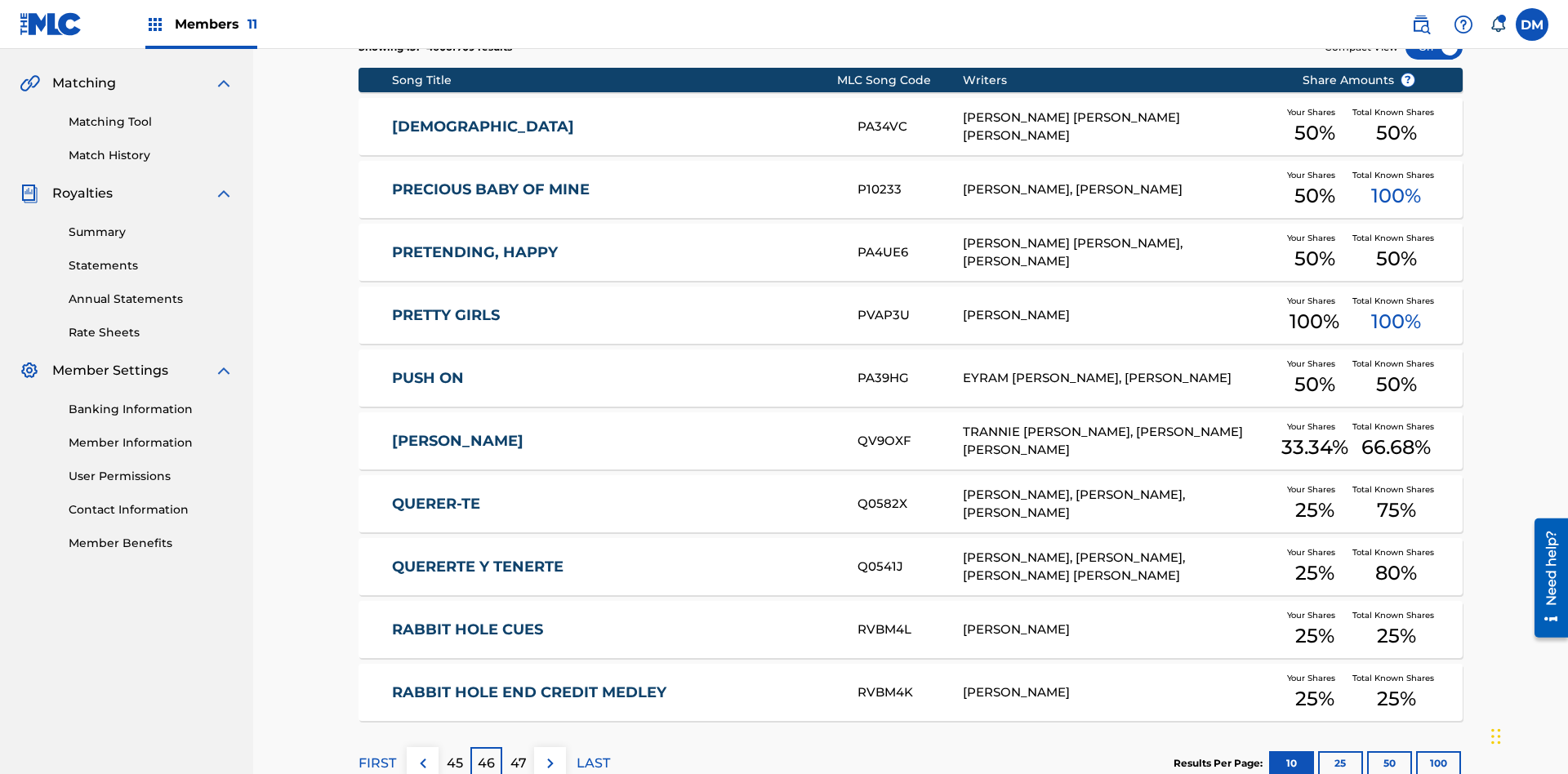
click at [550, 753] on img at bounding box center [550, 762] width 19 height 19
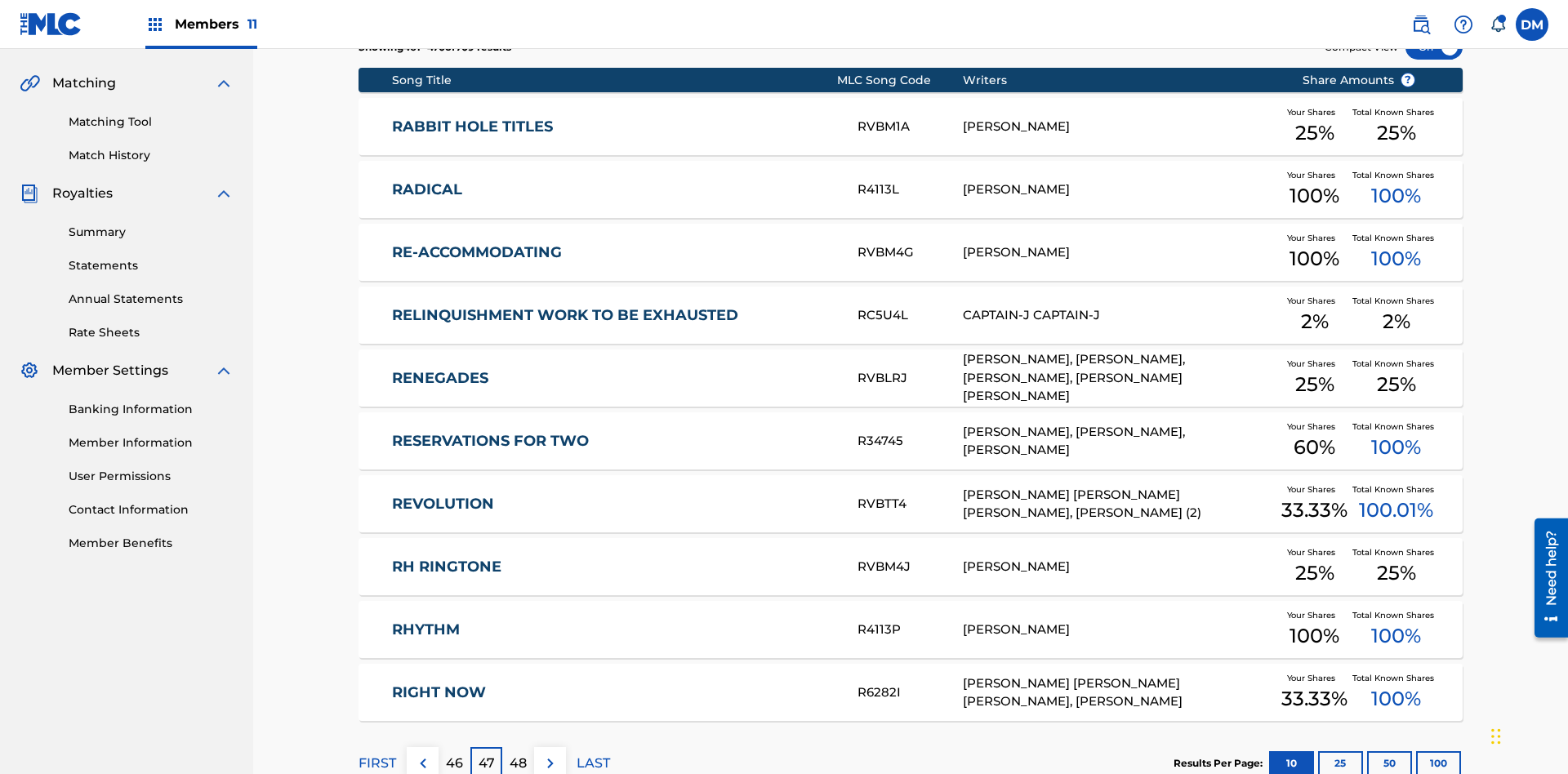
click at [550, 753] on img at bounding box center [550, 762] width 19 height 19
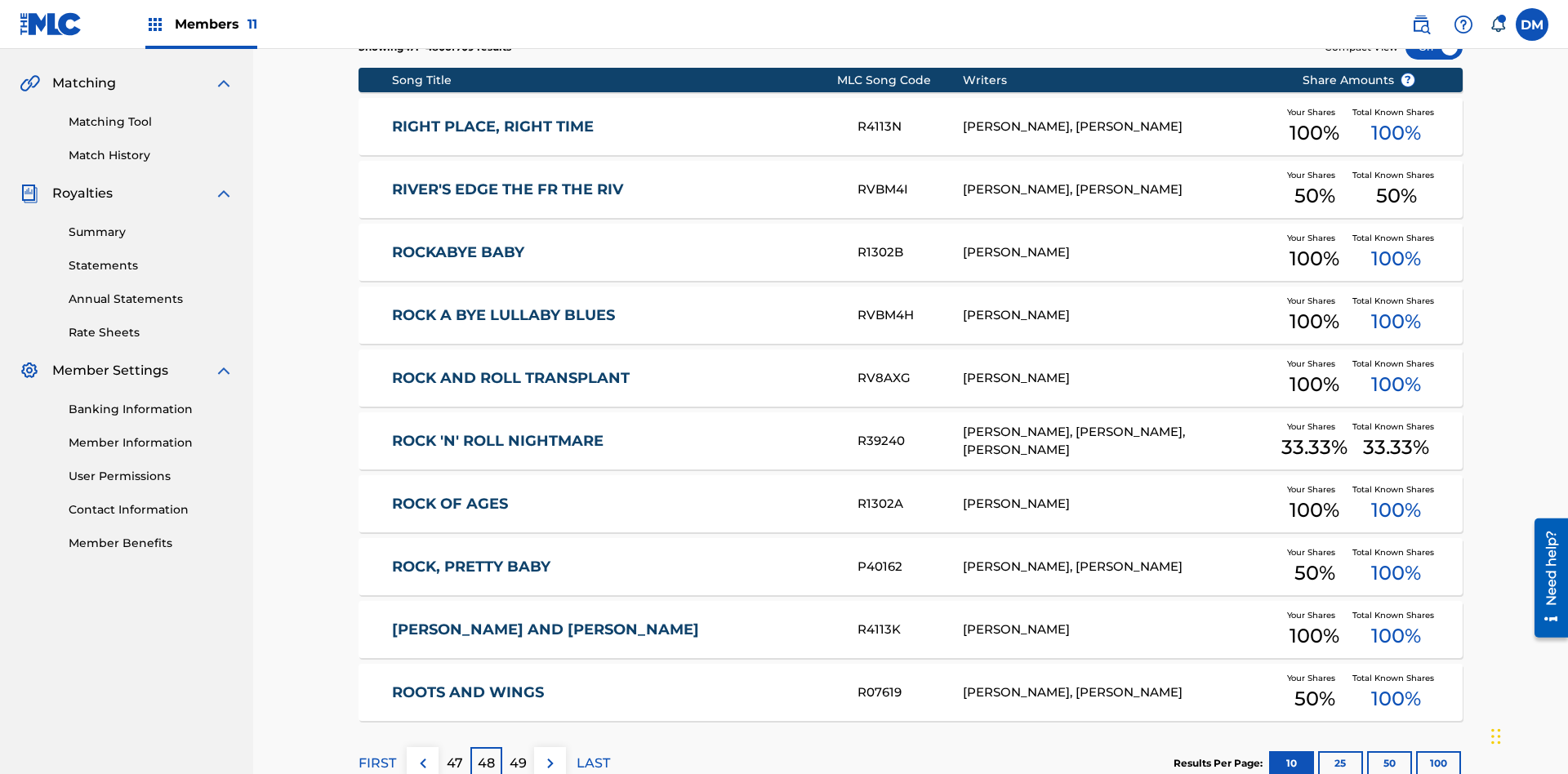
click at [550, 753] on img at bounding box center [550, 762] width 19 height 19
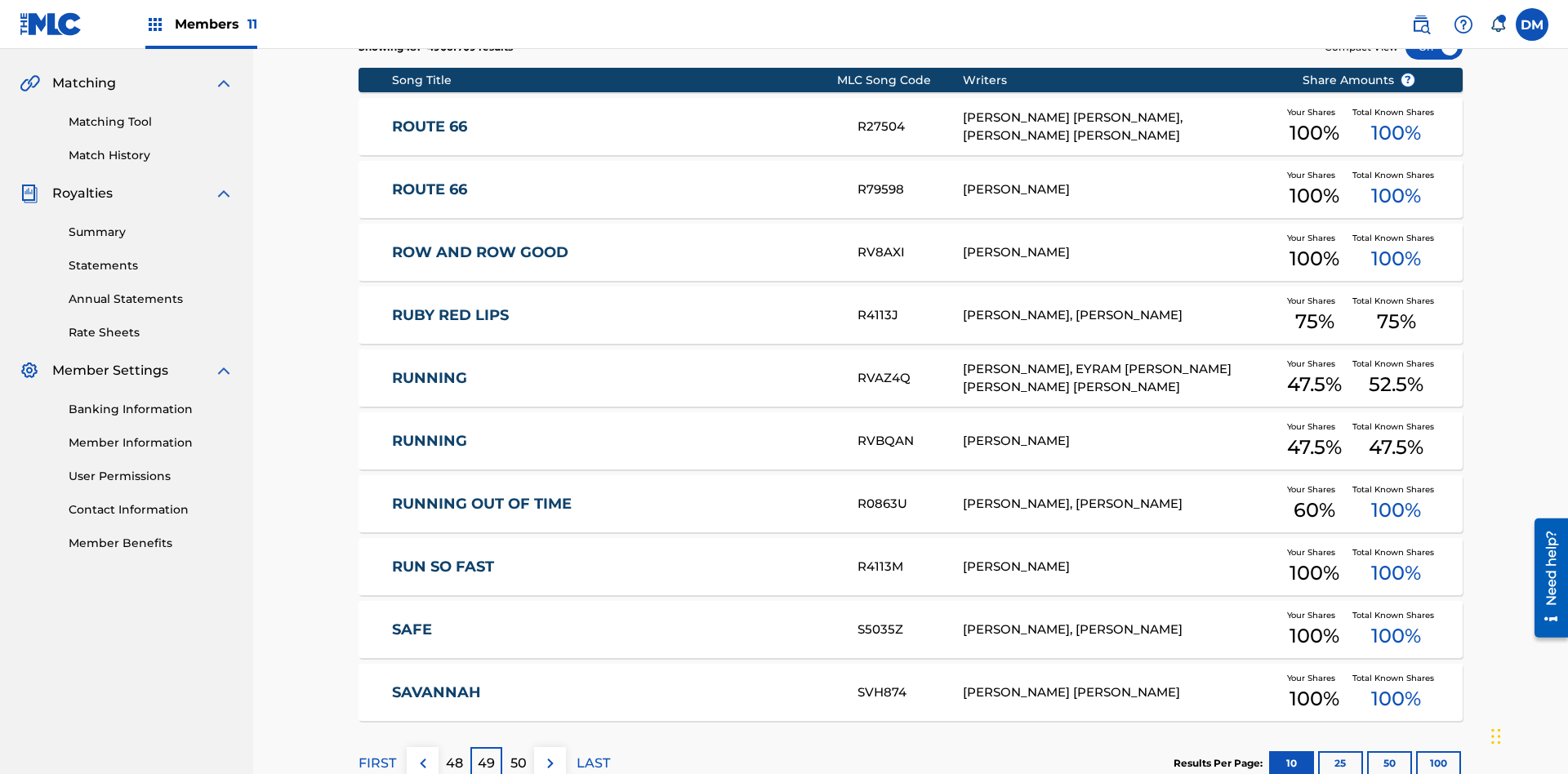
click at [550, 753] on img at bounding box center [550, 762] width 19 height 19
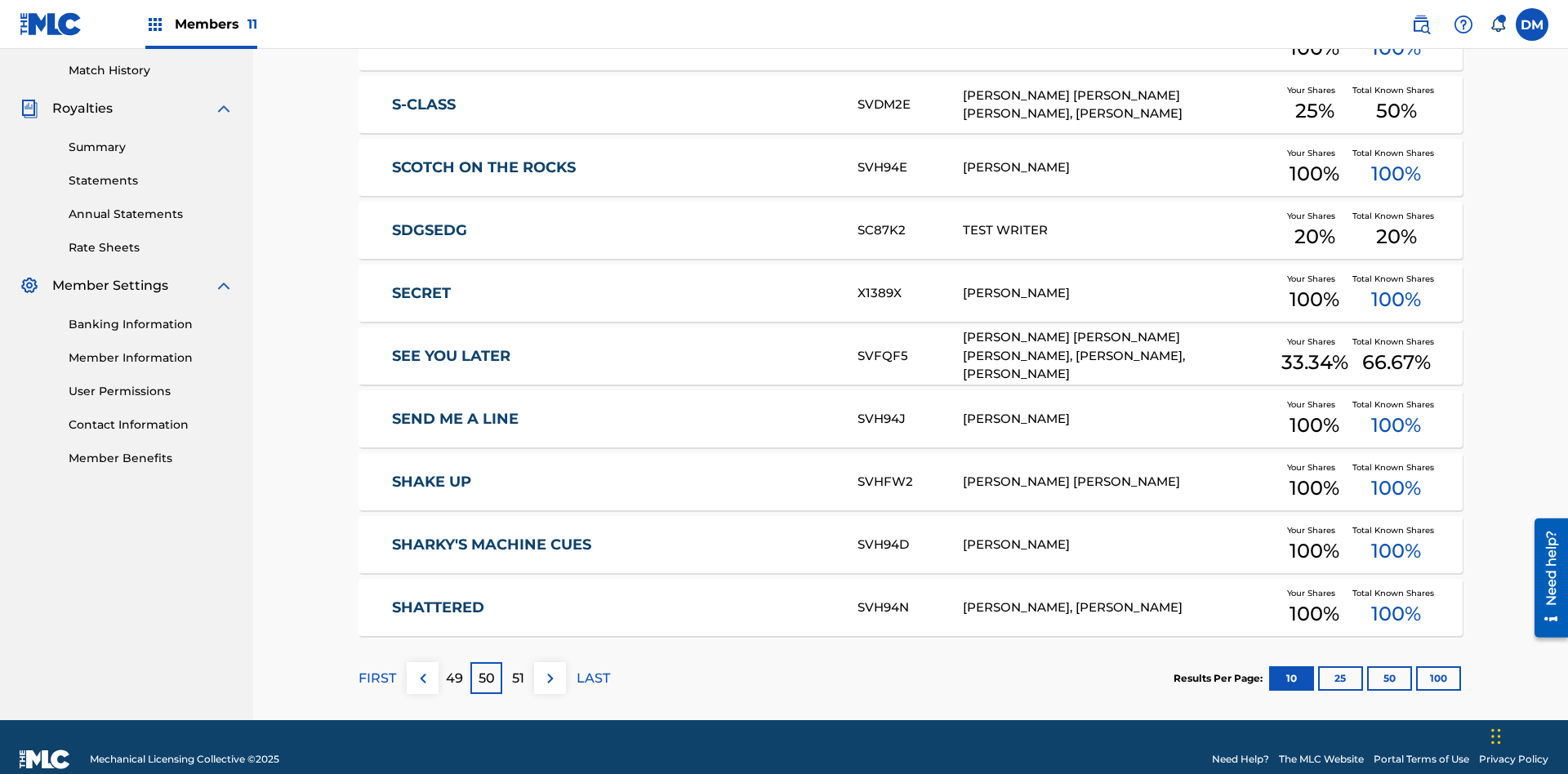
click at [550, 668] on img at bounding box center [550, 677] width 19 height 19
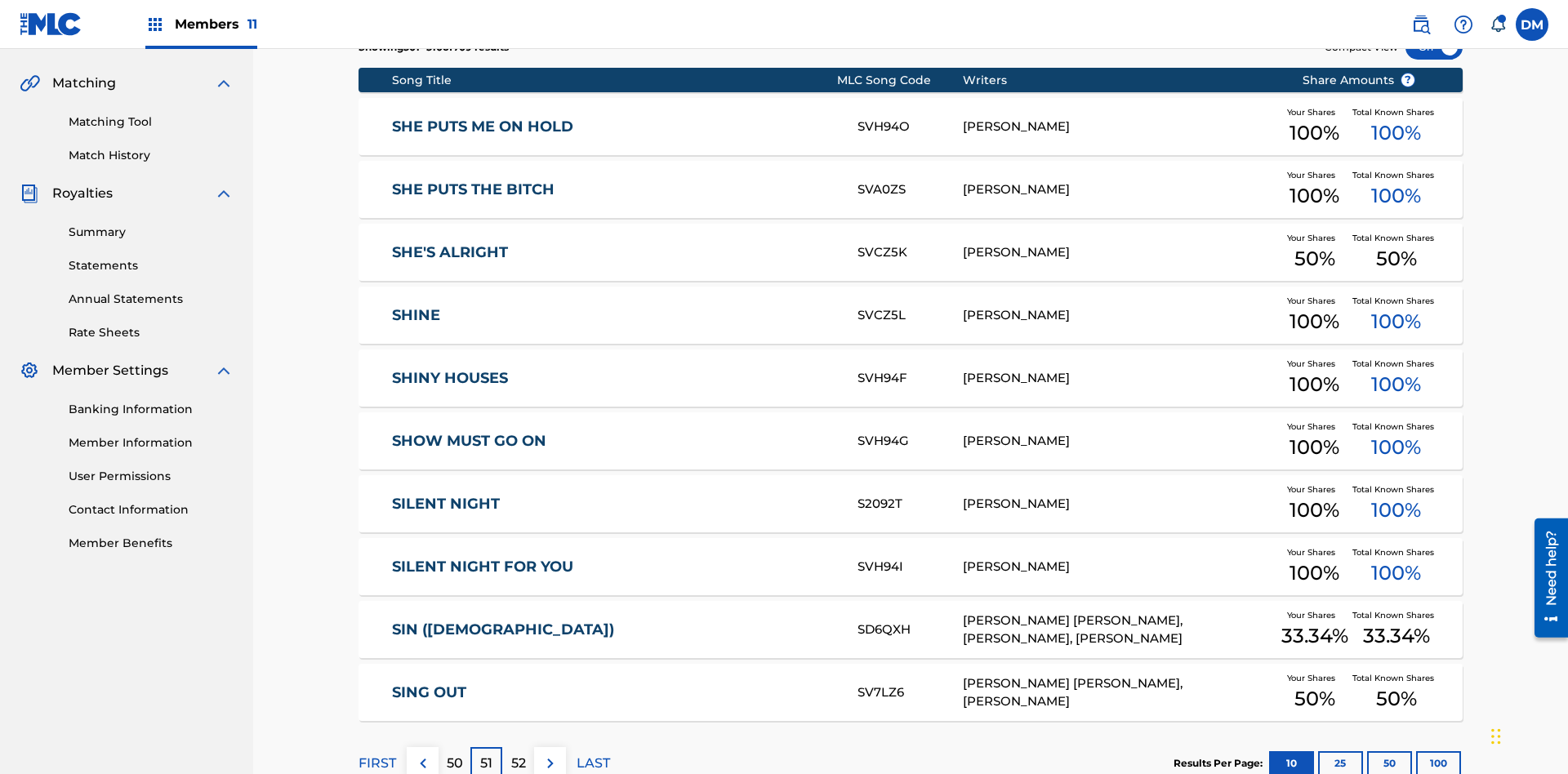
click at [550, 753] on img at bounding box center [550, 762] width 19 height 19
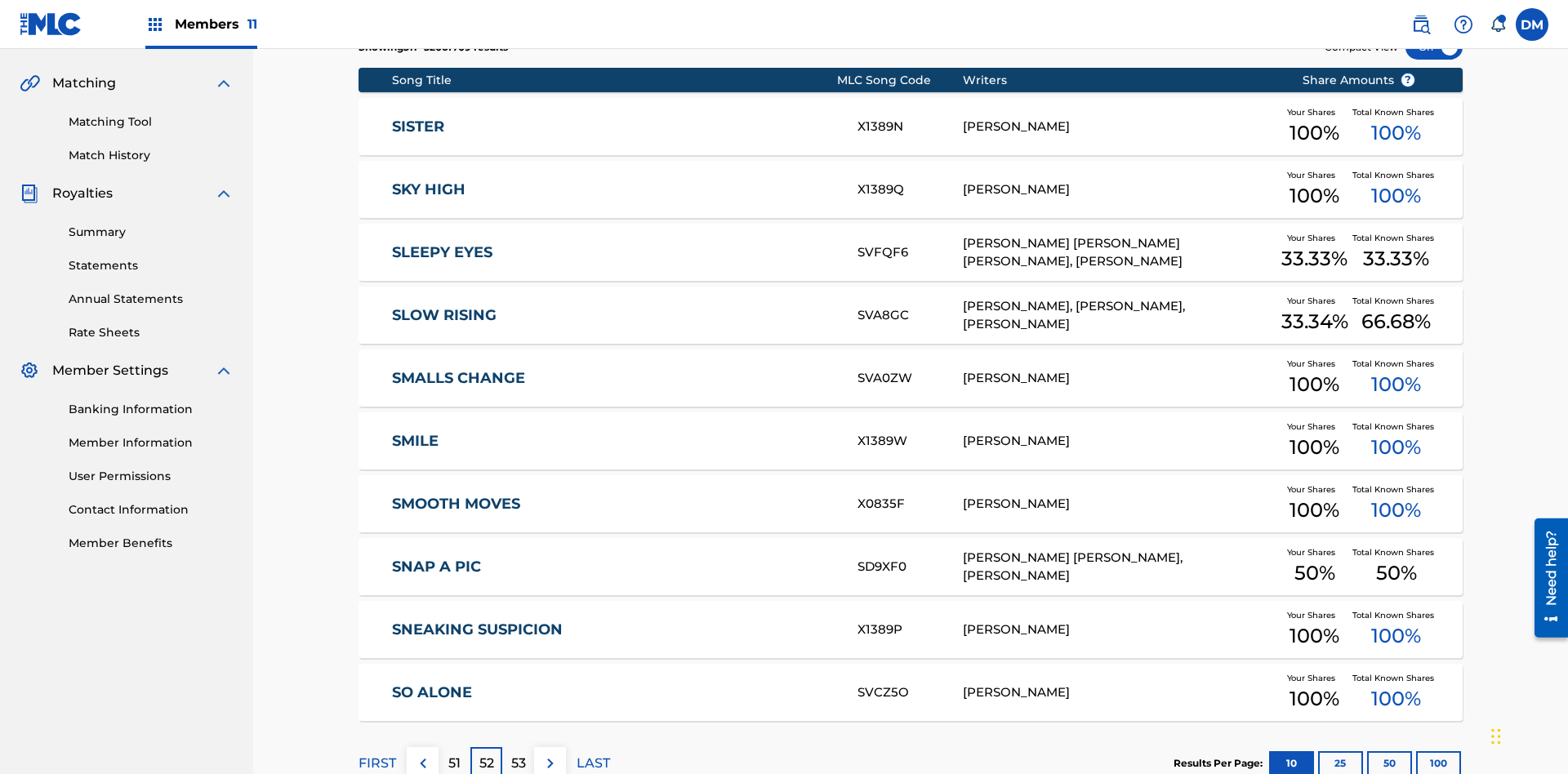
click at [550, 753] on img at bounding box center [550, 762] width 19 height 19
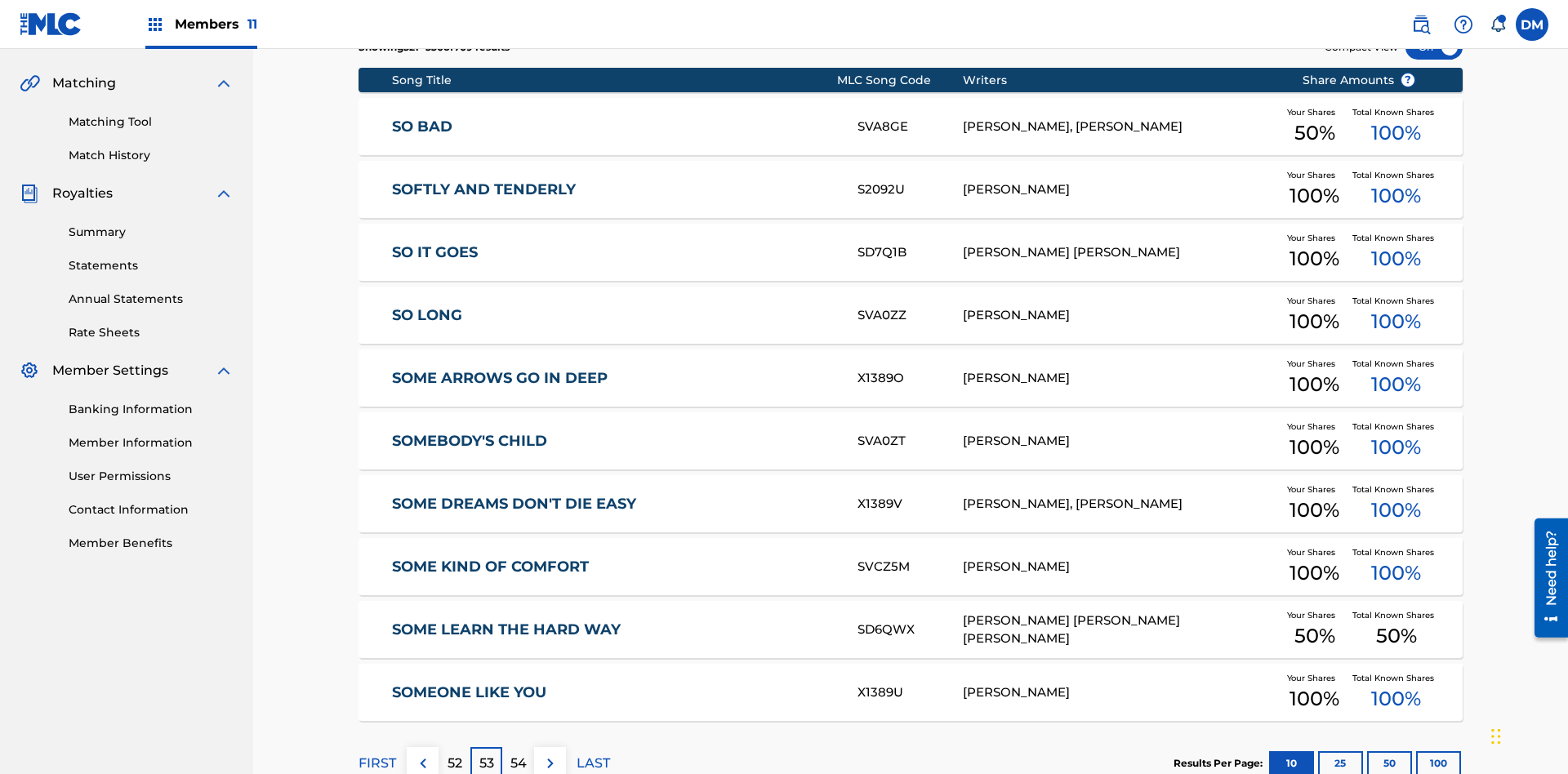
click at [550, 753] on img at bounding box center [550, 762] width 19 height 19
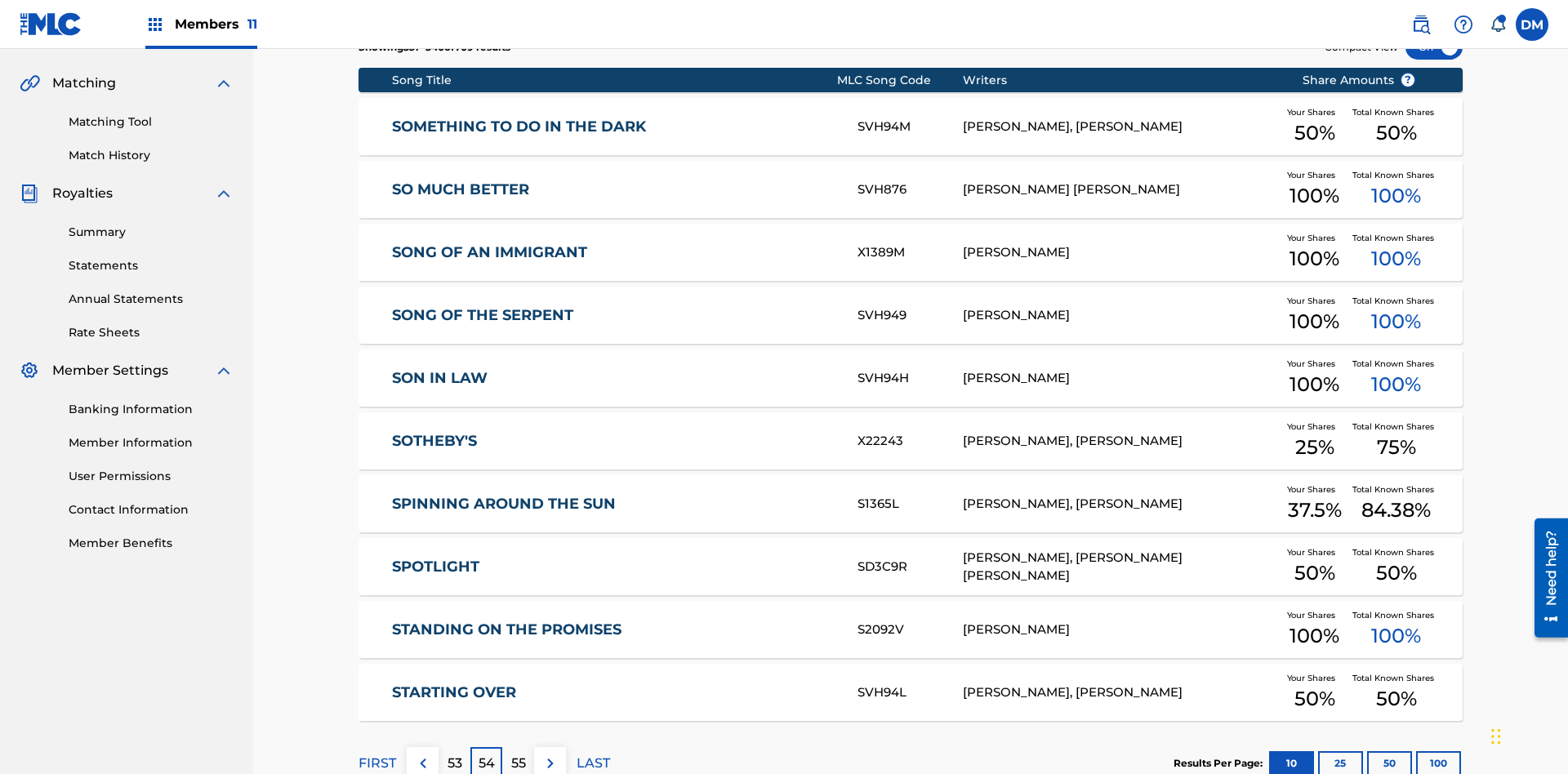
click at [550, 753] on img at bounding box center [550, 762] width 19 height 19
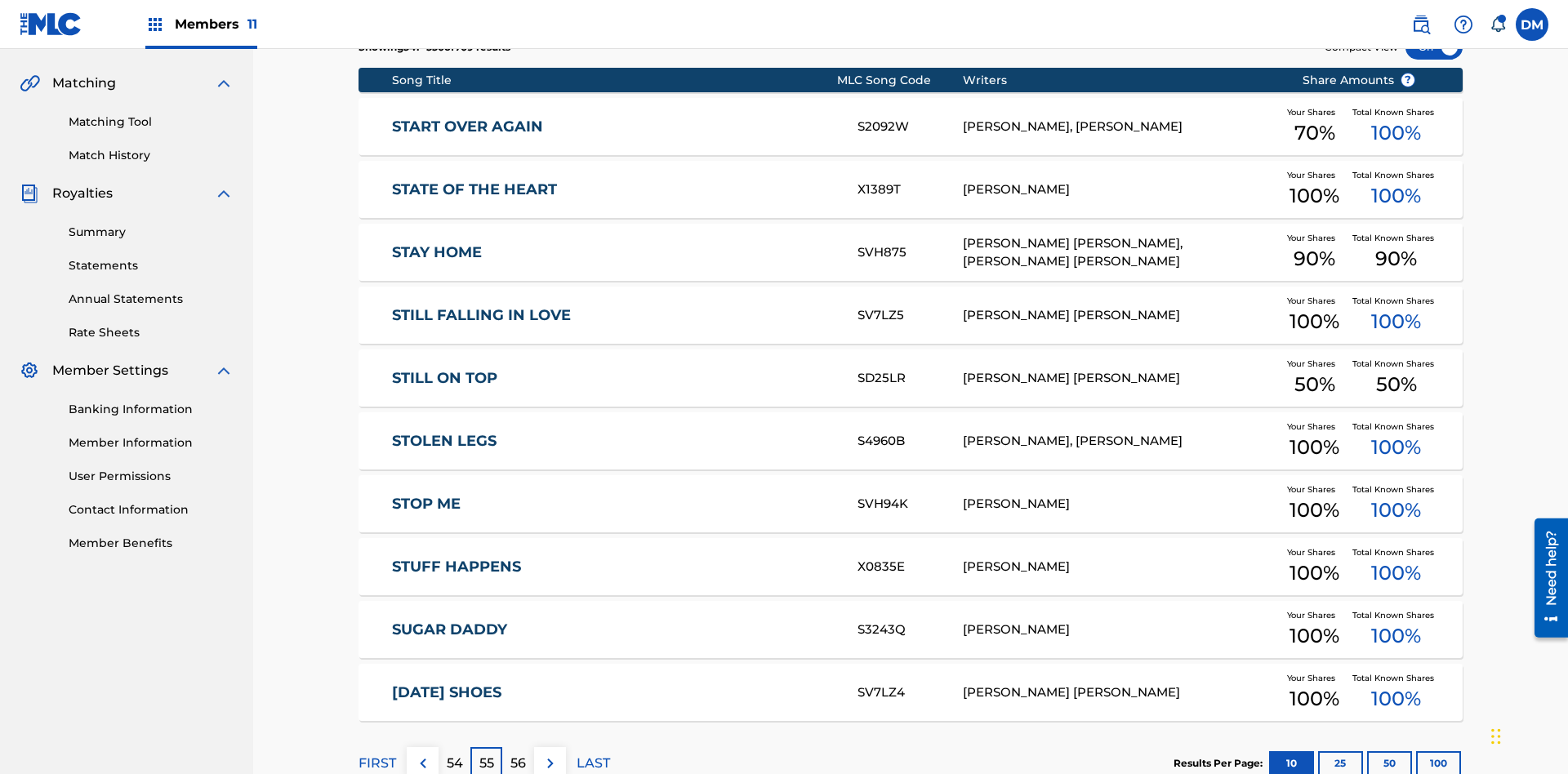
click at [550, 753] on img at bounding box center [550, 762] width 19 height 19
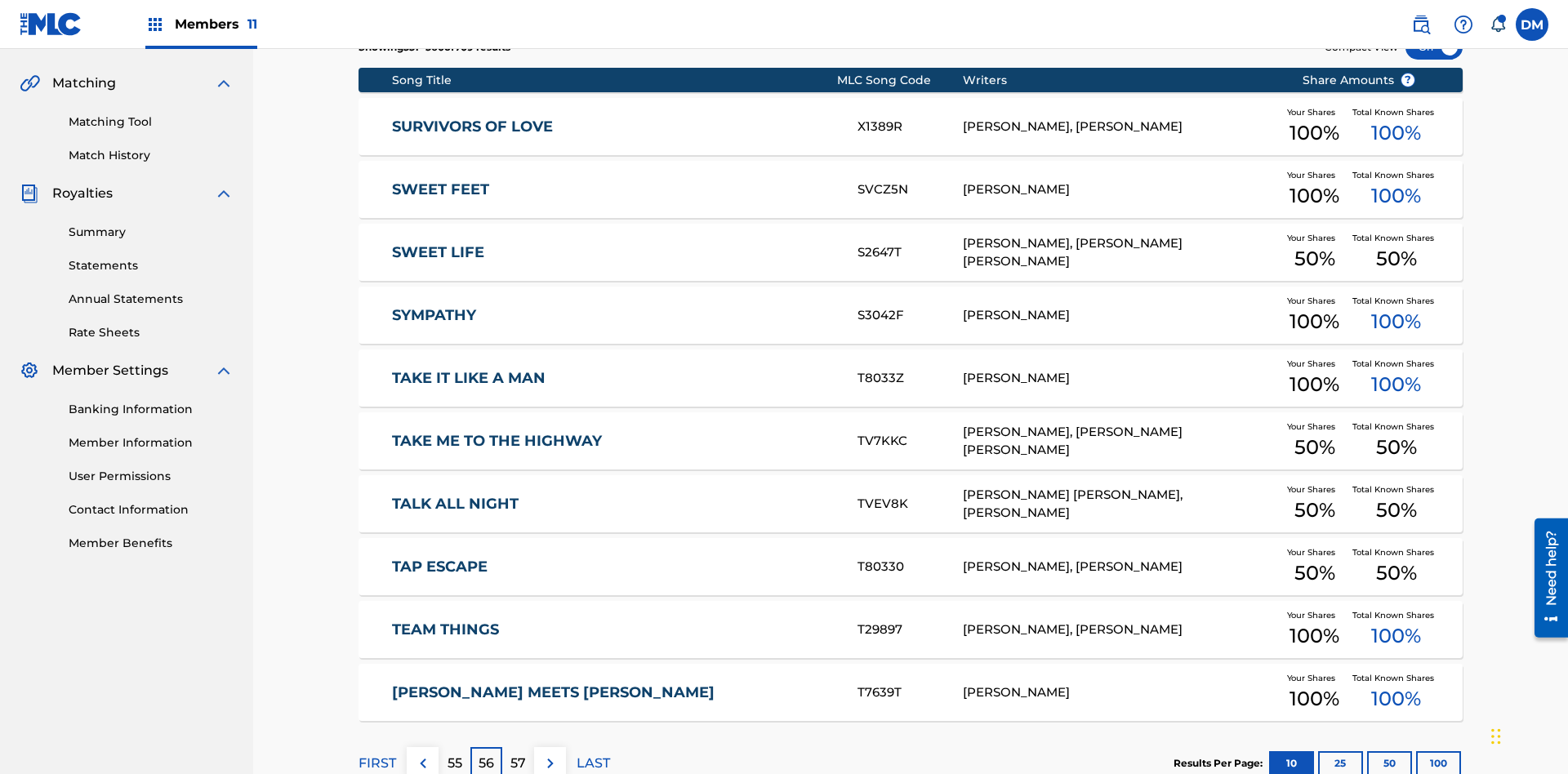
click at [550, 753] on img at bounding box center [550, 762] width 19 height 19
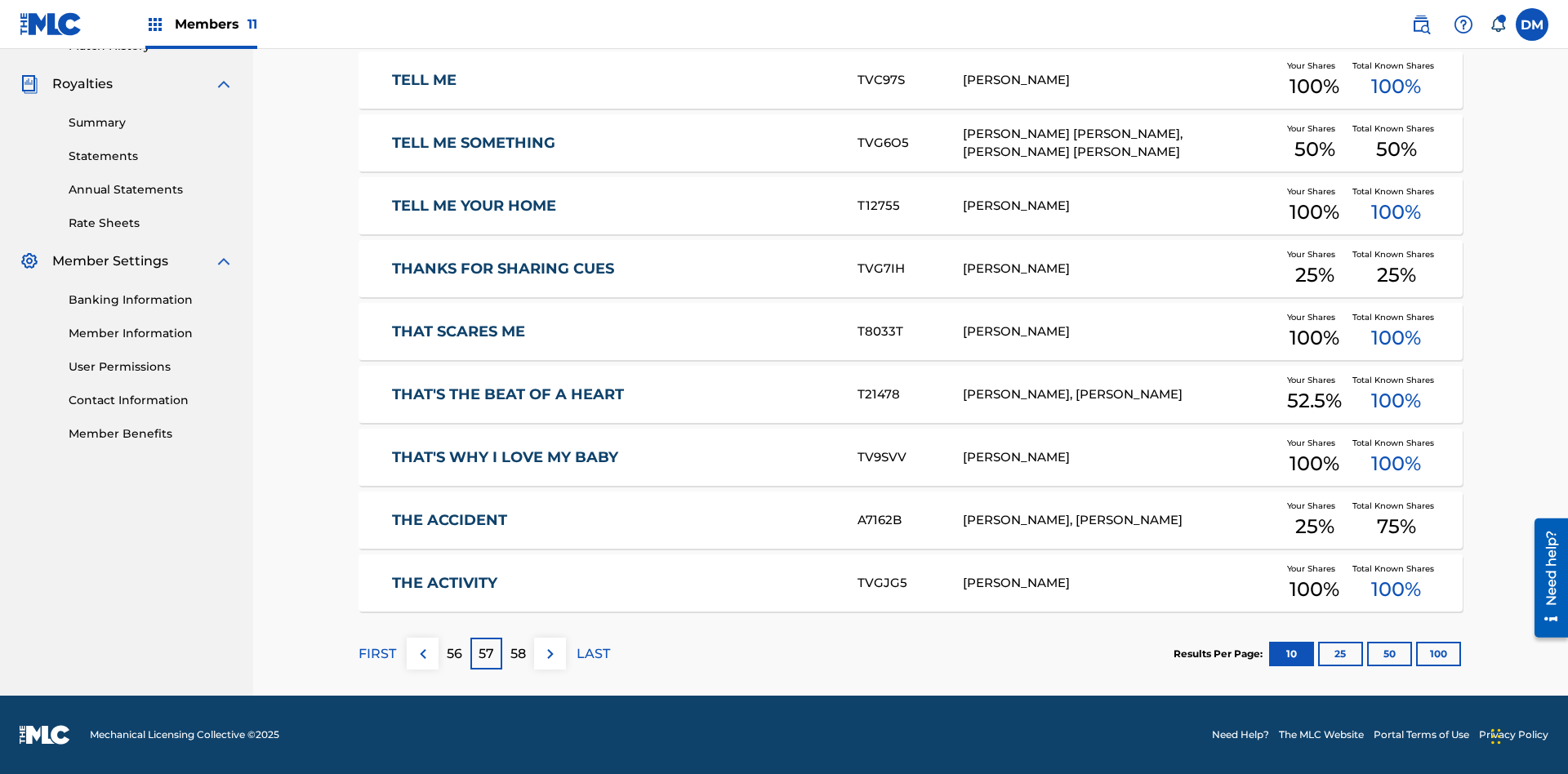
click at [550, 653] on img at bounding box center [550, 653] width 19 height 19
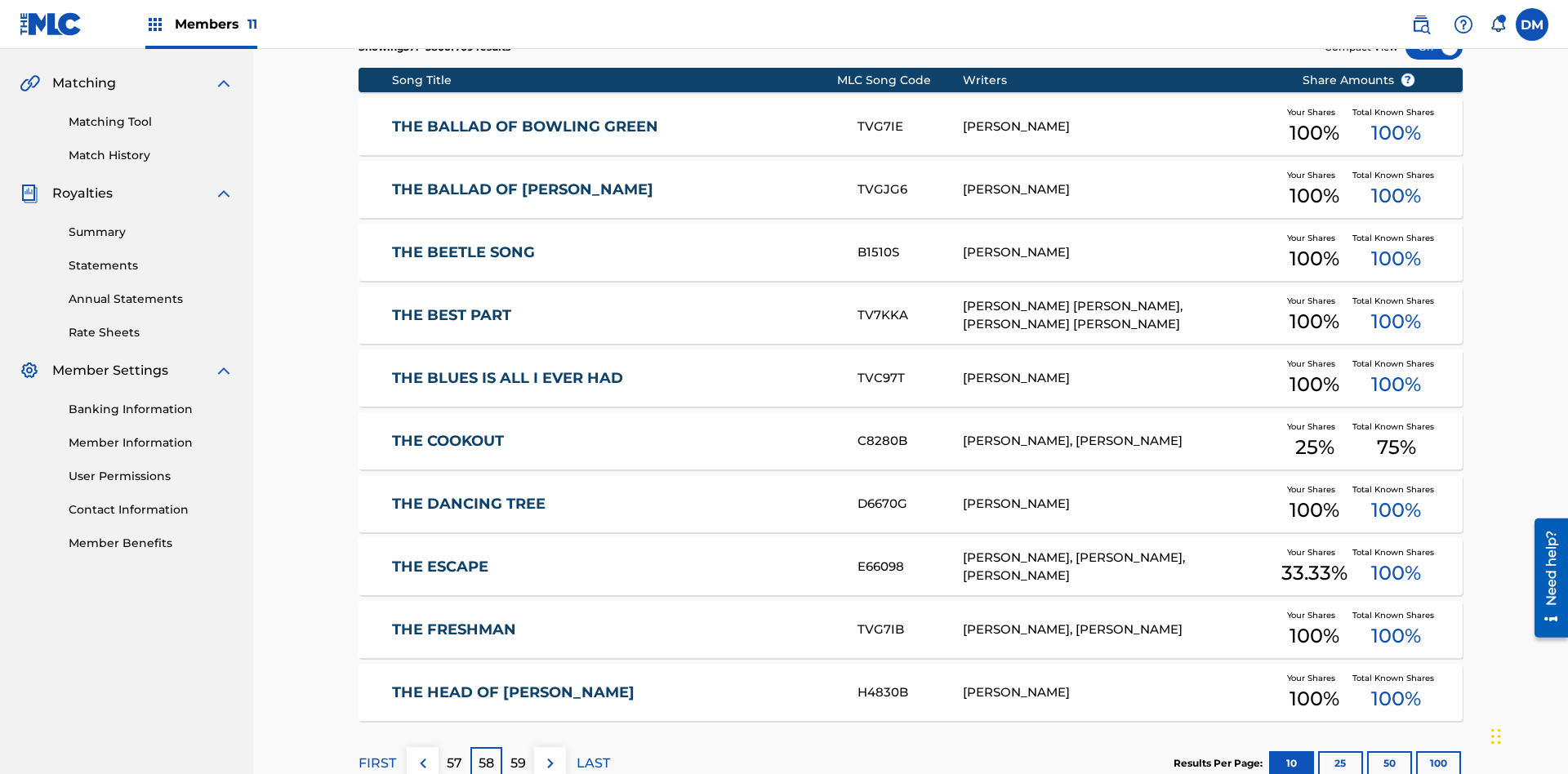
click at [550, 753] on img at bounding box center [550, 762] width 19 height 19
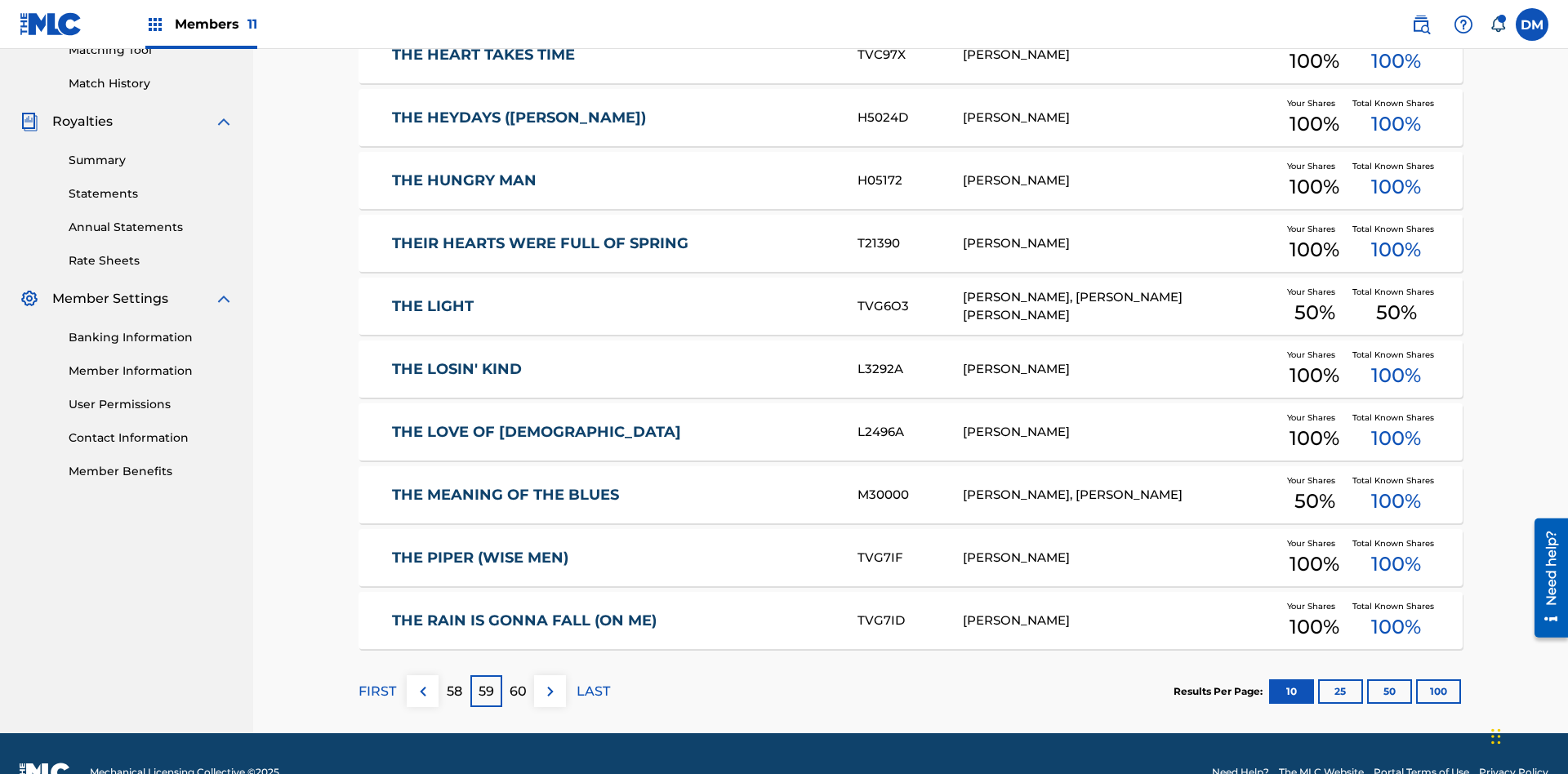
click at [550, 682] on img at bounding box center [550, 691] width 19 height 19
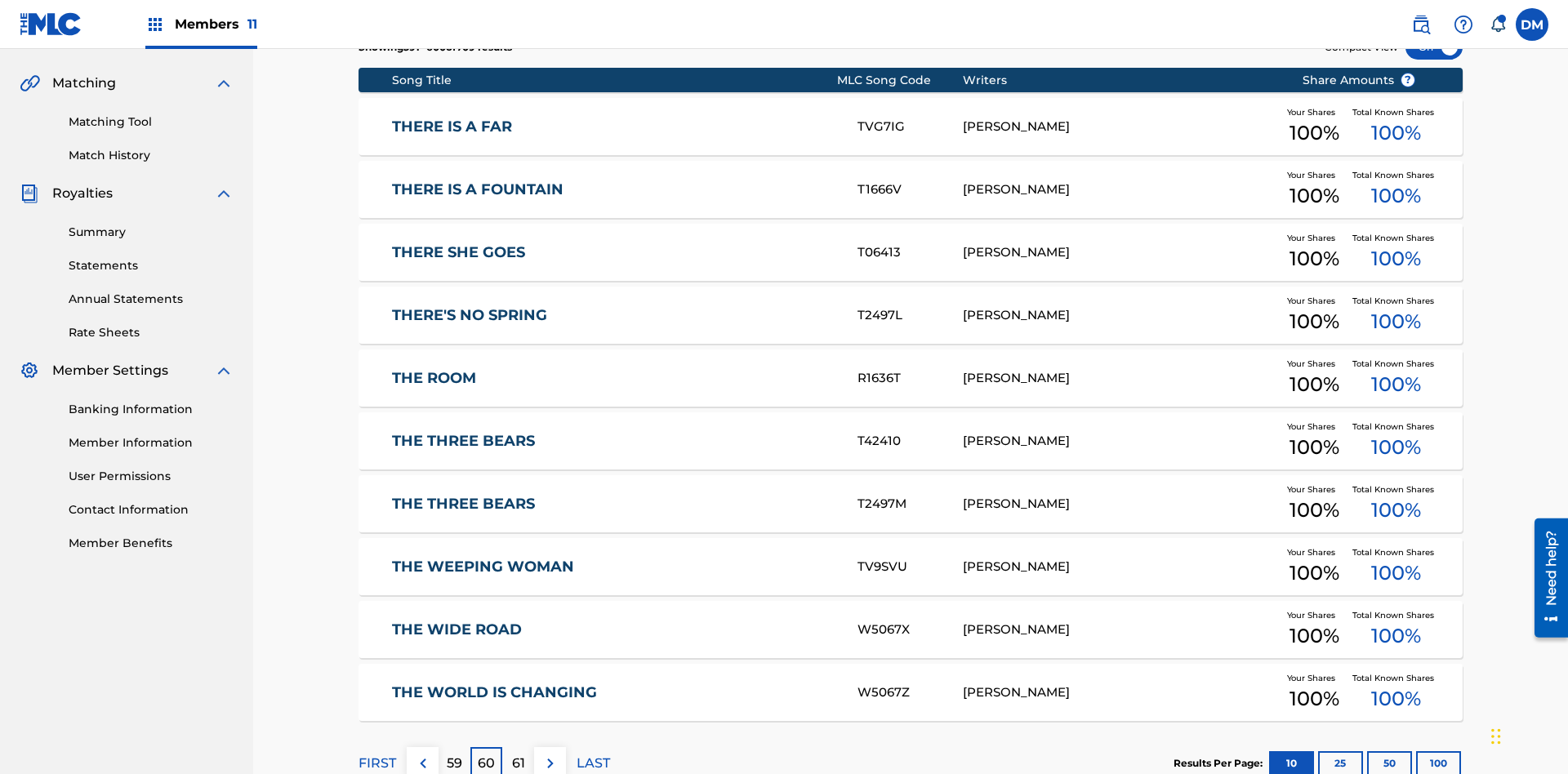
click at [550, 753] on img at bounding box center [550, 762] width 19 height 19
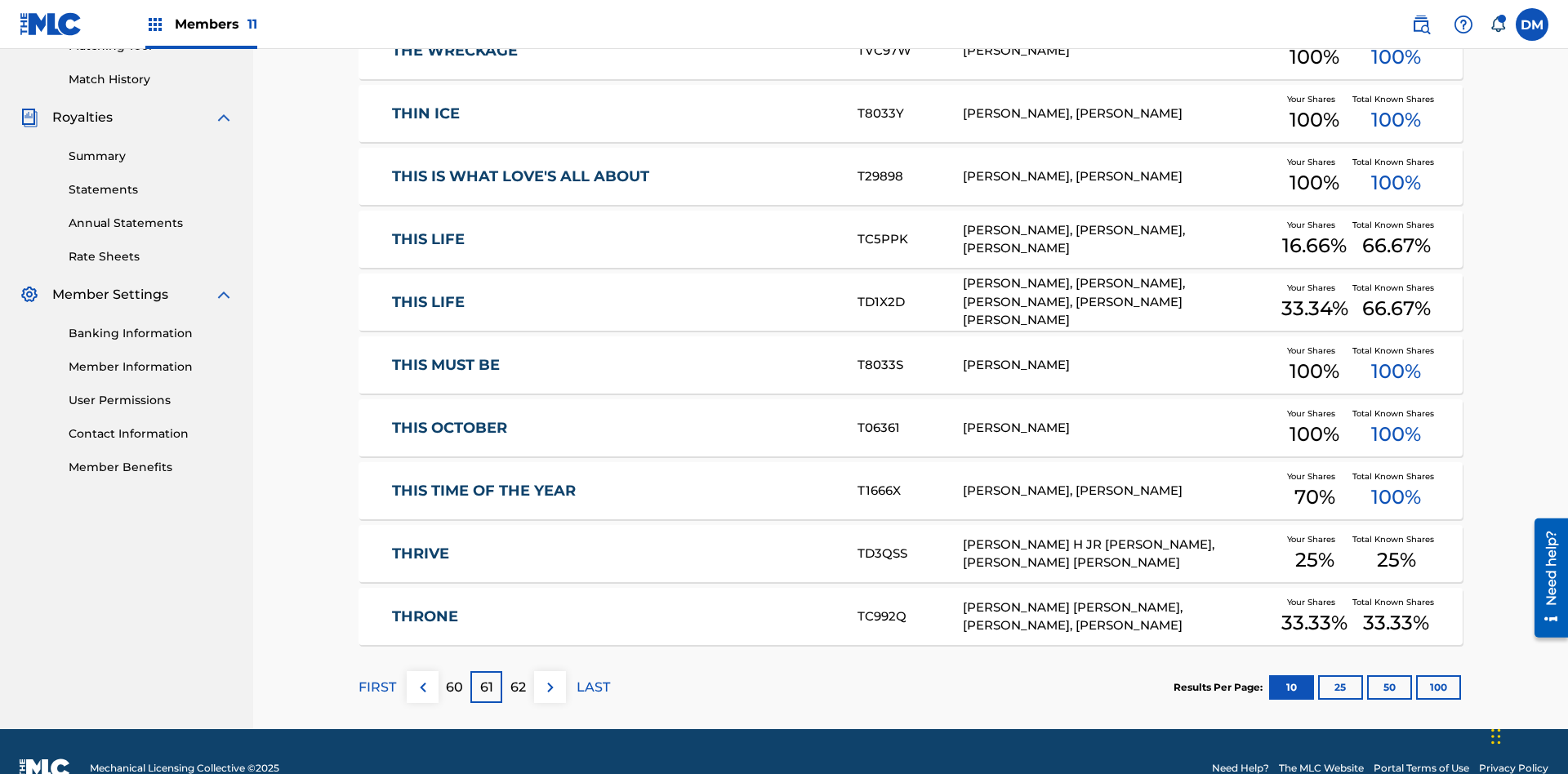
click at [550, 677] on img at bounding box center [550, 687] width 19 height 19
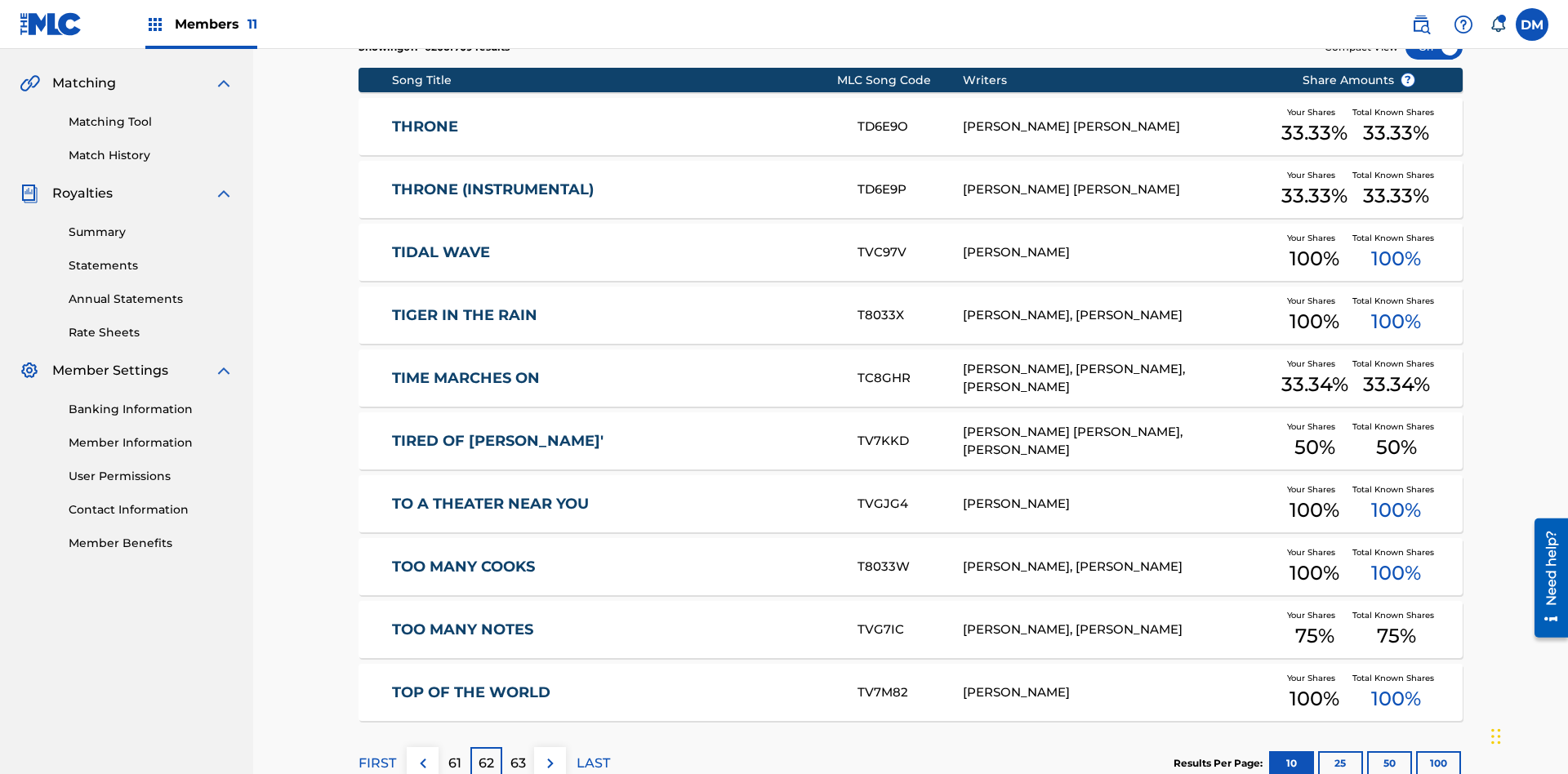
click at [550, 753] on img at bounding box center [550, 762] width 19 height 19
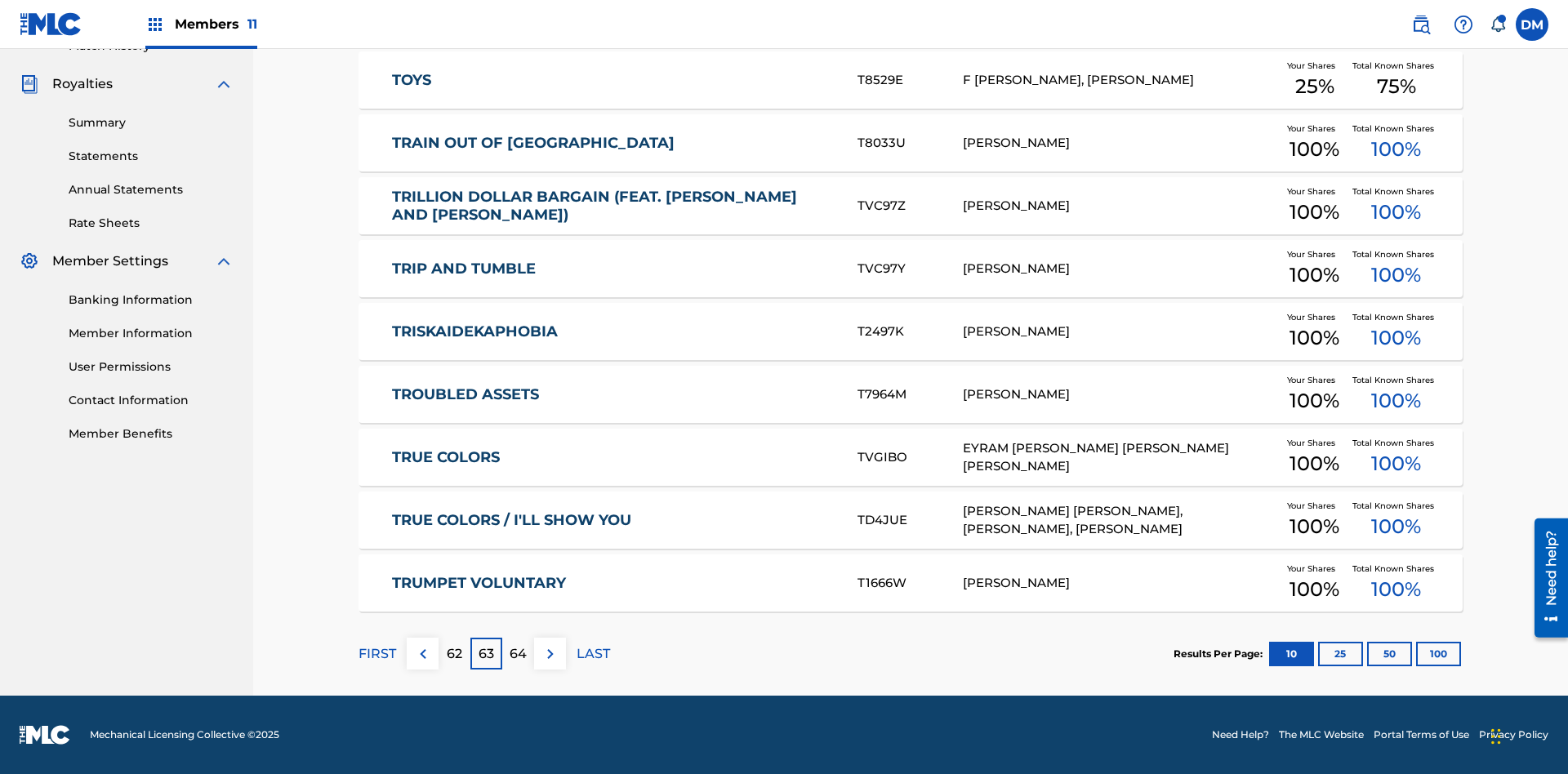
click at [550, 653] on img at bounding box center [550, 653] width 19 height 19
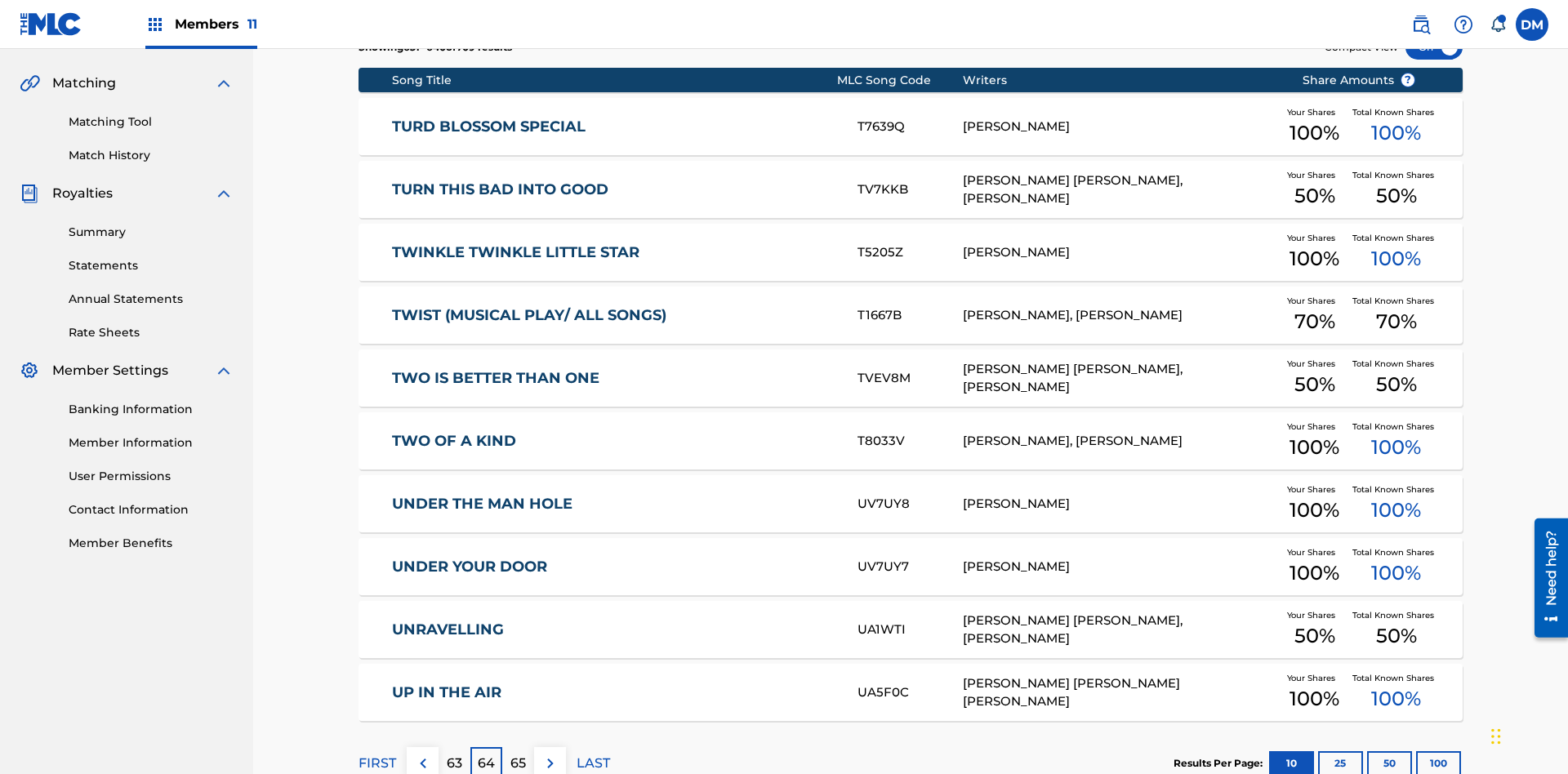
click at [550, 753] on img at bounding box center [550, 762] width 19 height 19
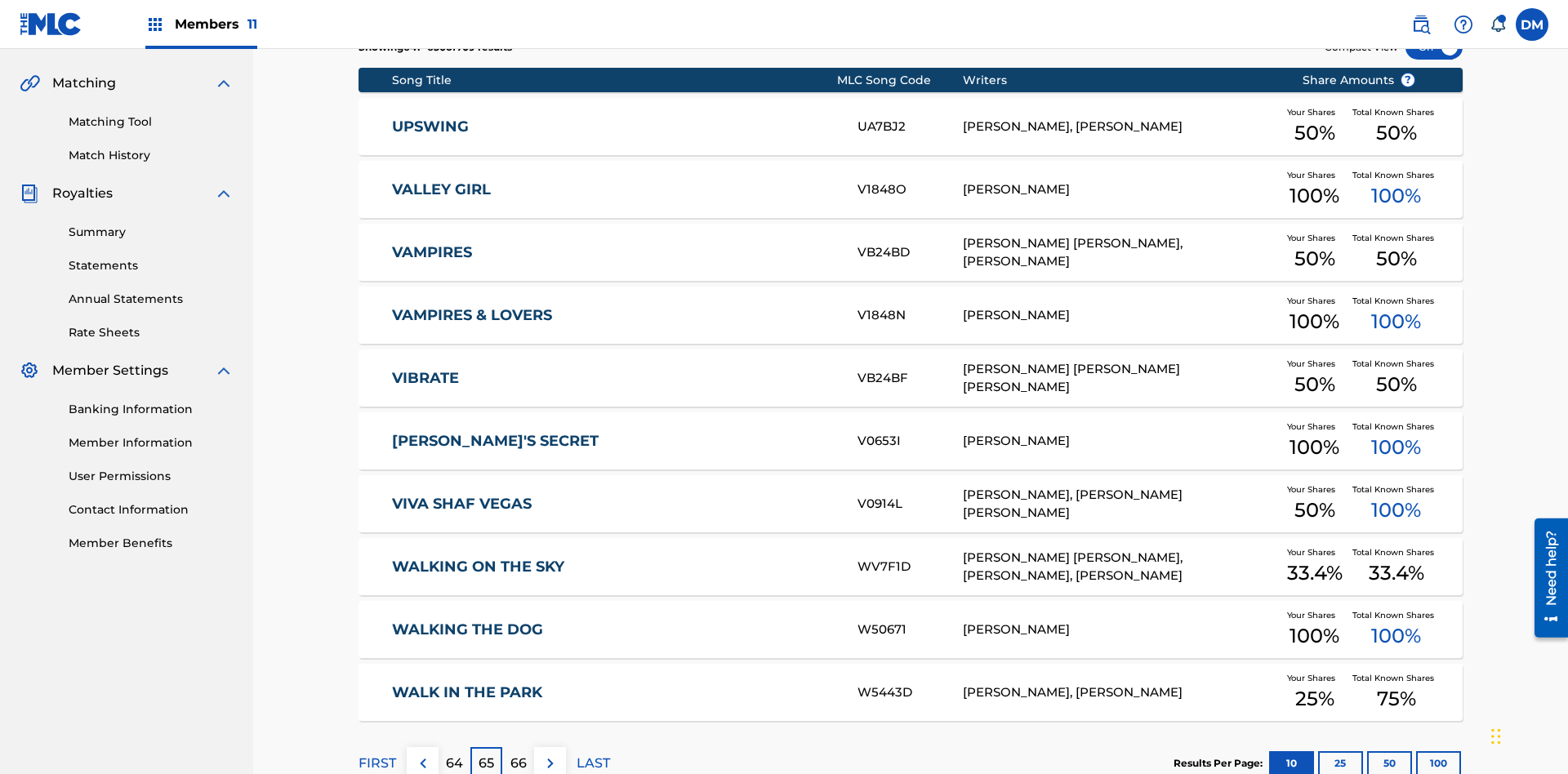
click at [550, 753] on img at bounding box center [550, 762] width 19 height 19
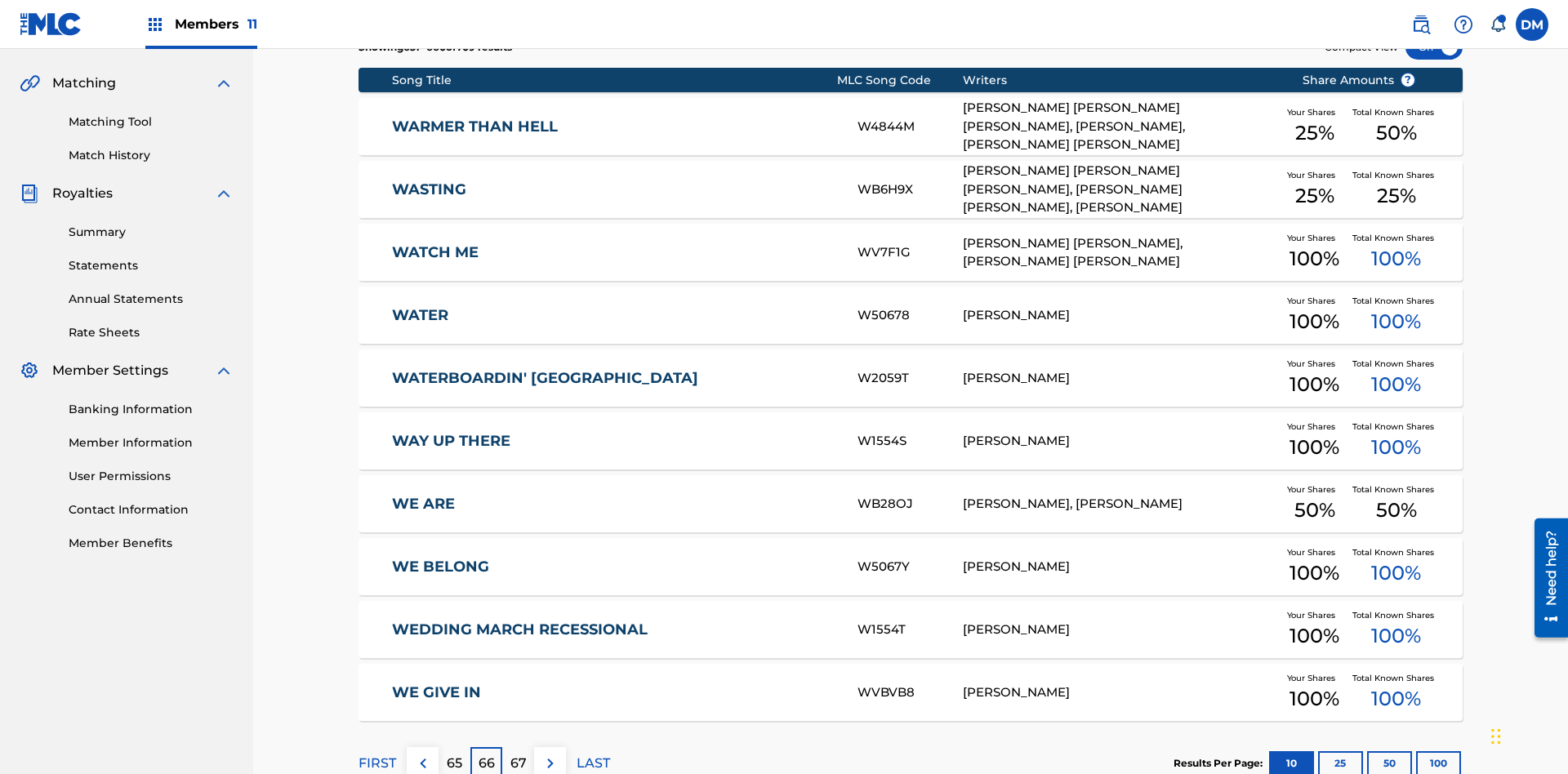
click at [550, 753] on img at bounding box center [550, 762] width 19 height 19
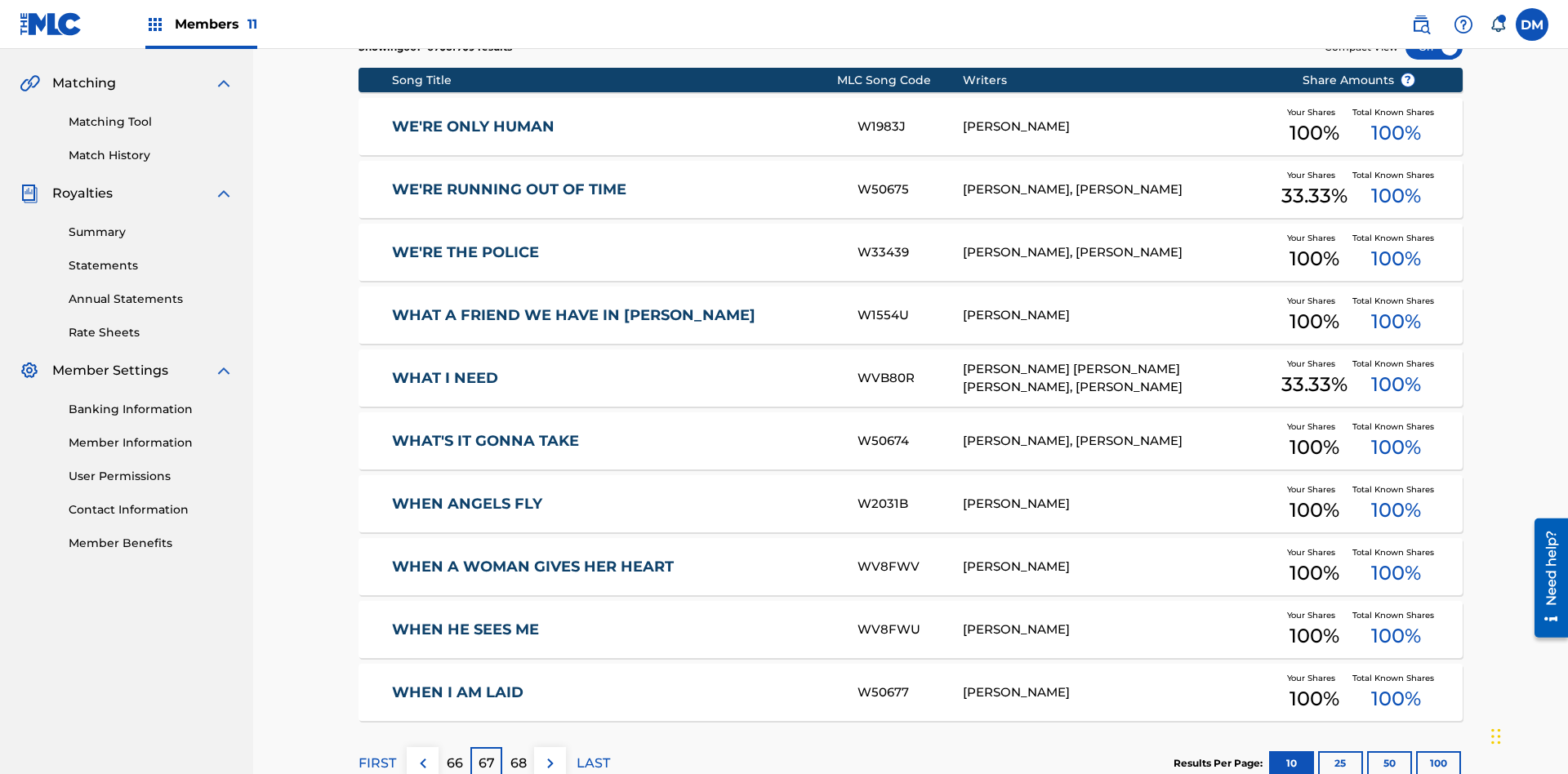
click at [550, 753] on img at bounding box center [550, 762] width 19 height 19
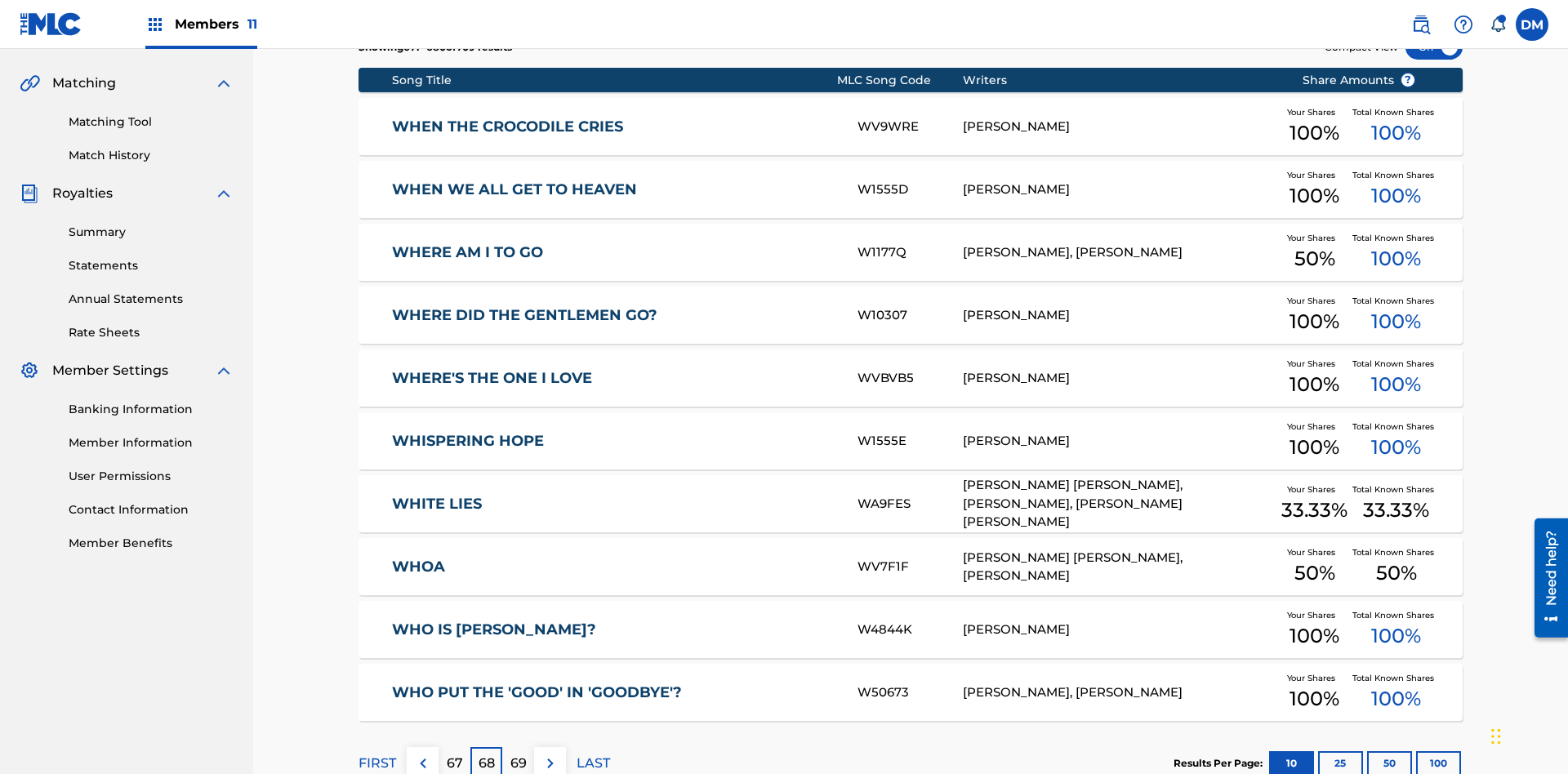
click at [550, 753] on img at bounding box center [550, 762] width 19 height 19
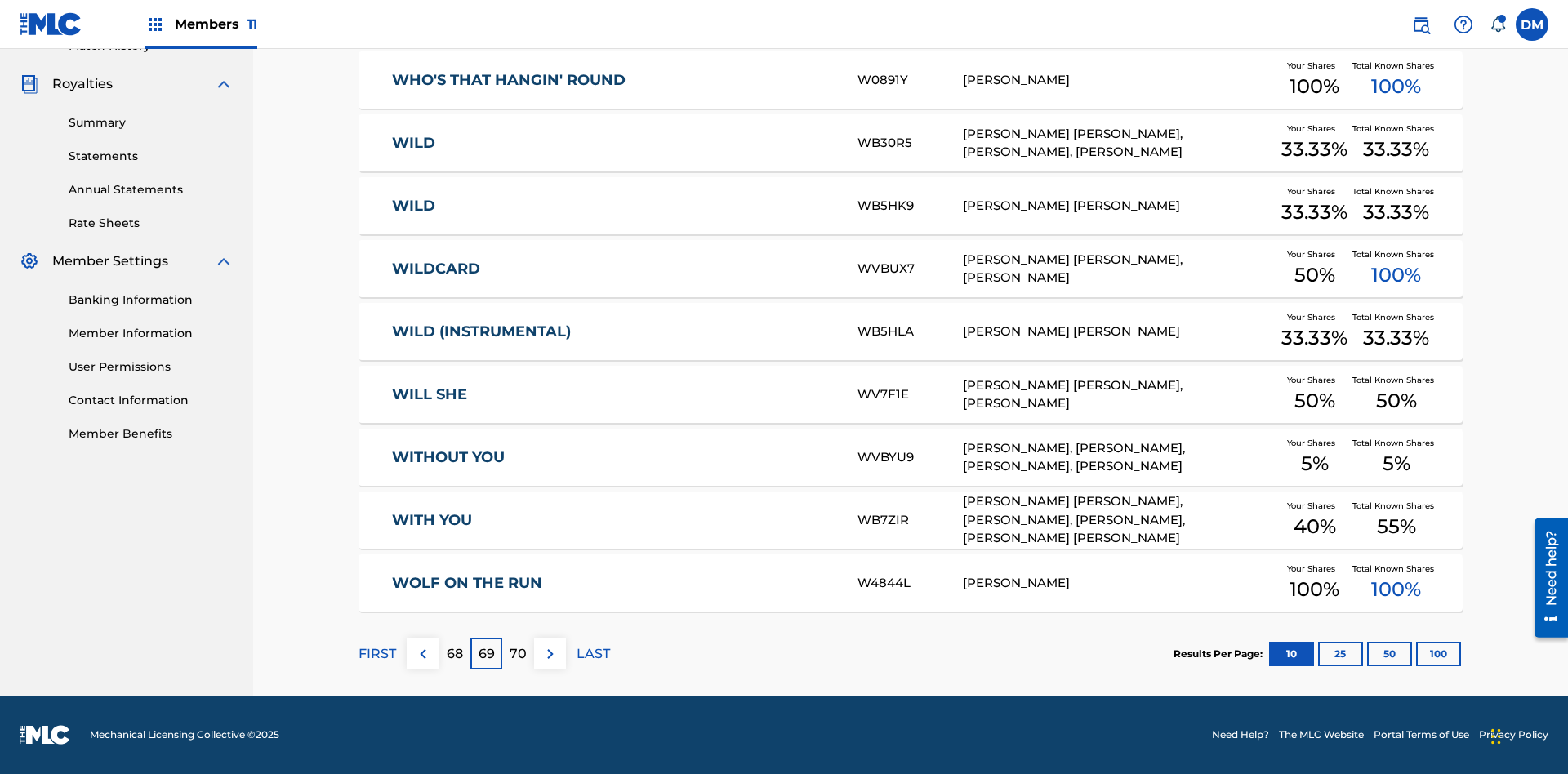
click at [550, 653] on img at bounding box center [550, 653] width 19 height 19
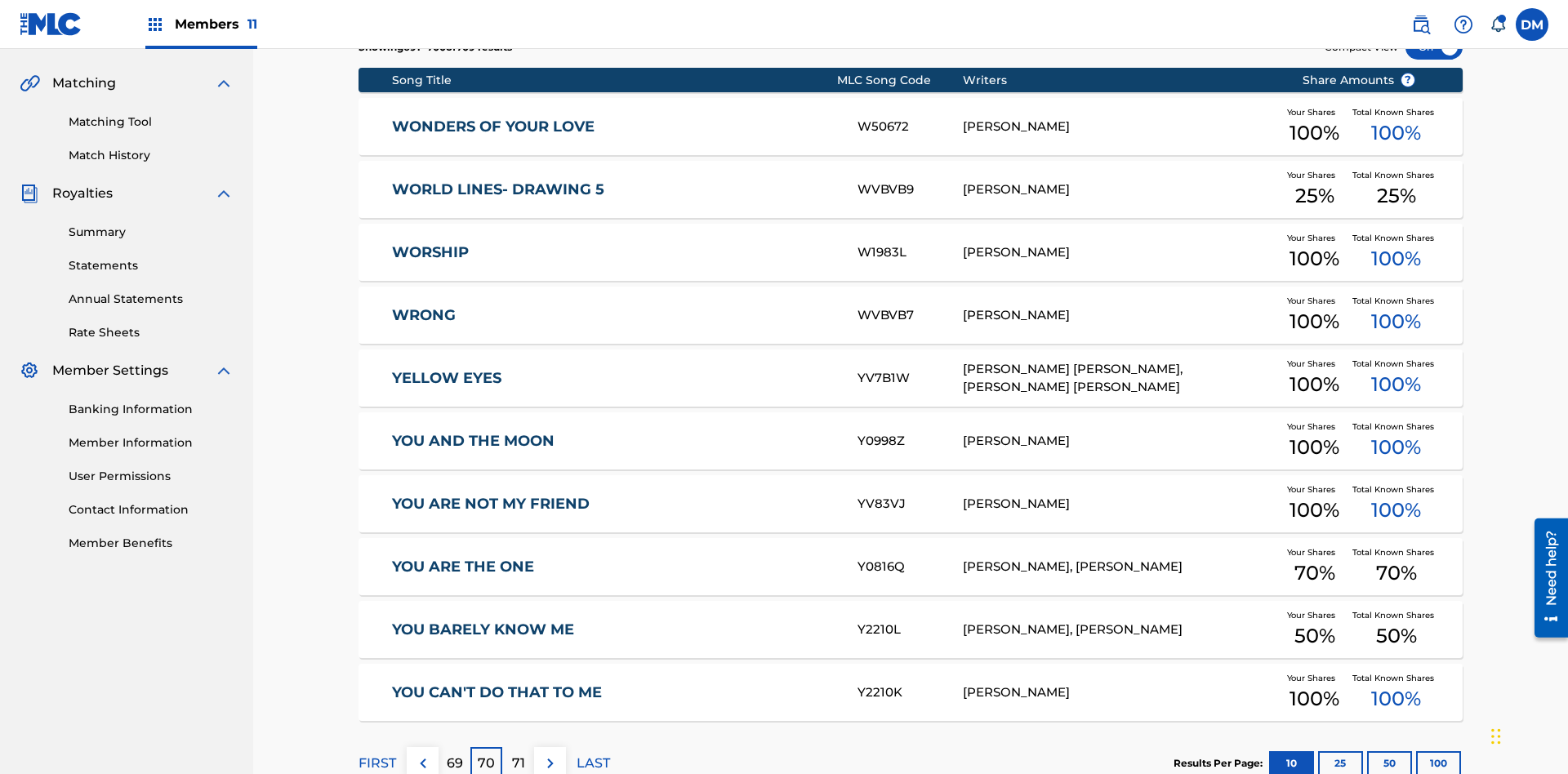
click at [550, 753] on img at bounding box center [550, 762] width 19 height 19
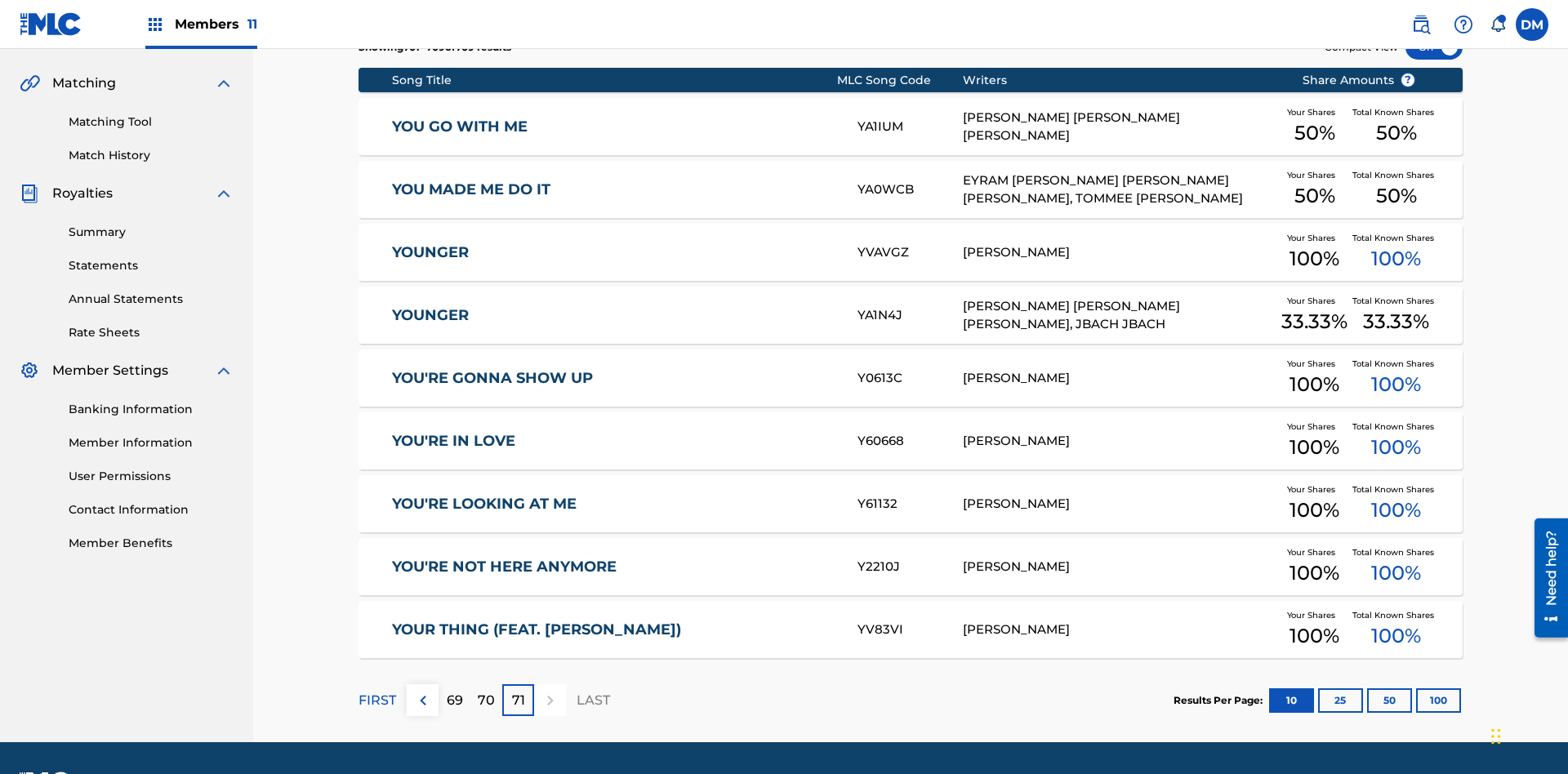
scroll to position [304, 0]
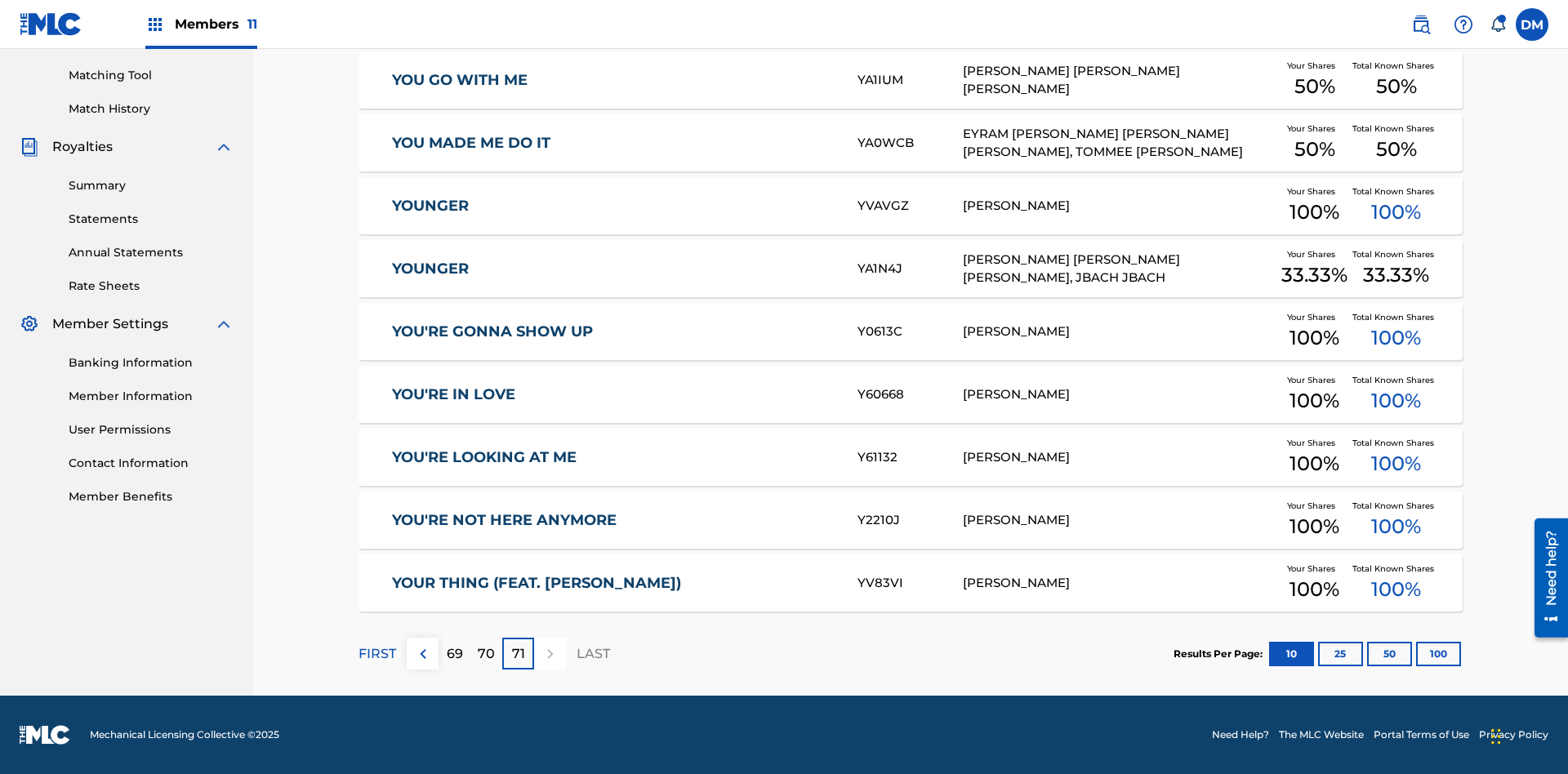
click at [1318, 653] on button "25" at bounding box center [1340, 653] width 45 height 24
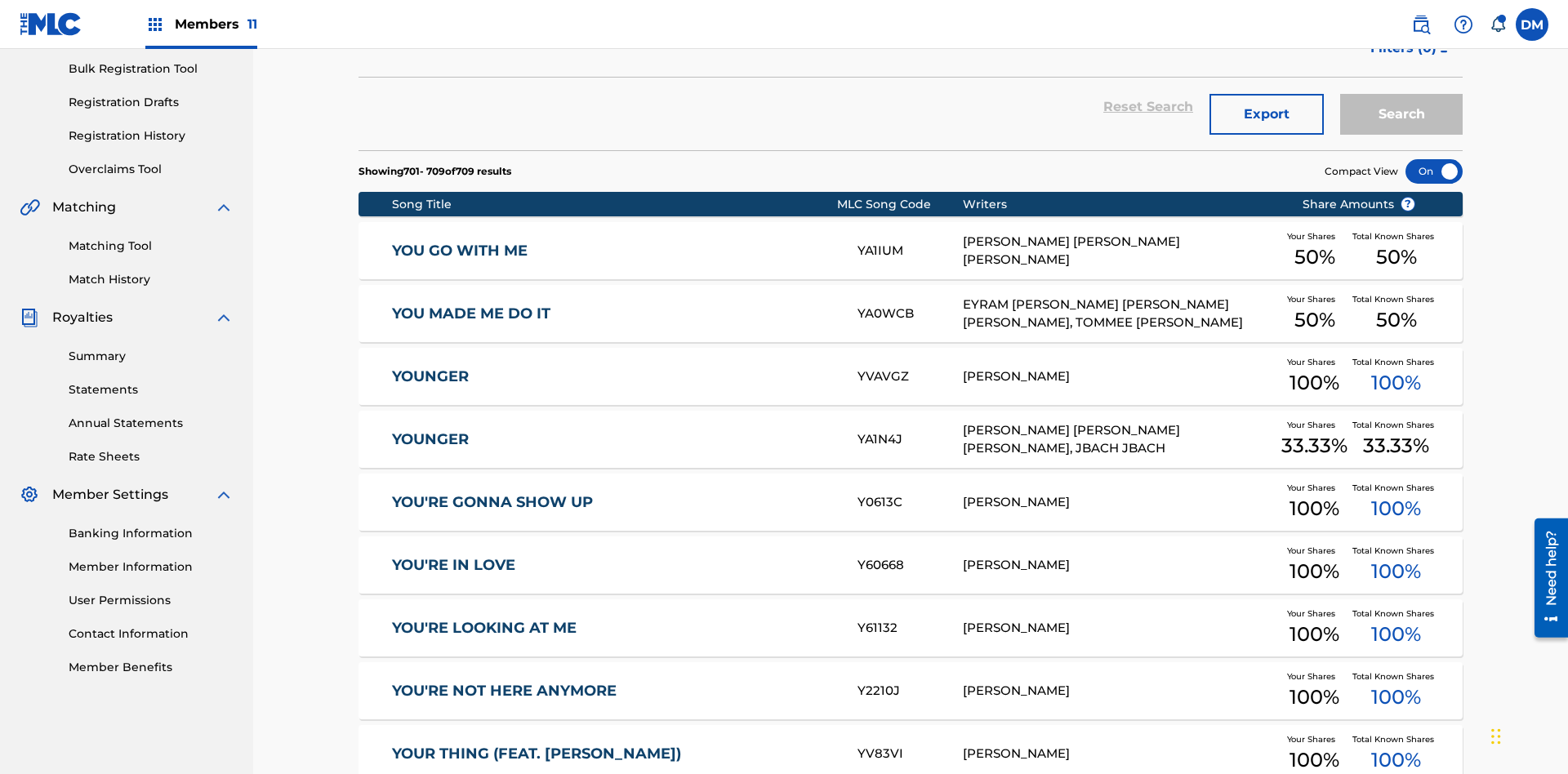
scroll to position [239, 0]
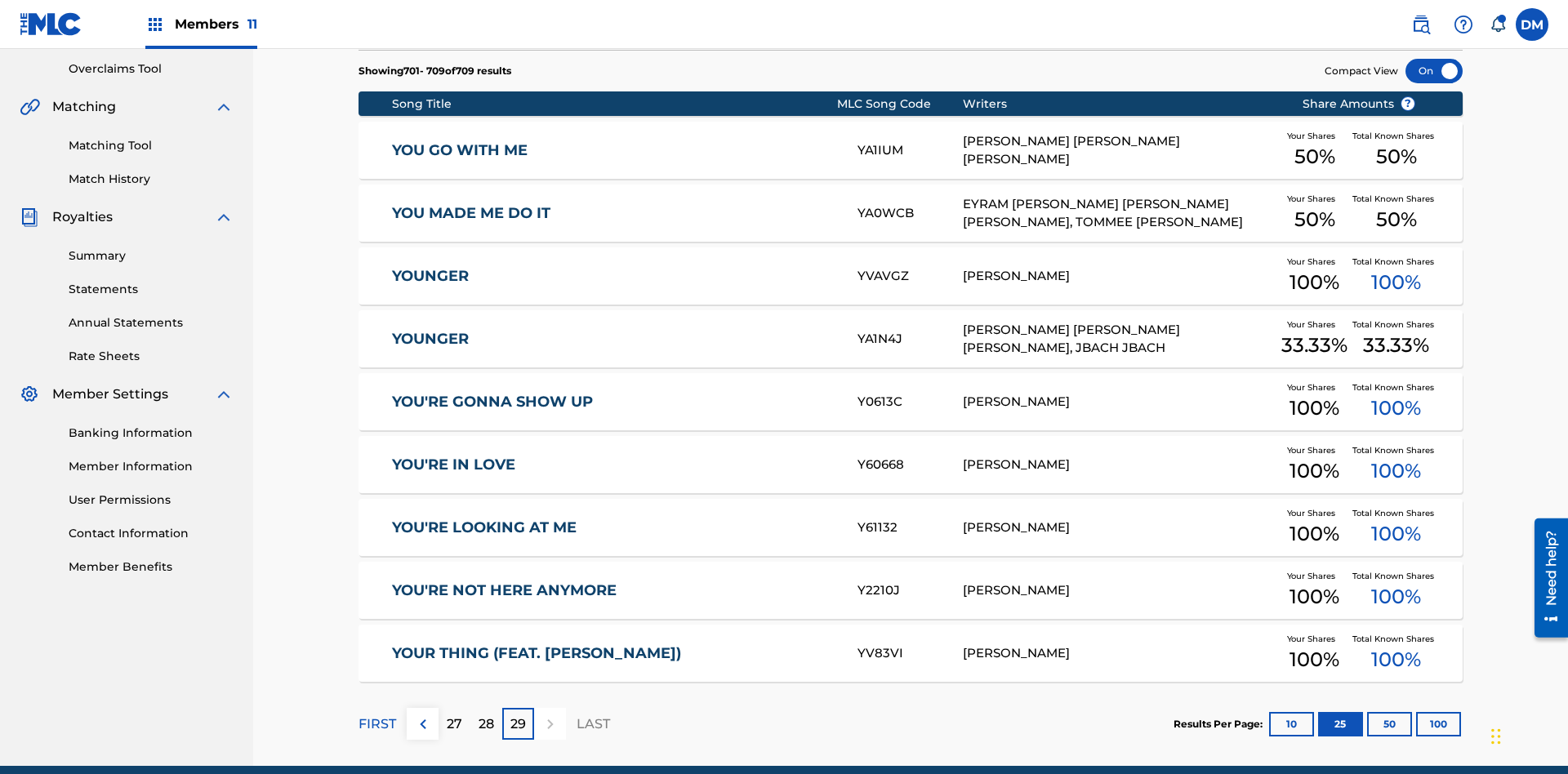
click at [377, 714] on p "FIRST" at bounding box center [377, 724] width 38 height 19
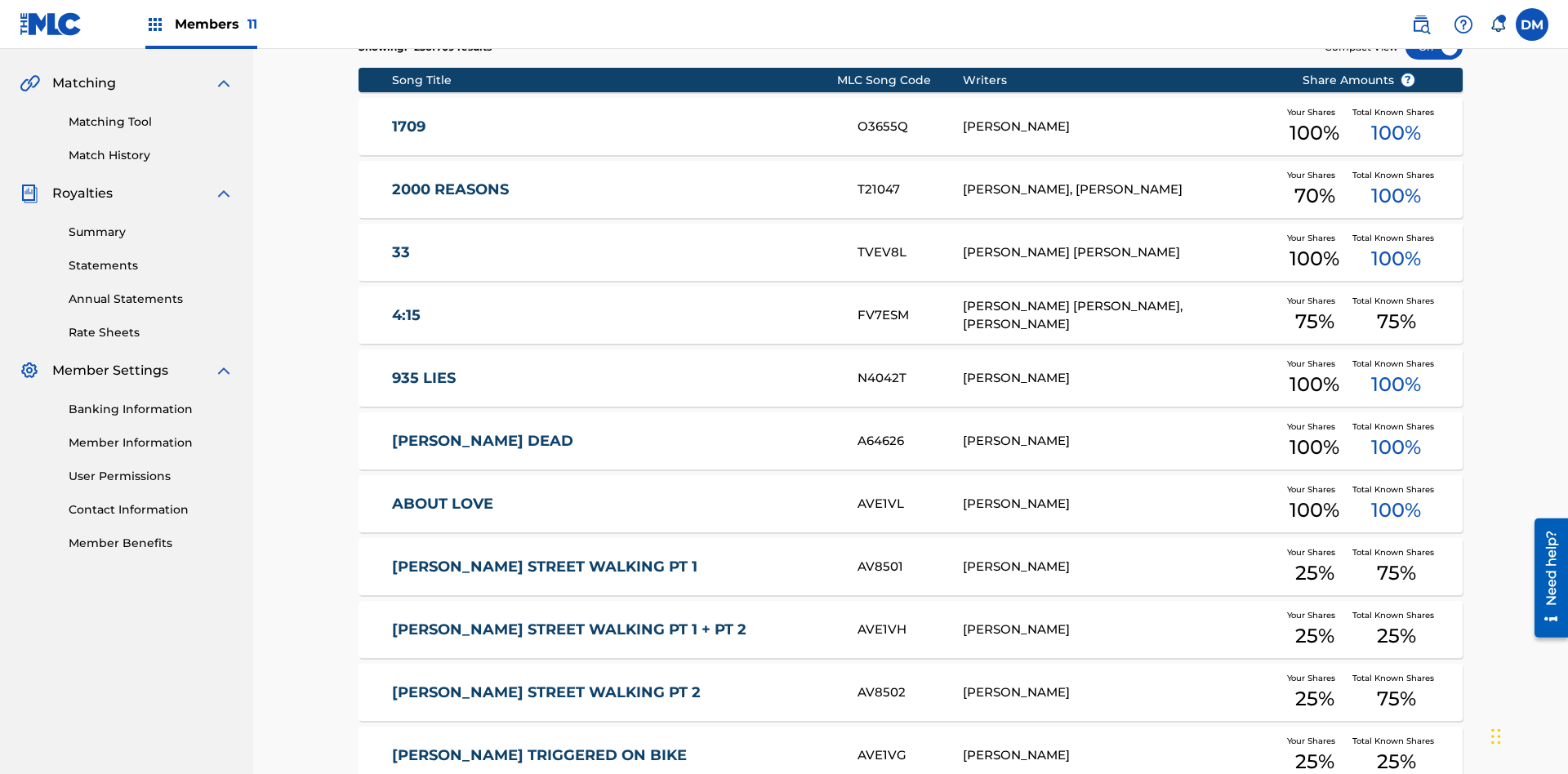
scroll to position [304, 0]
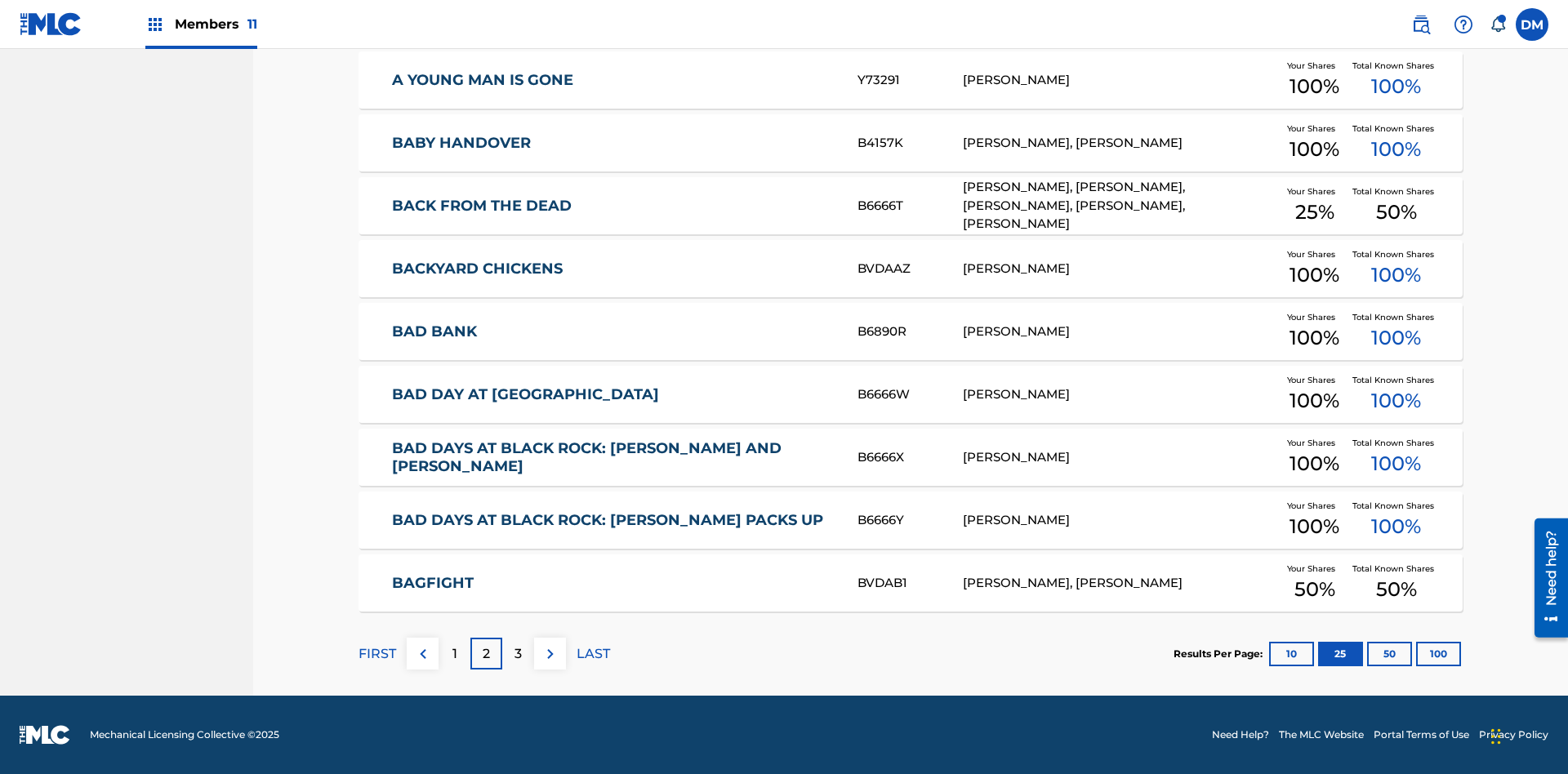
click at [550, 653] on img at bounding box center [550, 653] width 19 height 19
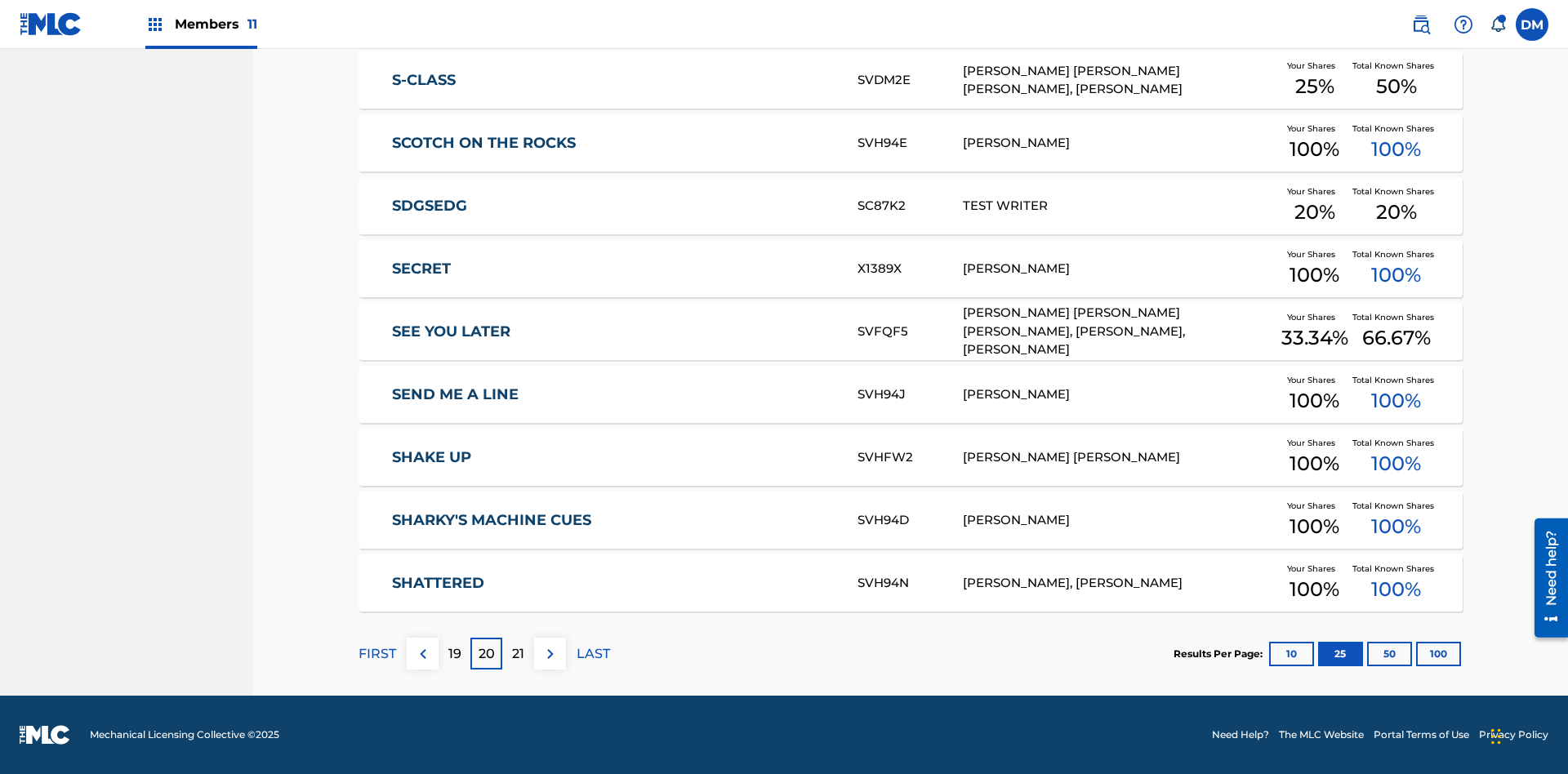
click at [550, 653] on img at bounding box center [550, 653] width 19 height 19
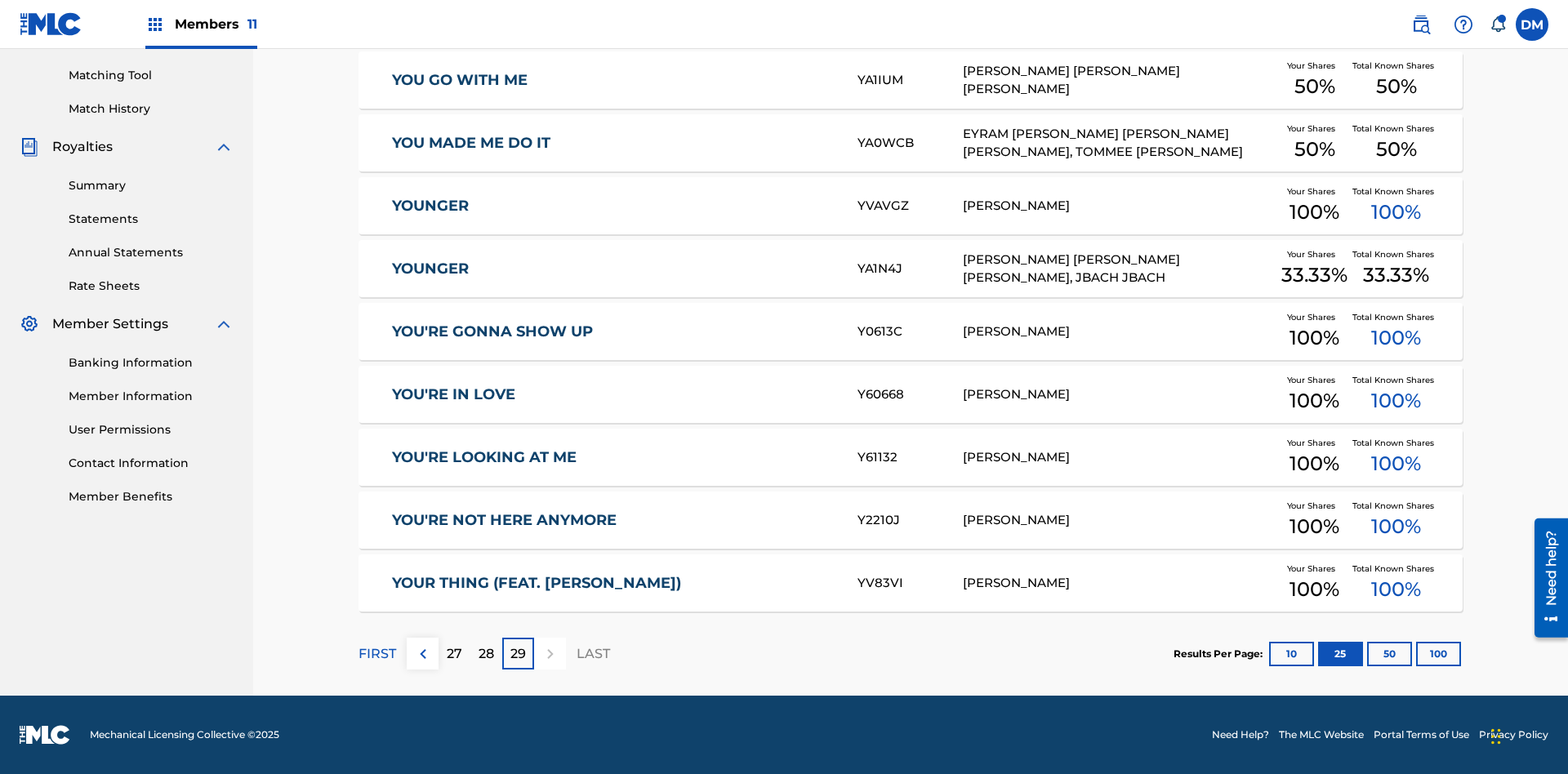
click at [1367, 653] on button "50" at bounding box center [1389, 653] width 45 height 24
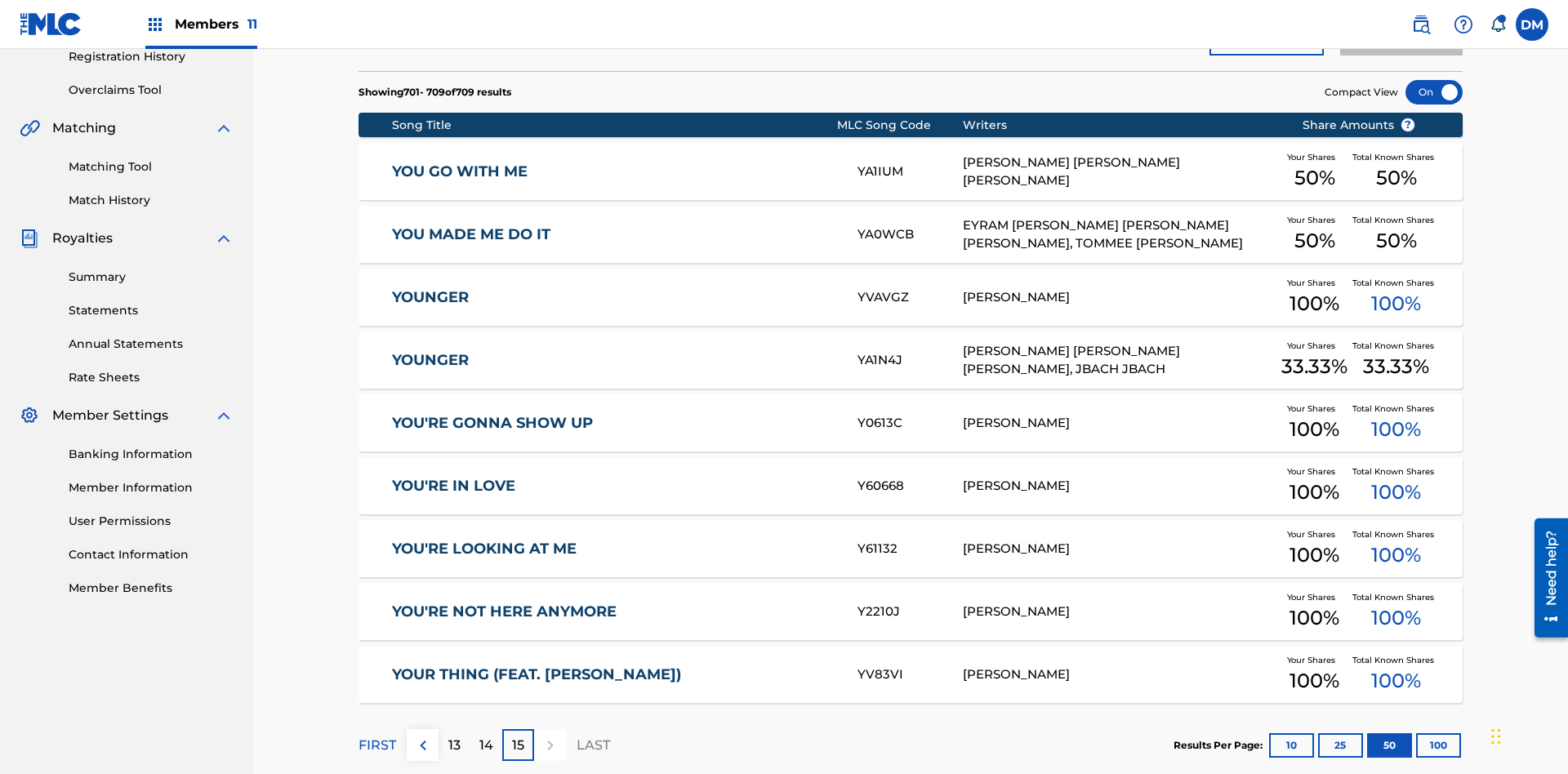
click at [377, 735] on p "FIRST" at bounding box center [377, 745] width 38 height 19
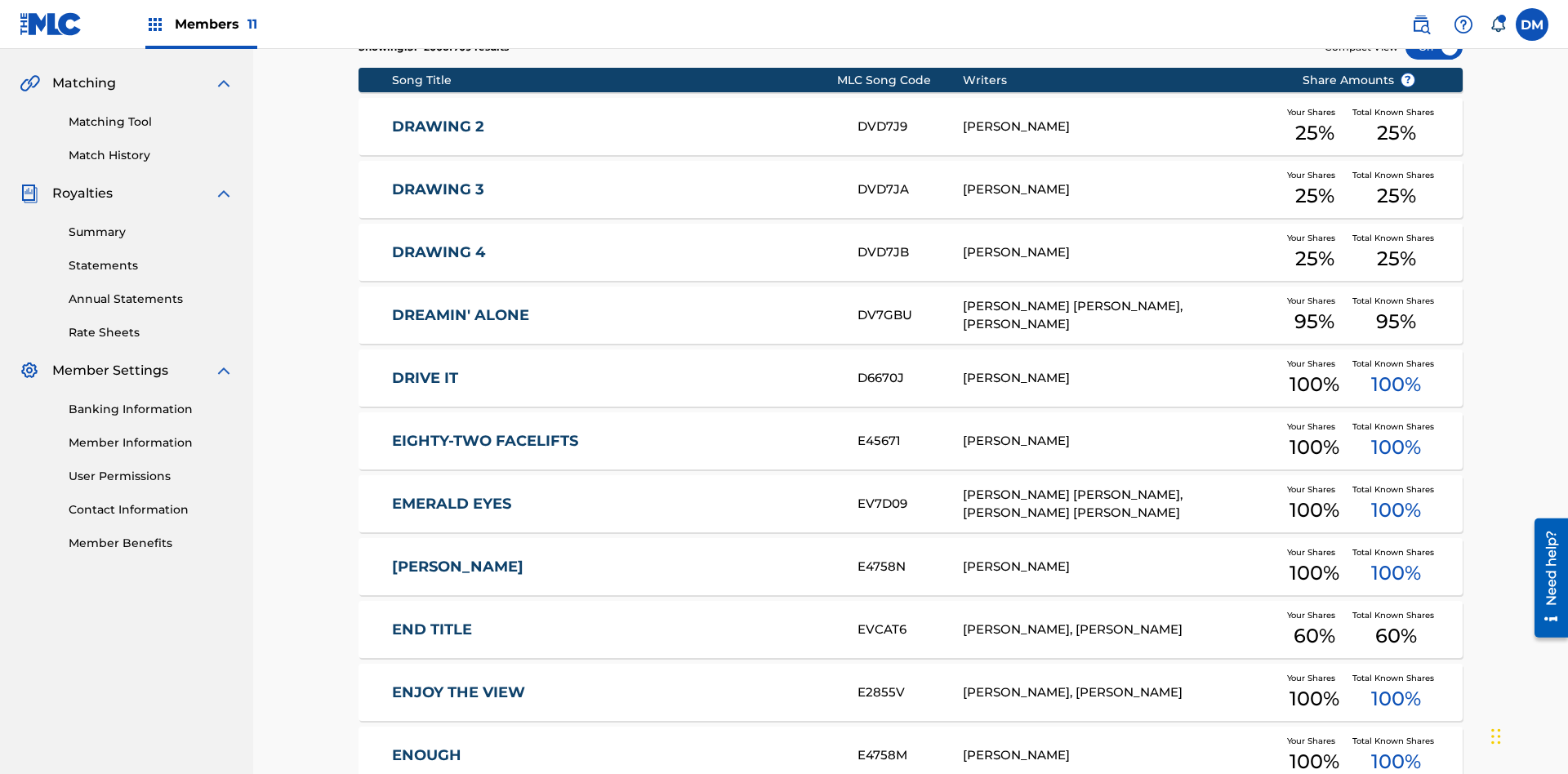
scroll to position [304, 0]
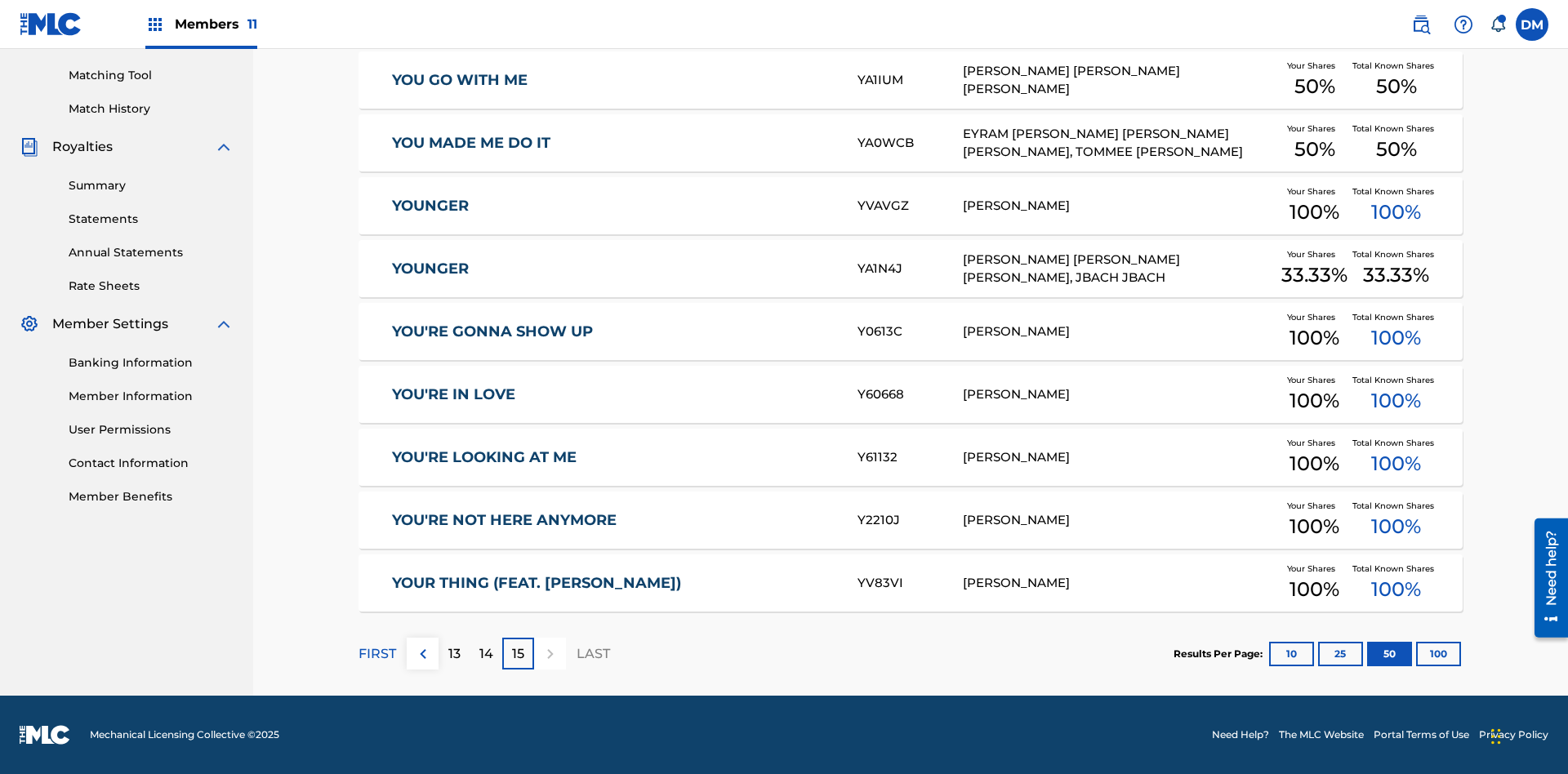
click at [1416, 653] on button "100" at bounding box center [1438, 653] width 45 height 24
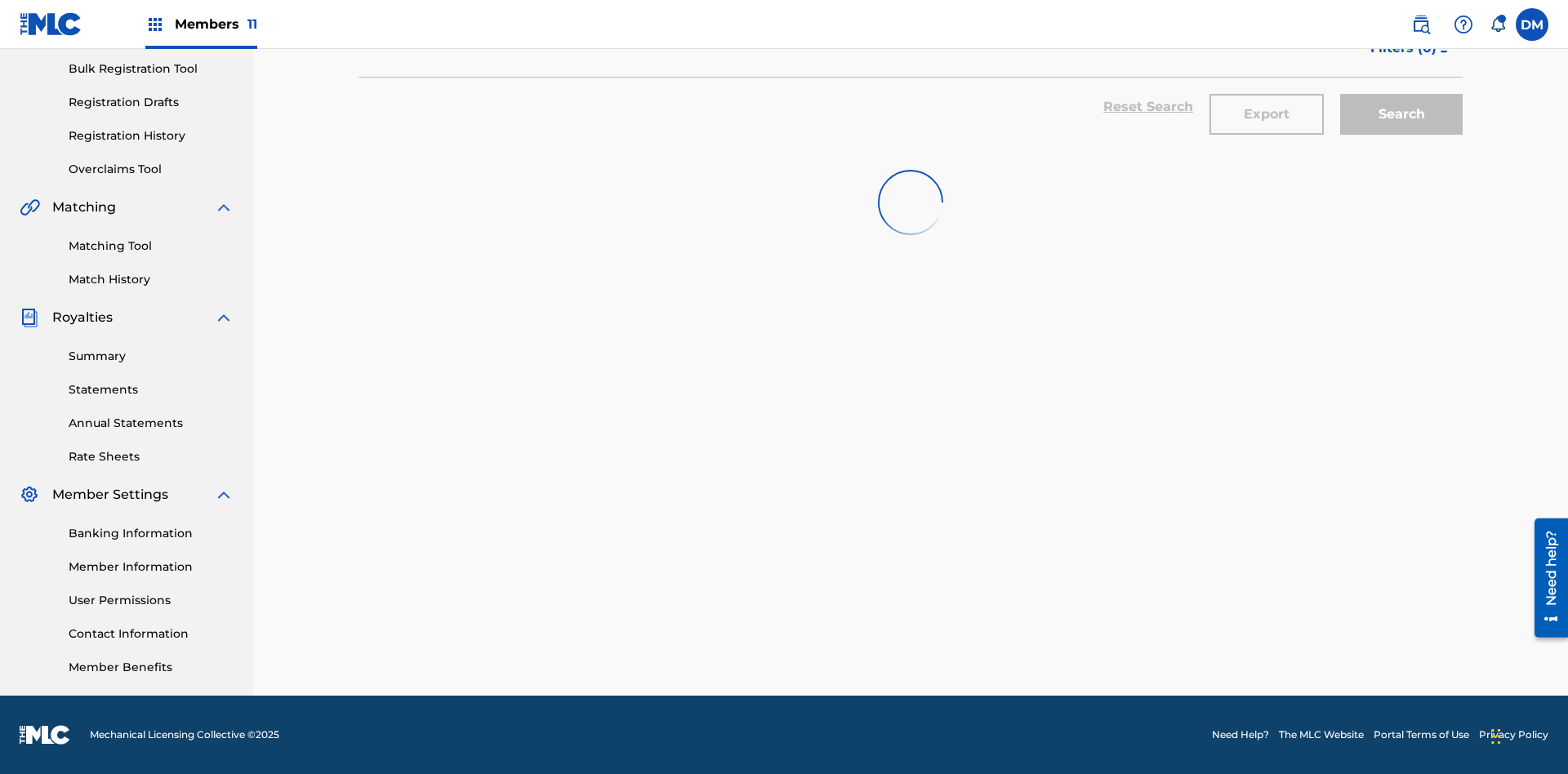
scroll to position [239, 0]
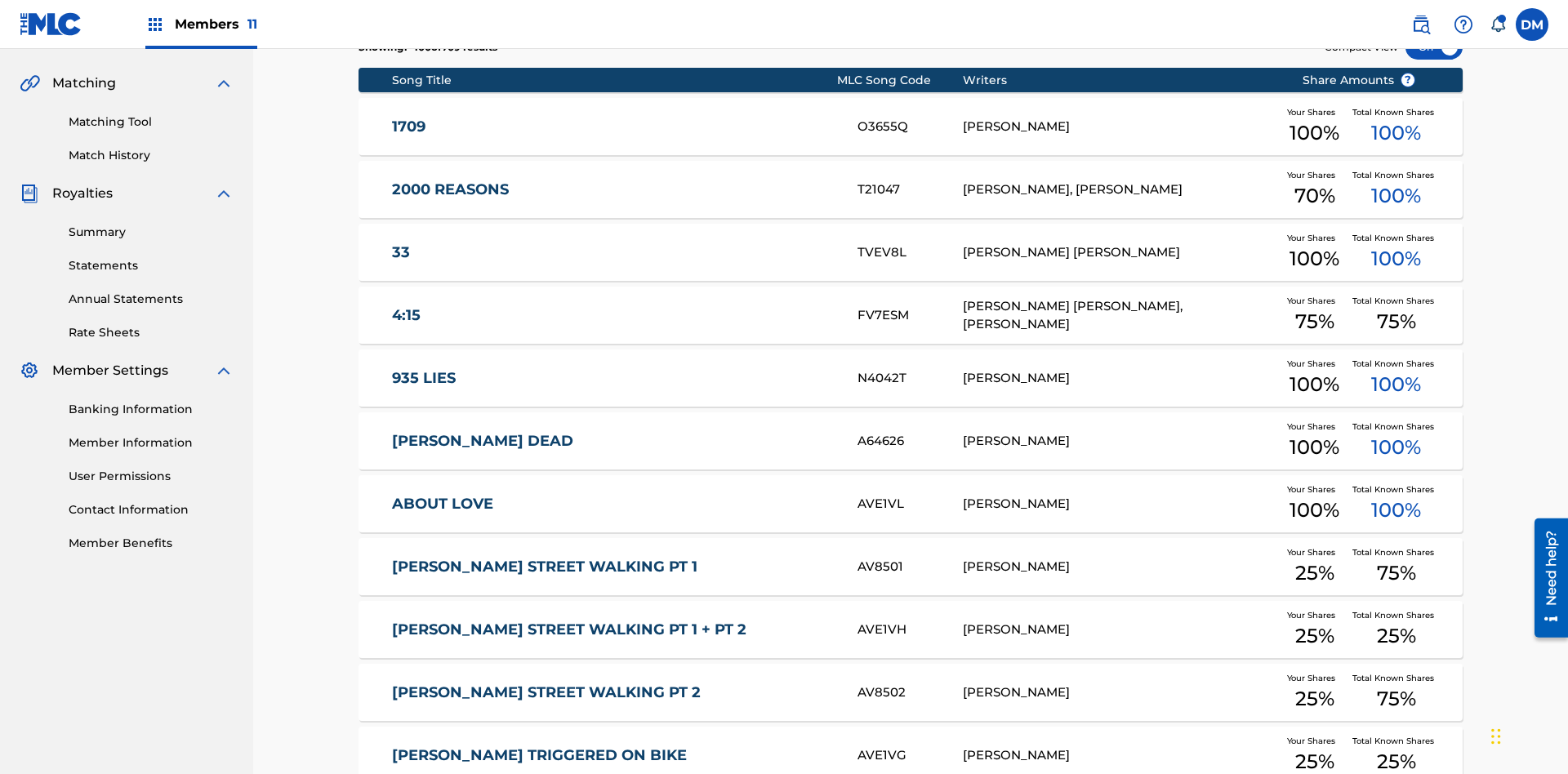
scroll to position [304, 0]
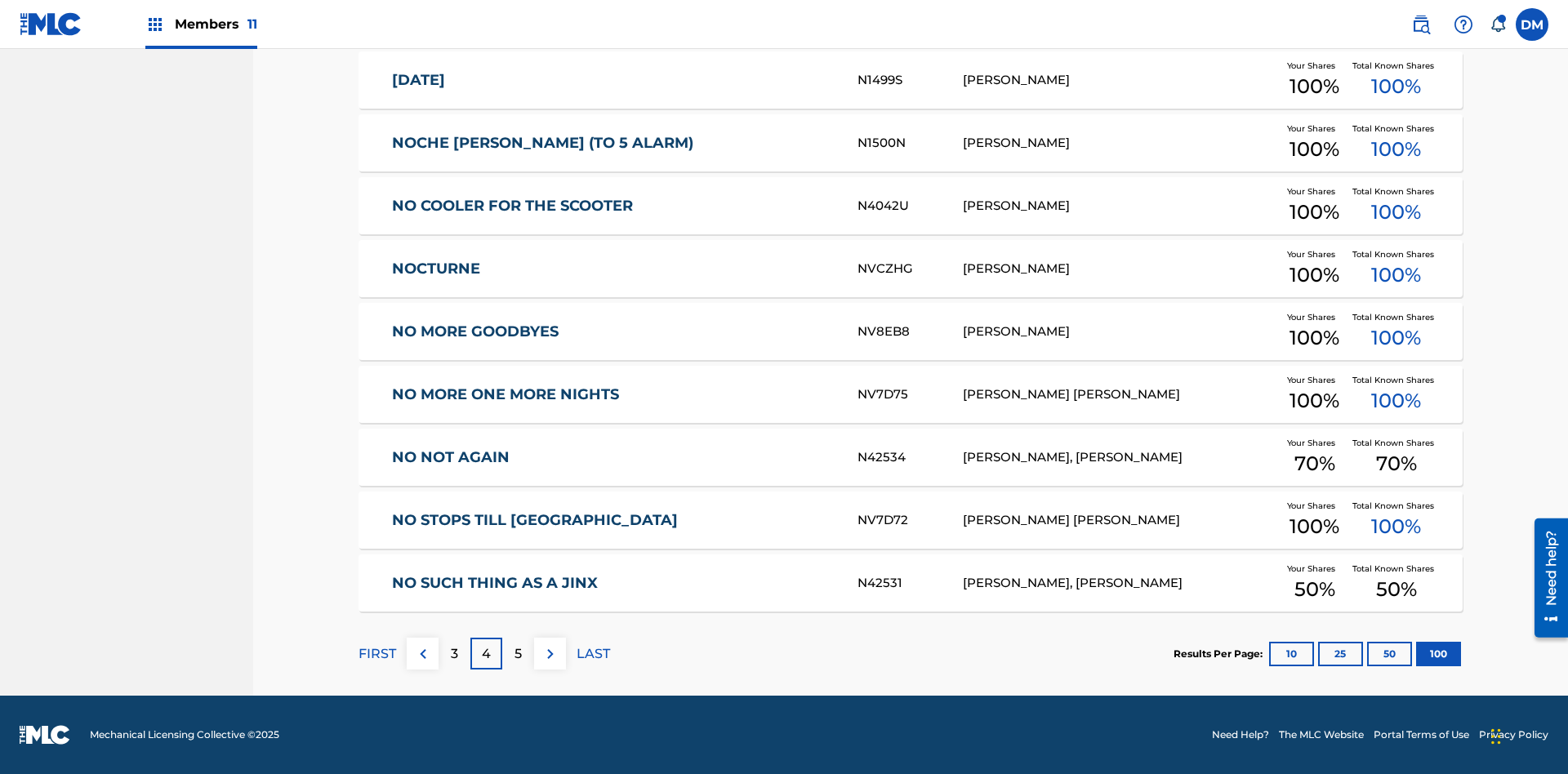
click at [550, 653] on img at bounding box center [550, 653] width 19 height 19
